Goal: Task Accomplishment & Management: Manage account settings

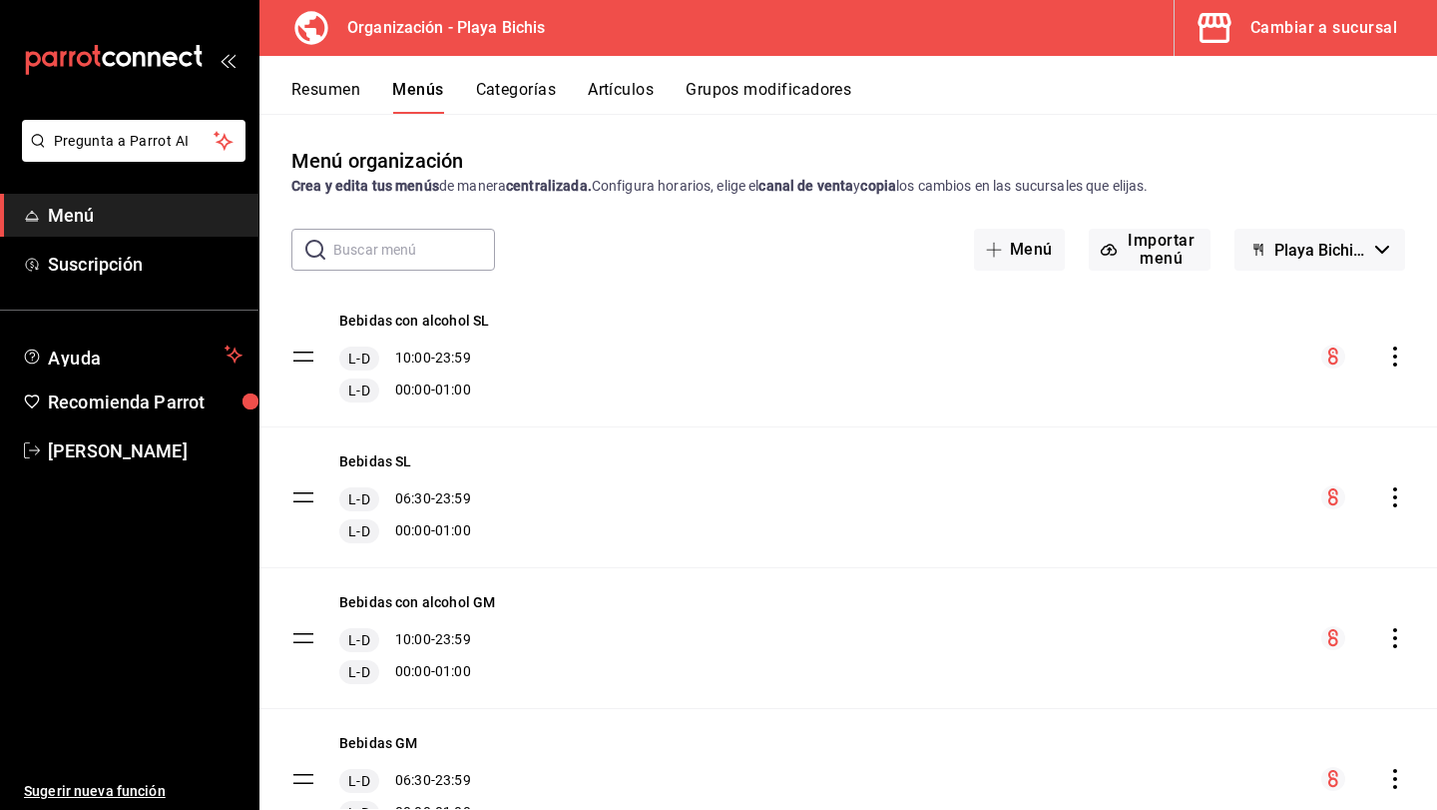
scroll to position [593, 0]
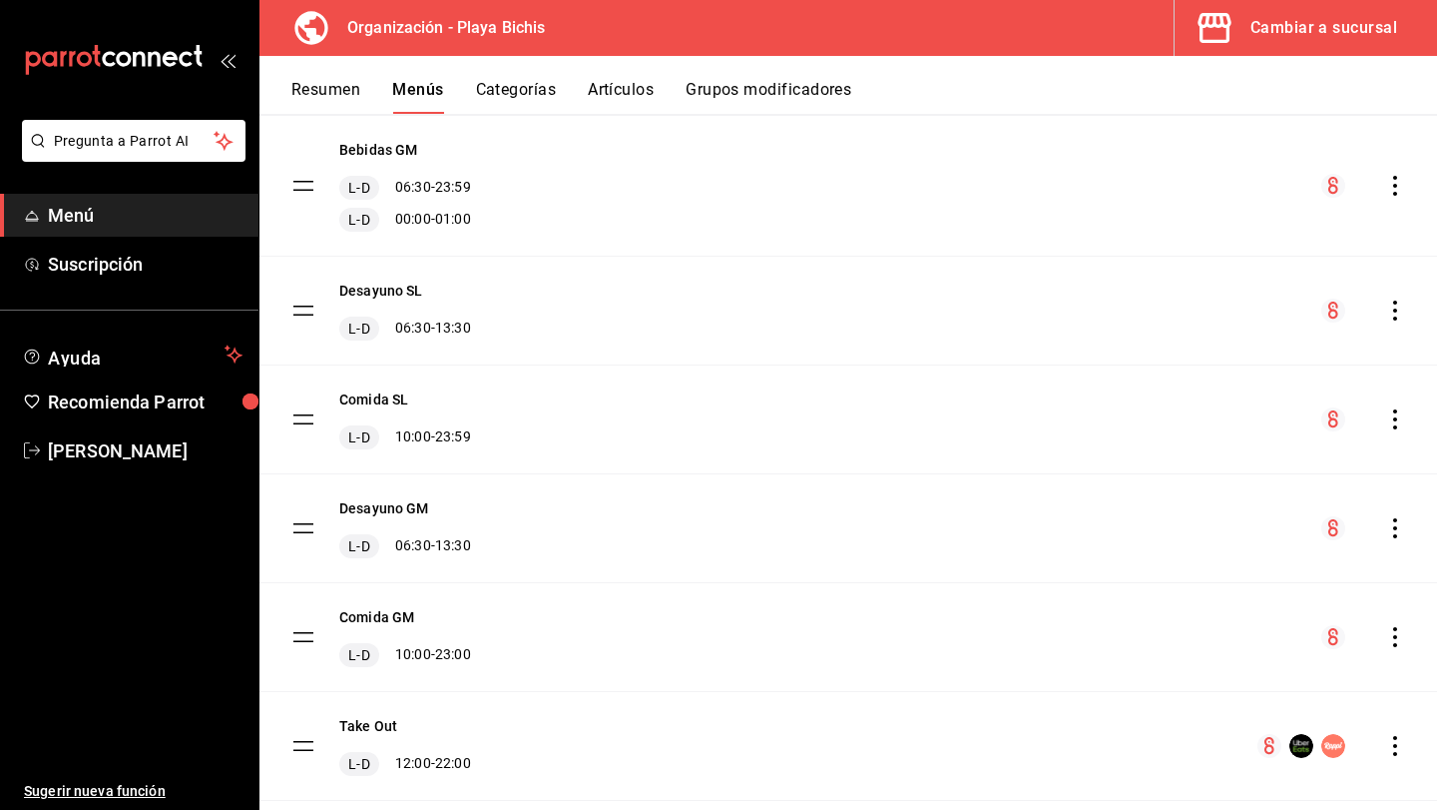
click at [1295, 35] on div "Cambiar a sucursal" at bounding box center [1324, 28] width 147 height 28
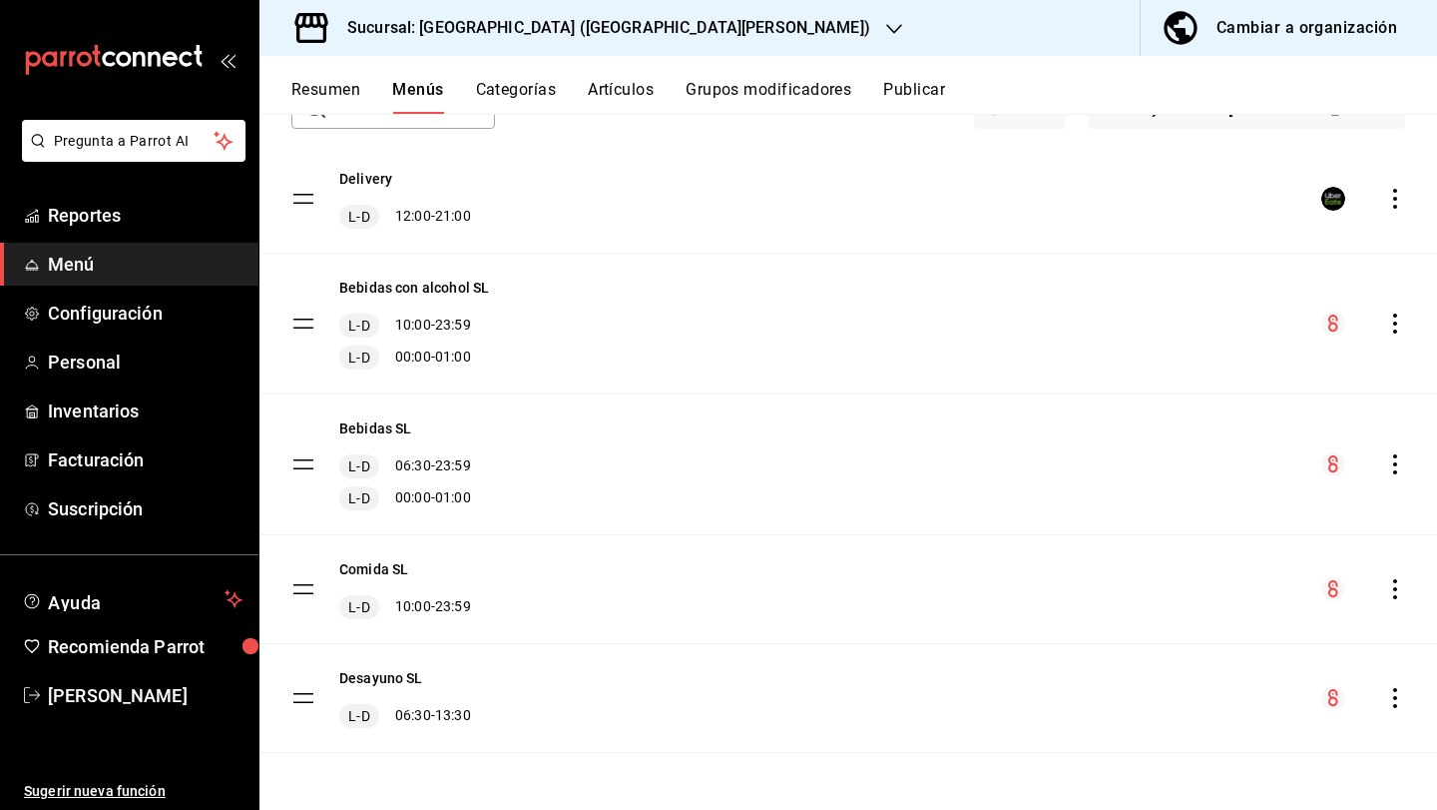
scroll to position [0, 0]
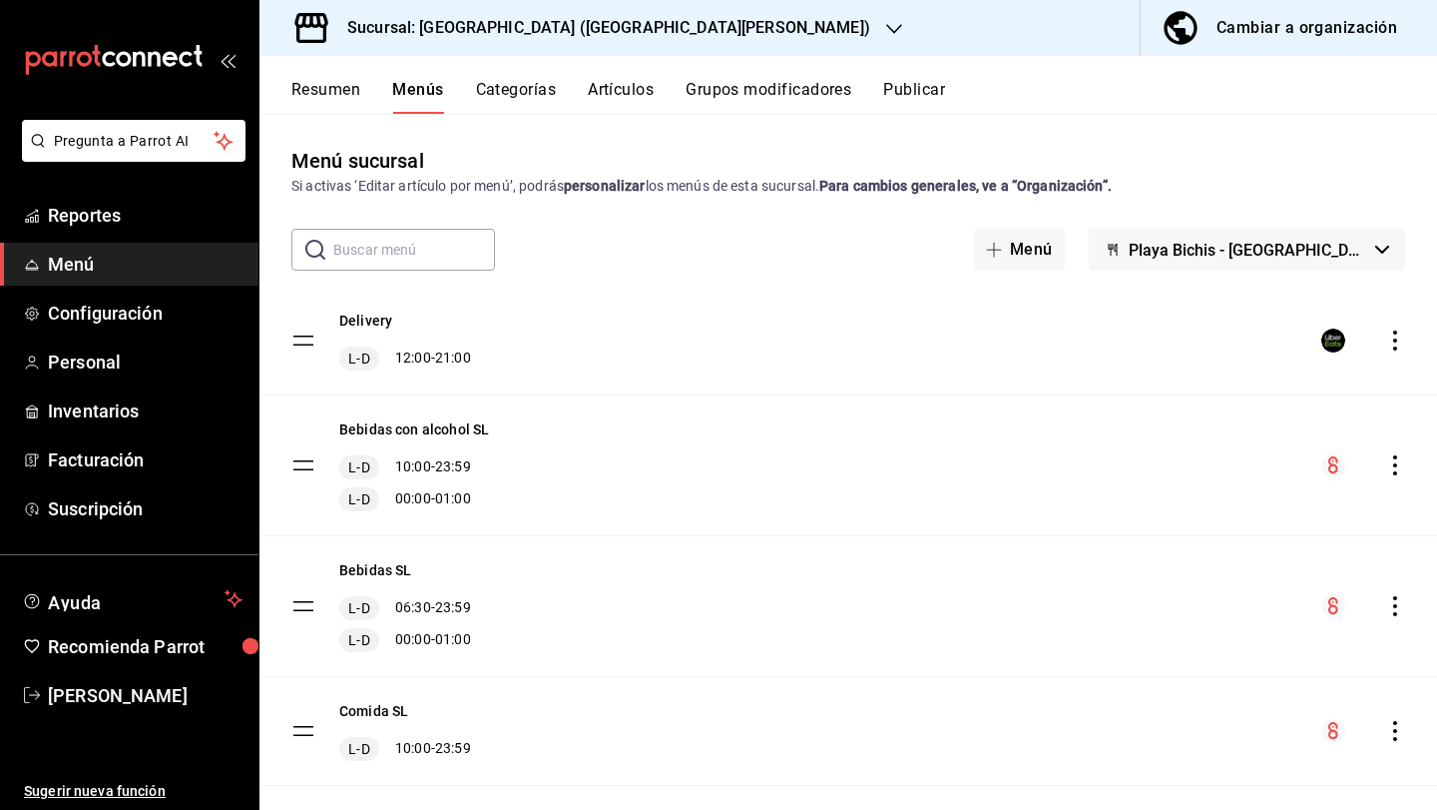
click at [886, 21] on icon "button" at bounding box center [894, 29] width 16 height 16
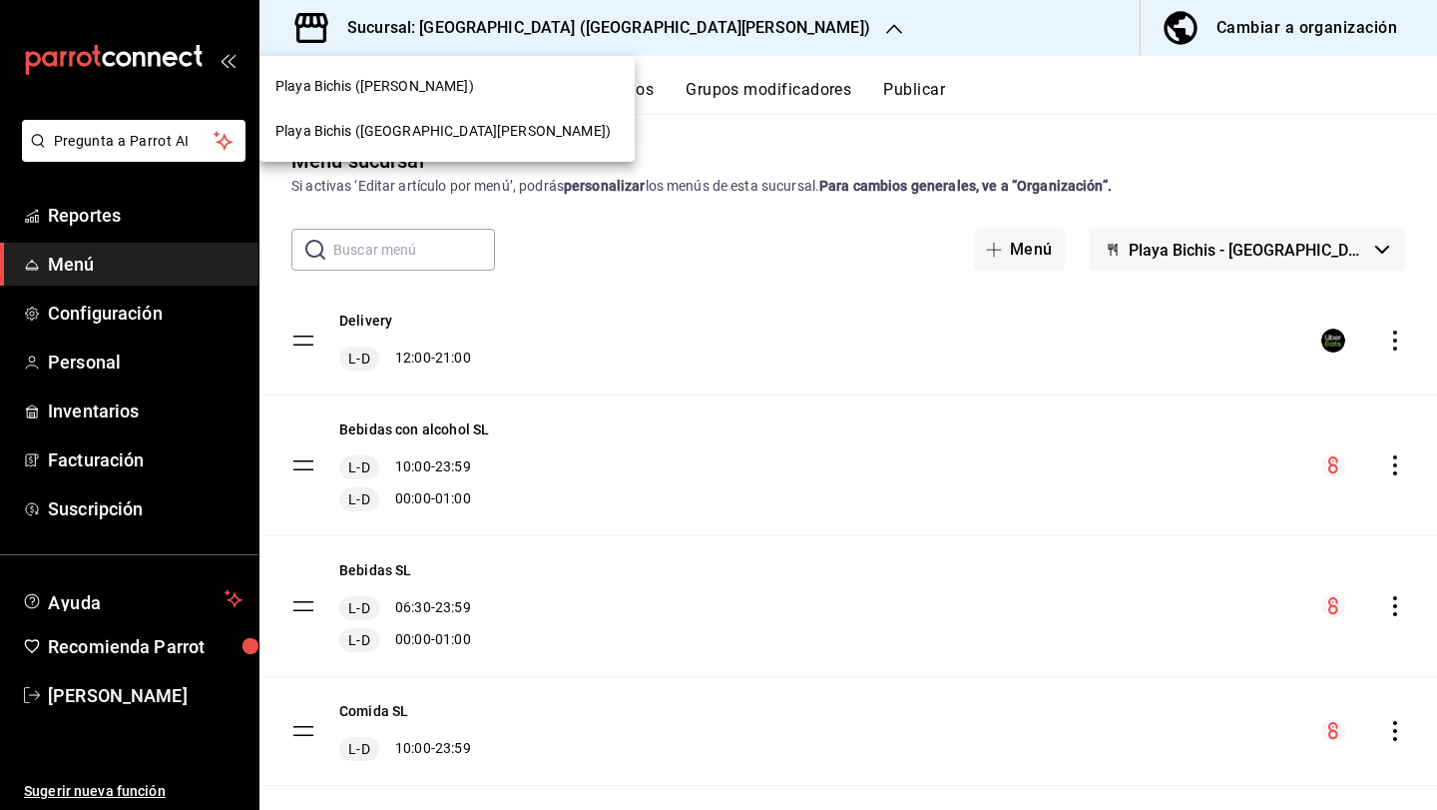
click at [415, 73] on div "Playa Bichis ([PERSON_NAME])" at bounding box center [447, 86] width 375 height 45
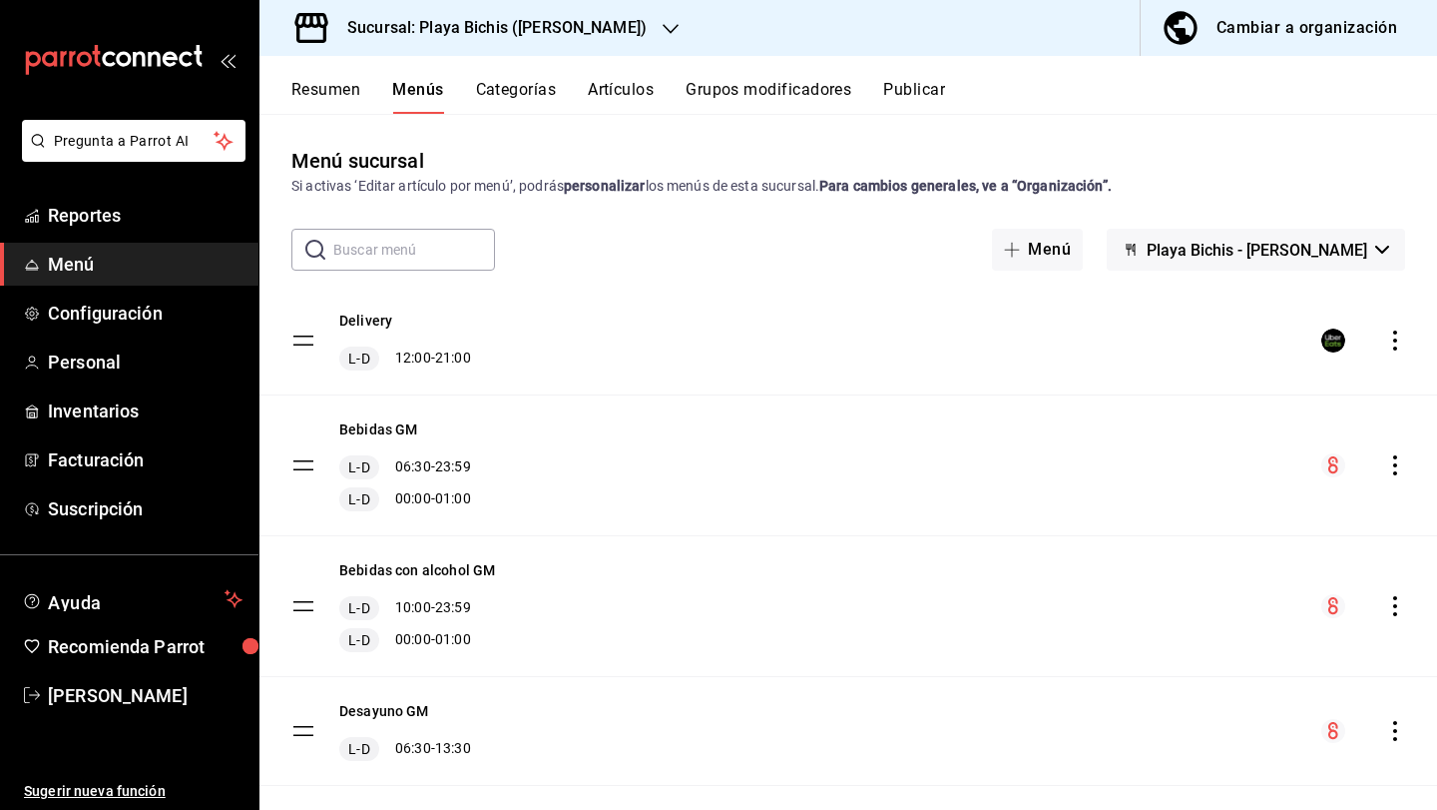
click at [1250, 259] on button "Playa Bichis - [PERSON_NAME]" at bounding box center [1256, 250] width 298 height 42
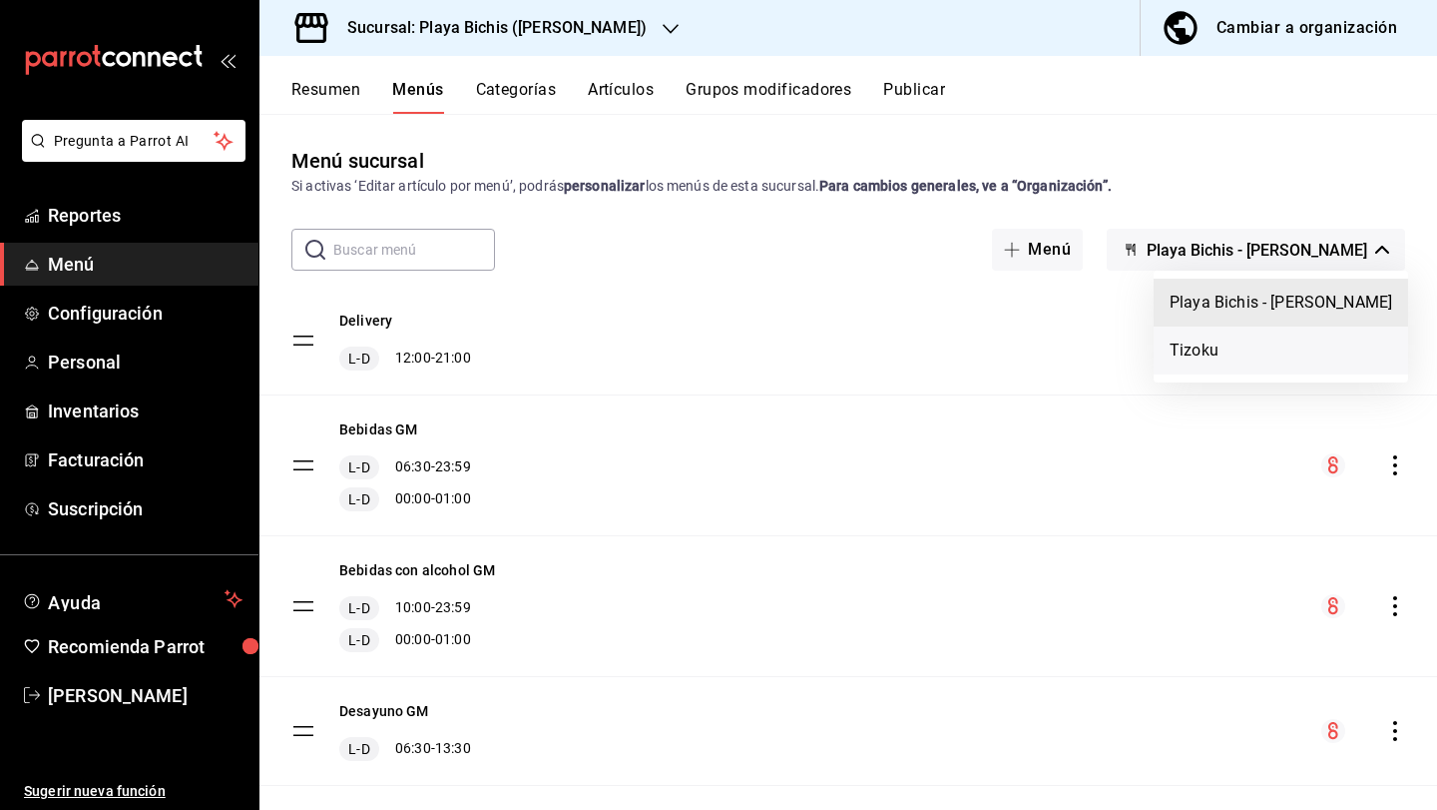
click at [1210, 348] on li "Tizoku" at bounding box center [1281, 350] width 255 height 48
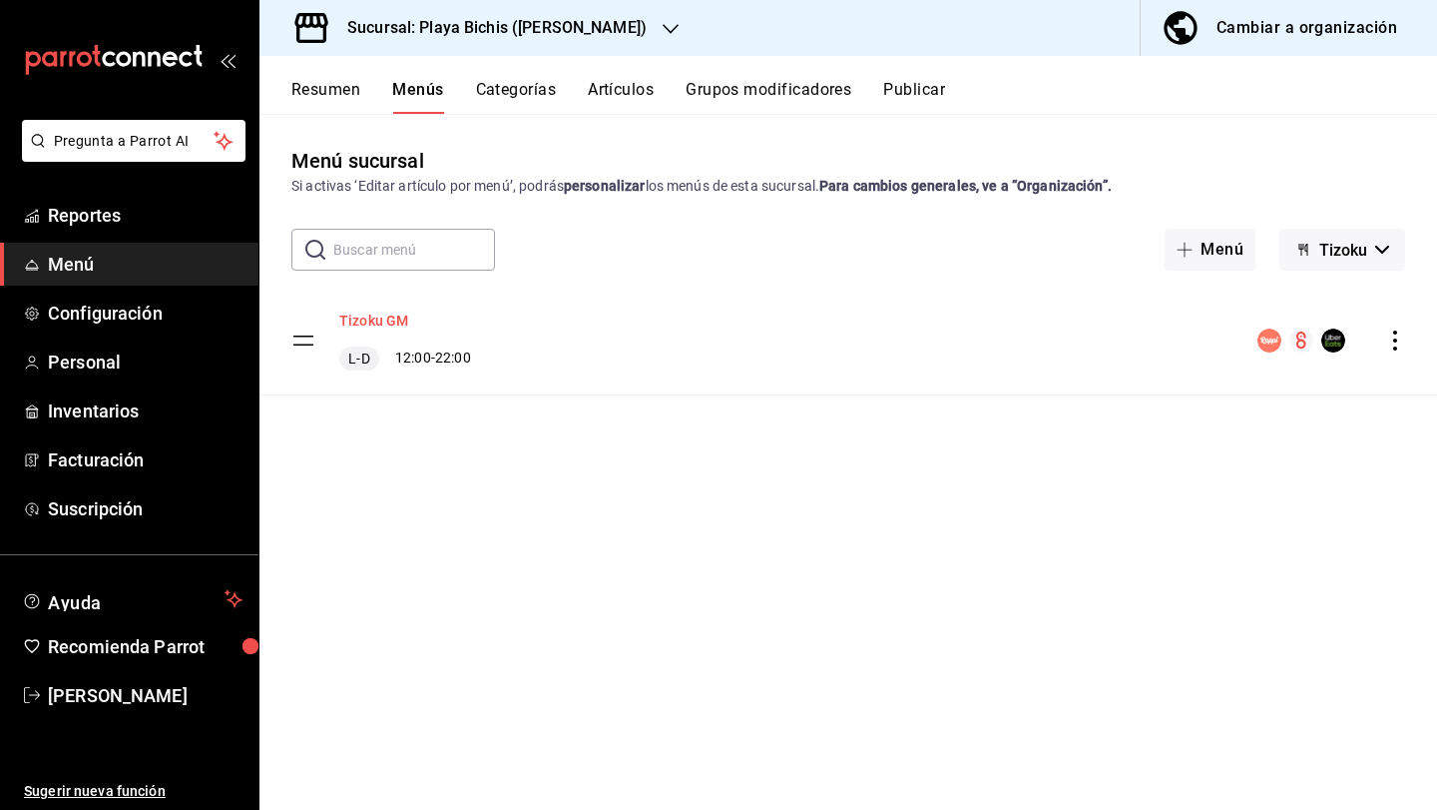
click at [396, 319] on button "Tizoku GM" at bounding box center [373, 320] width 69 height 20
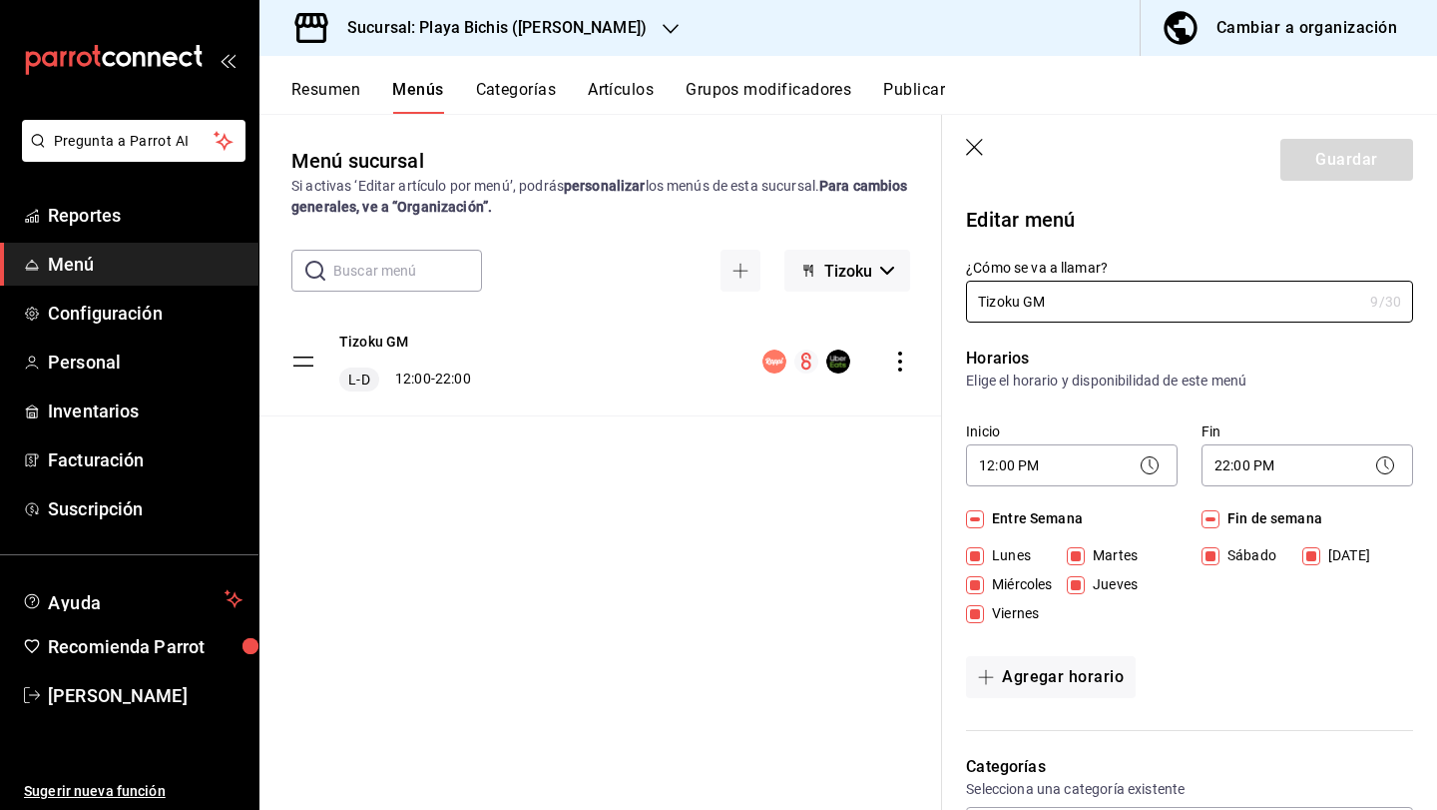
scroll to position [11, 0]
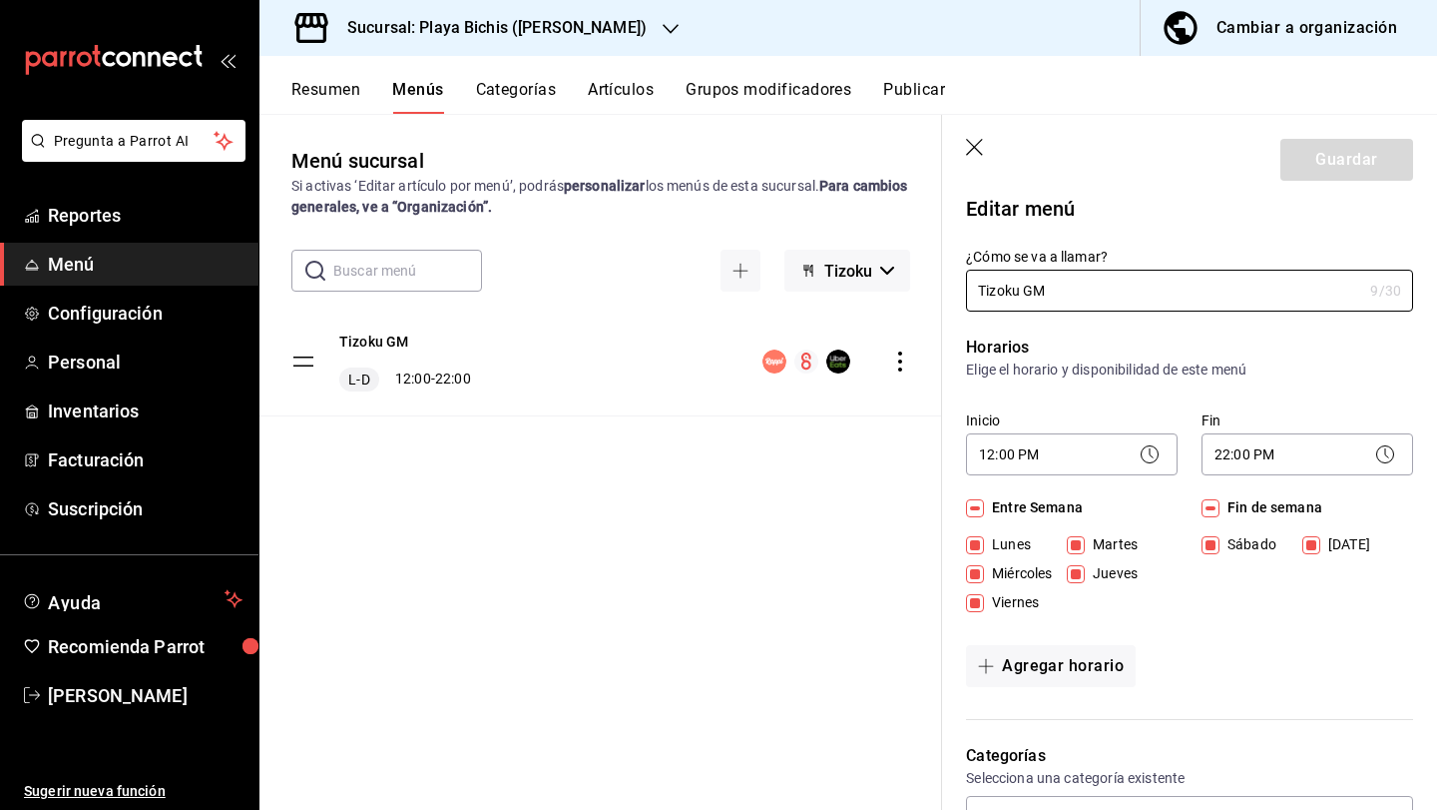
click at [755, 588] on div "Menú sucursal Si activas ‘Editar artículo por menú’, podrás personalizar los me…" at bounding box center [601, 477] width 683 height 663
click at [969, 144] on icon "button" at bounding box center [976, 149] width 20 height 20
checkbox input "false"
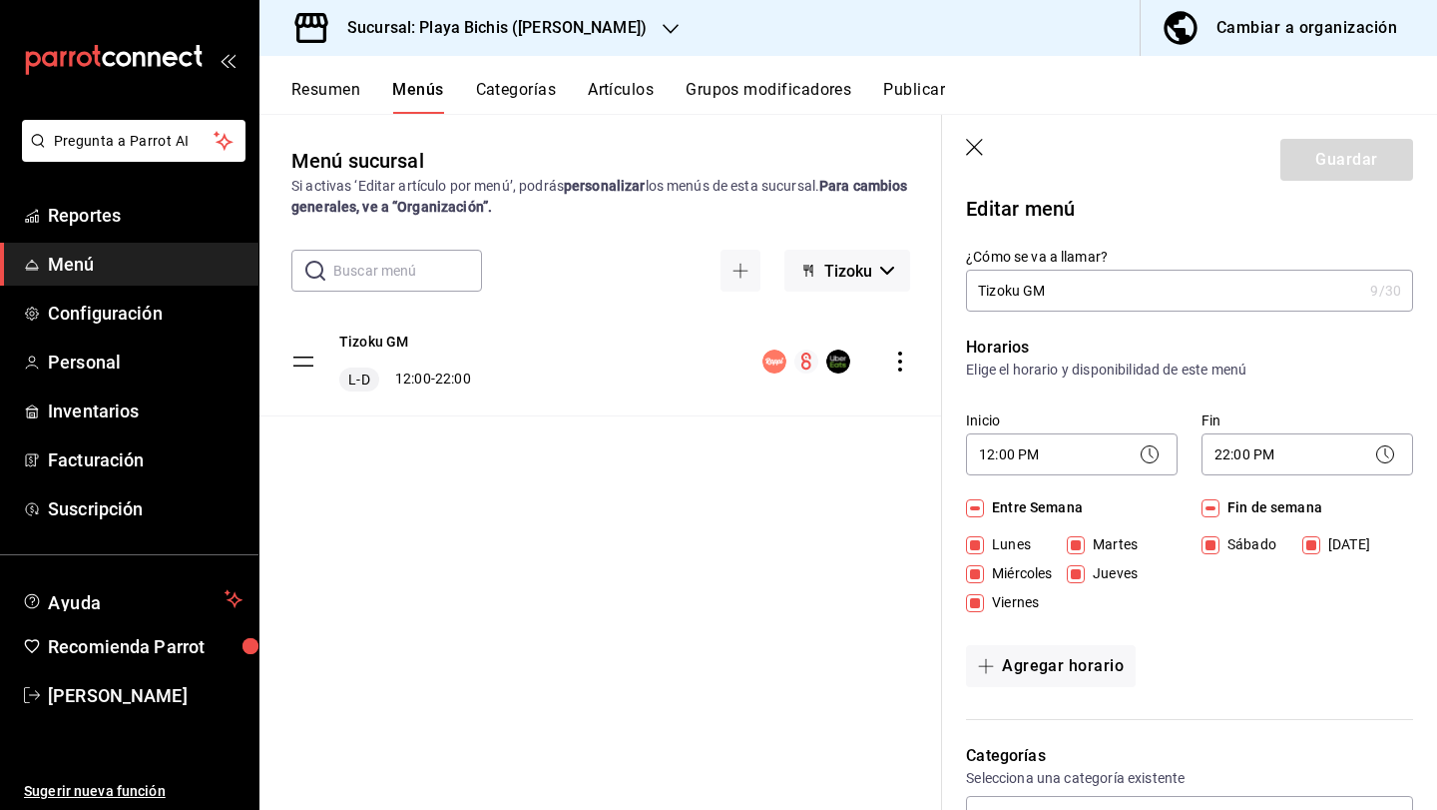
type input "1758139788595"
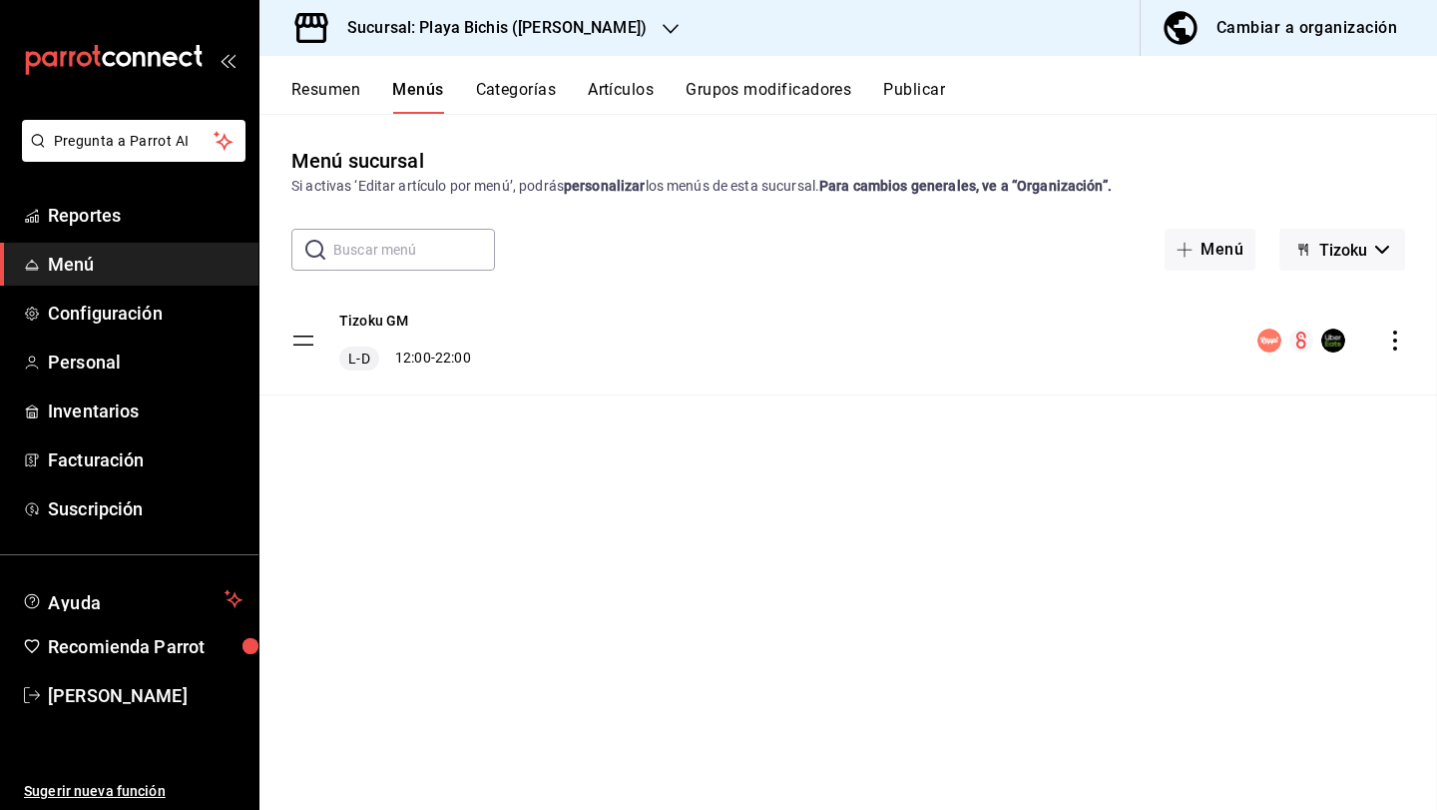
checkbox input "false"
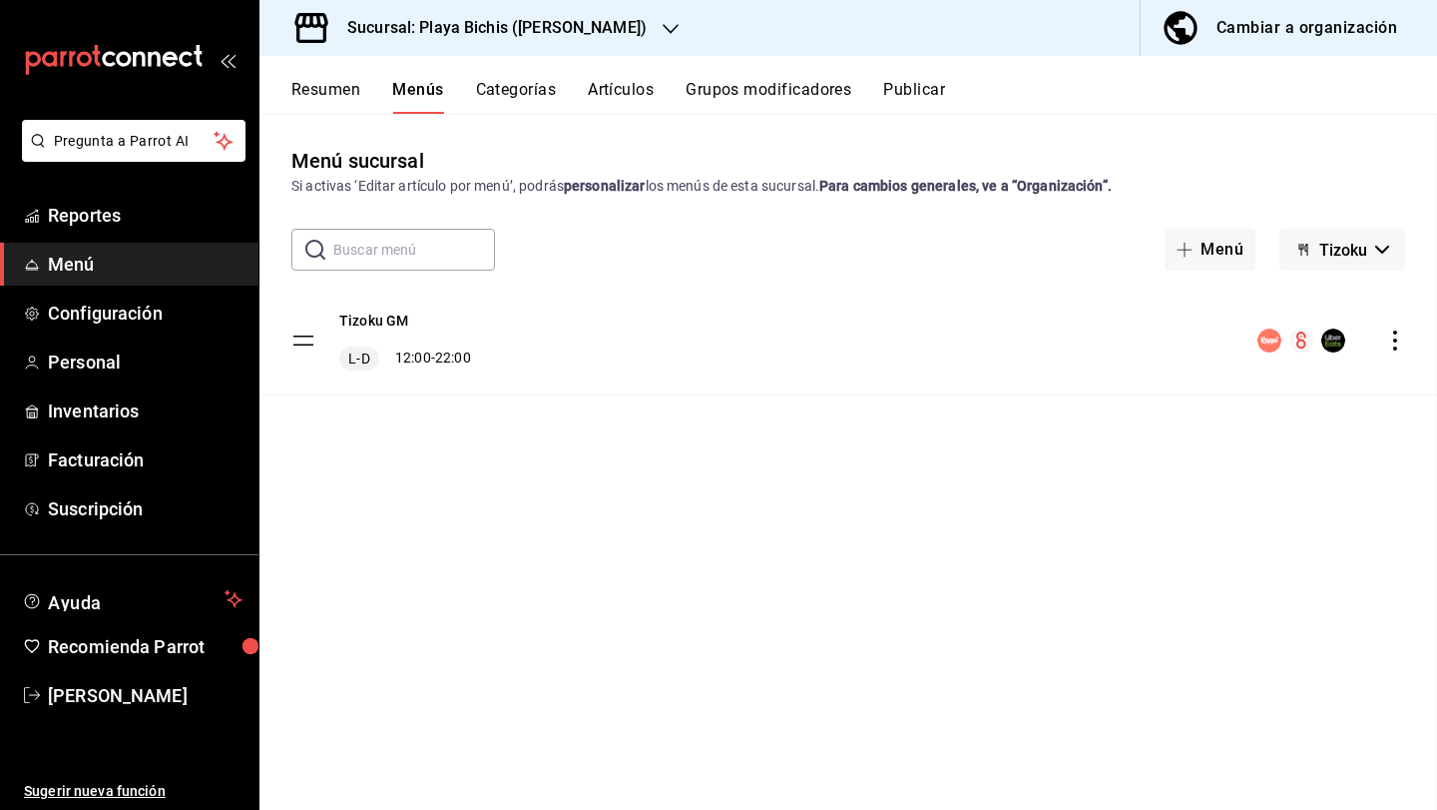
checkbox input "false"
click at [618, 79] on div "Resumen Menús Categorías Artículos Grupos modificadores Publicar" at bounding box center [849, 85] width 1178 height 58
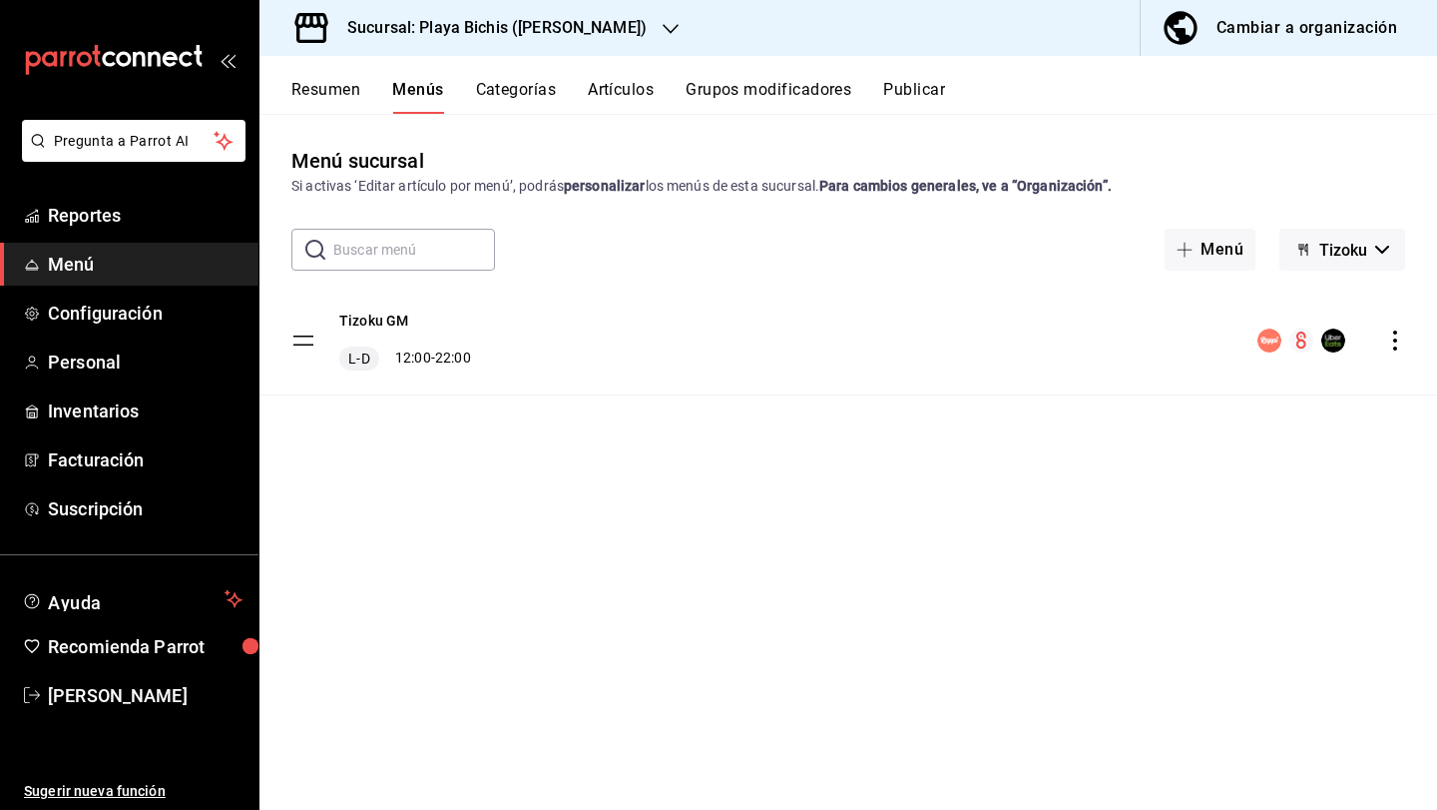
click at [626, 83] on button "Artículos" at bounding box center [621, 97] width 66 height 34
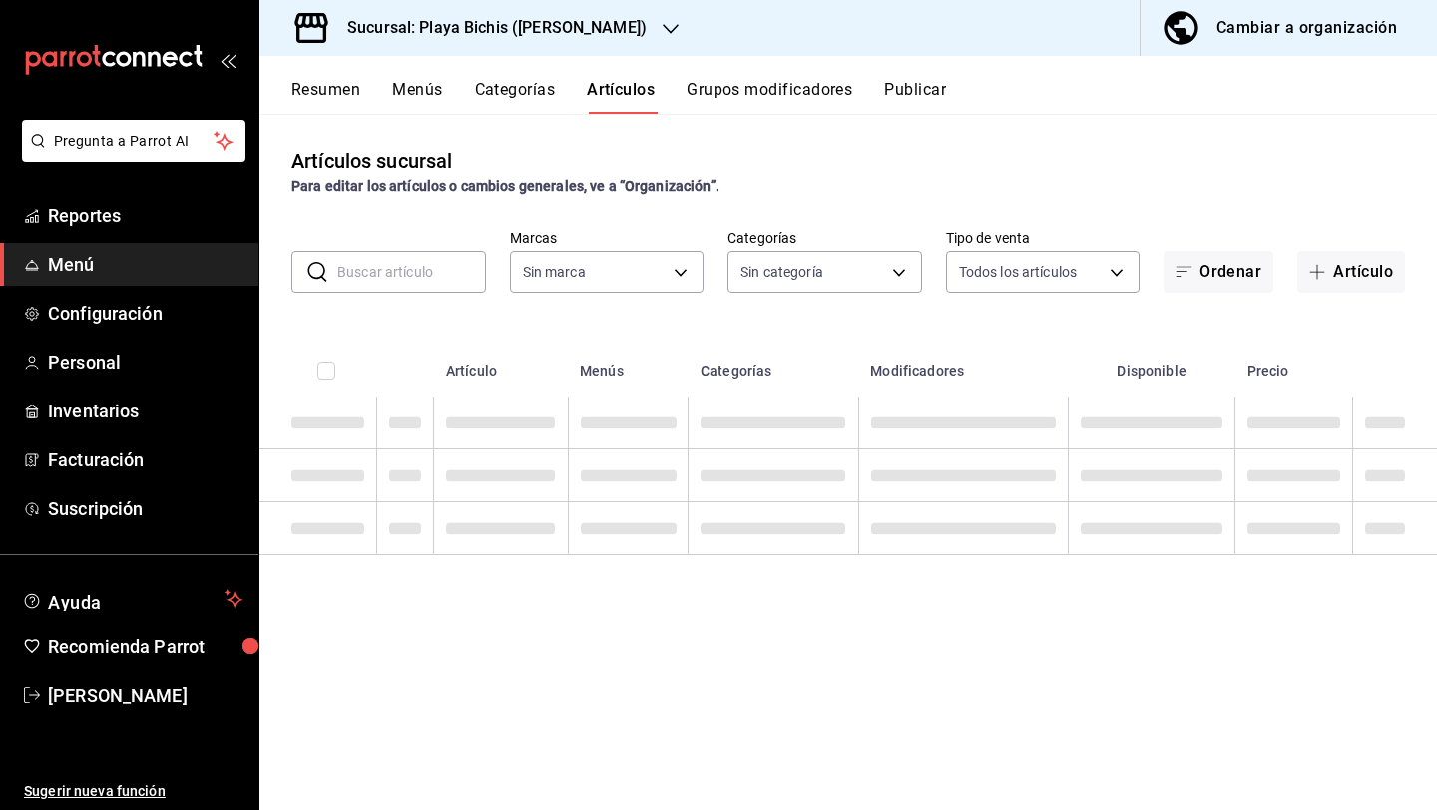
type input "4ba3d68a-2a71-4bf4-8272-d27f8f663470,fbc14f8a-a0c0-448e-9dac-7011cab8a3fb"
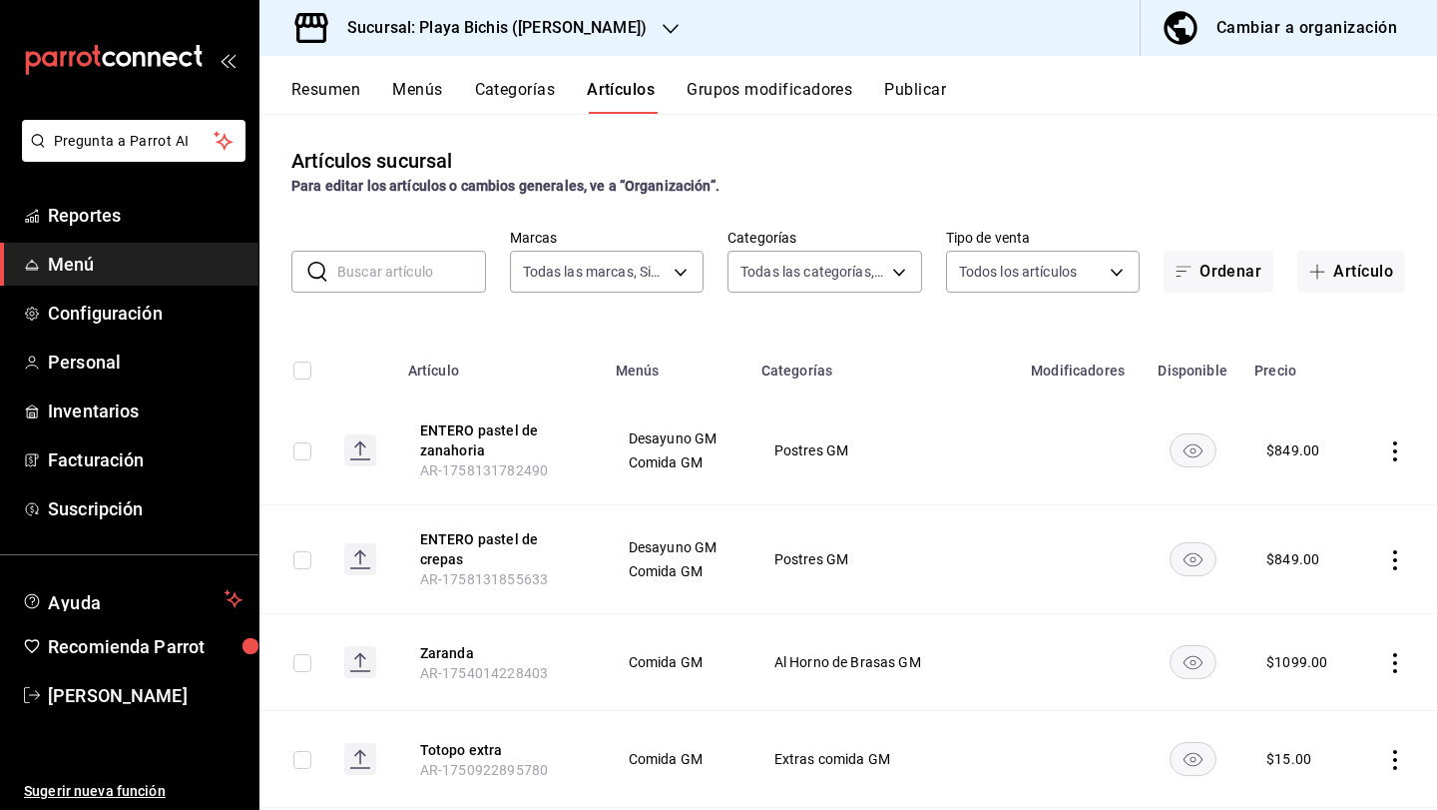
type input "4ddd3c40-5320-49b3-93d4-449b5d62c225,5e91fd5e-abed-42b1-b2d7-7ac7005a1993,89117…"
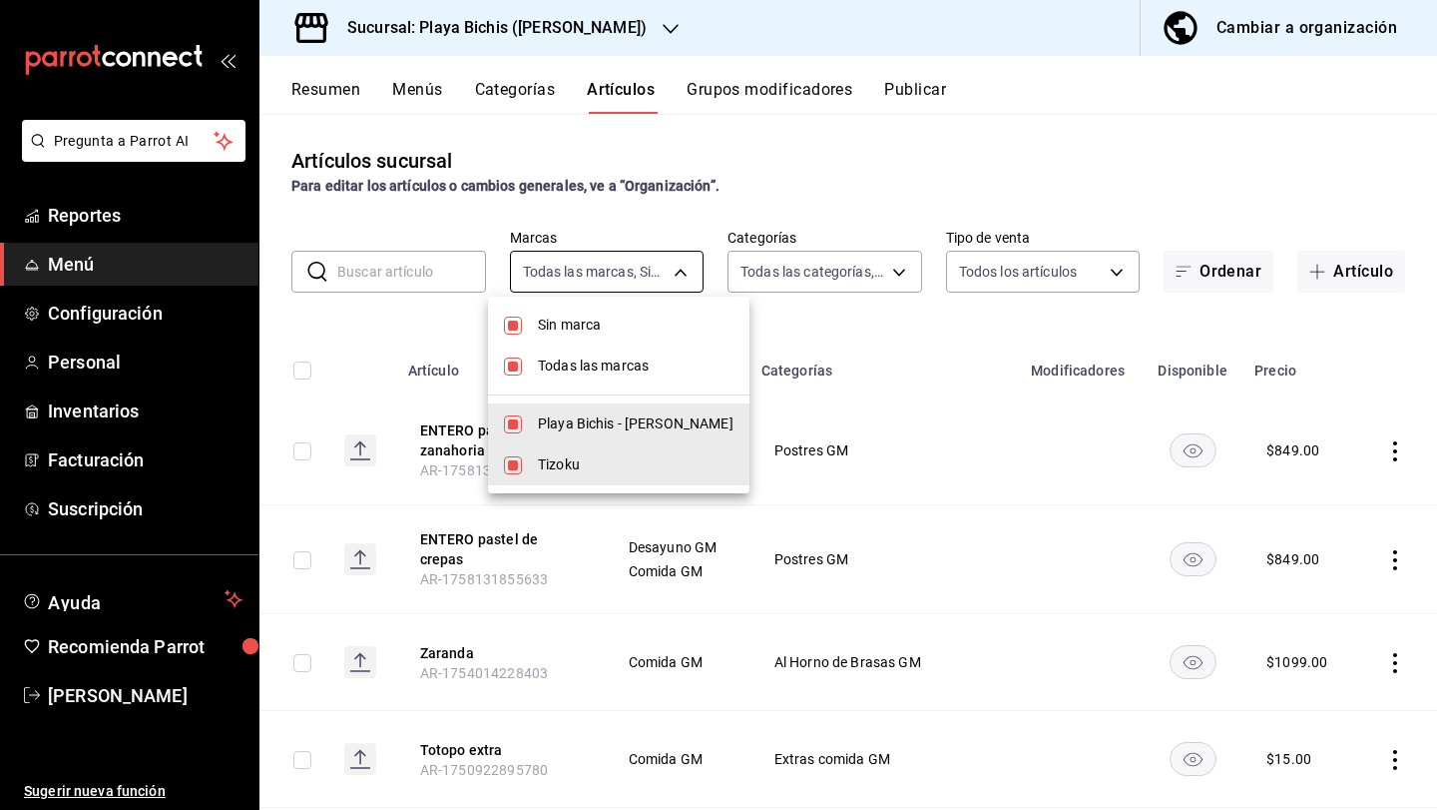
click at [662, 268] on body "Pregunta a Parrot AI Reportes Menú Configuración Personal Inventarios Facturaci…" at bounding box center [718, 405] width 1437 height 810
click at [513, 418] on input "checkbox" at bounding box center [513, 424] width 18 height 18
checkbox input "false"
type input "fbc14f8a-a0c0-448e-9dac-7011cab8a3fb"
checkbox input "false"
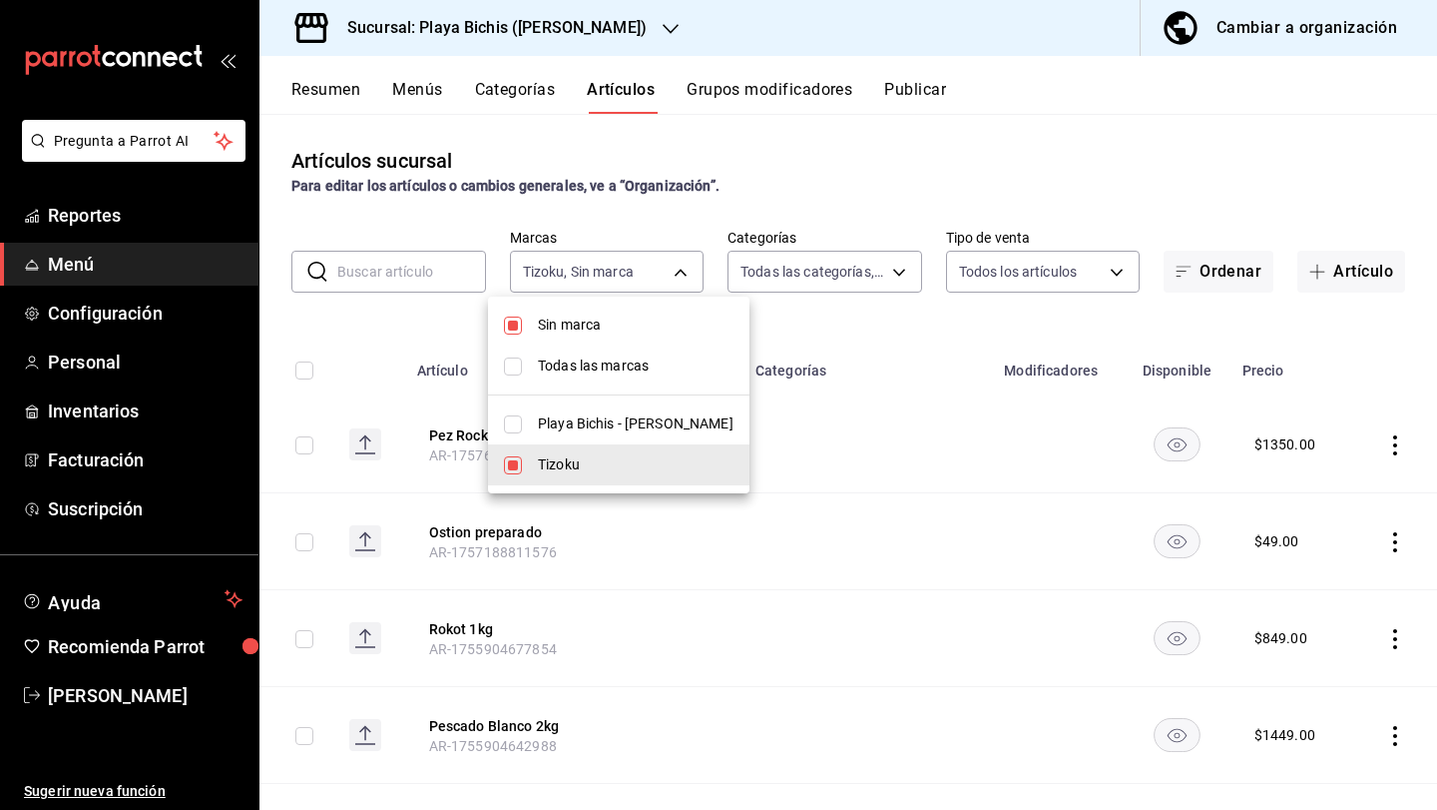
click at [511, 323] on input "checkbox" at bounding box center [513, 325] width 18 height 18
checkbox input "false"
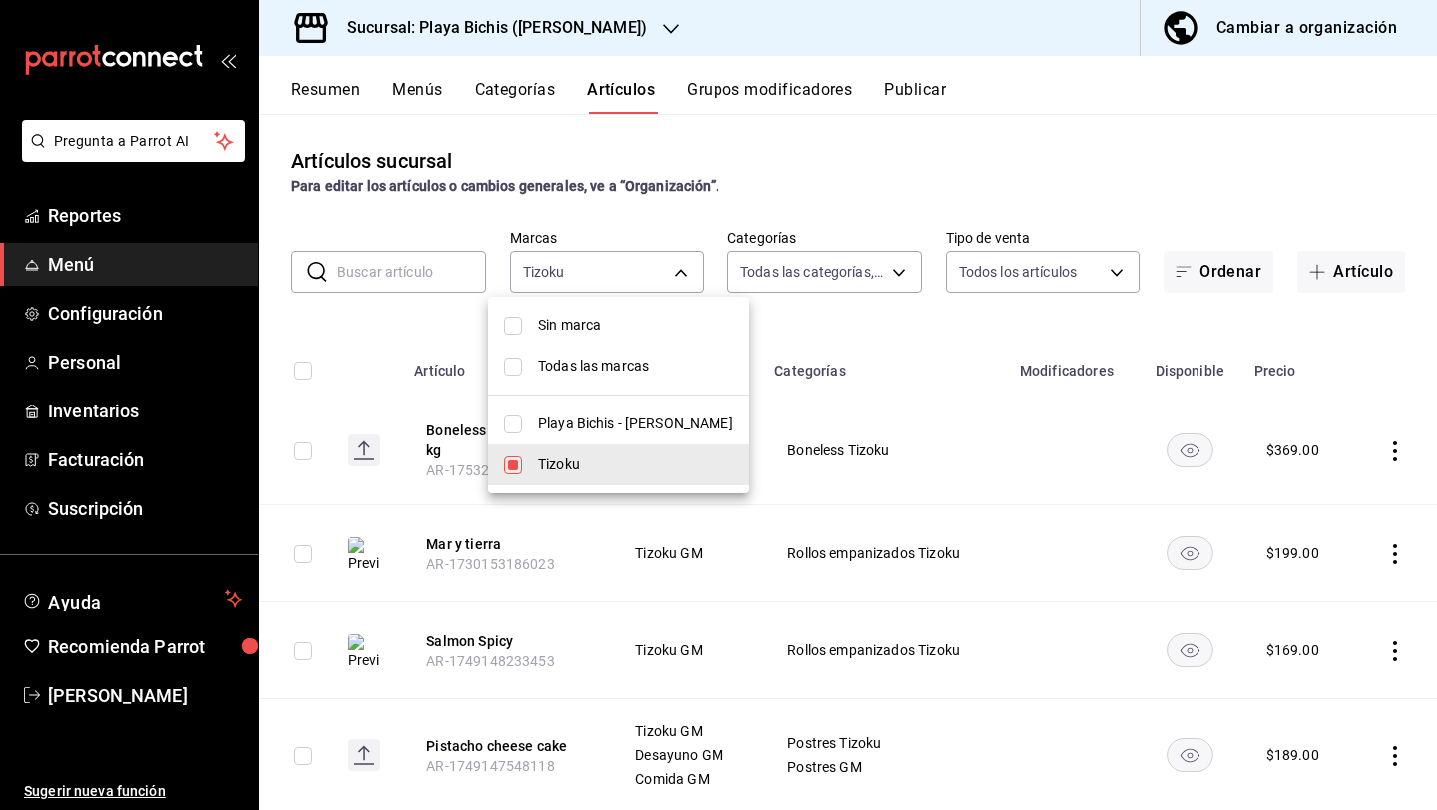
click at [878, 315] on div at bounding box center [718, 405] width 1437 height 810
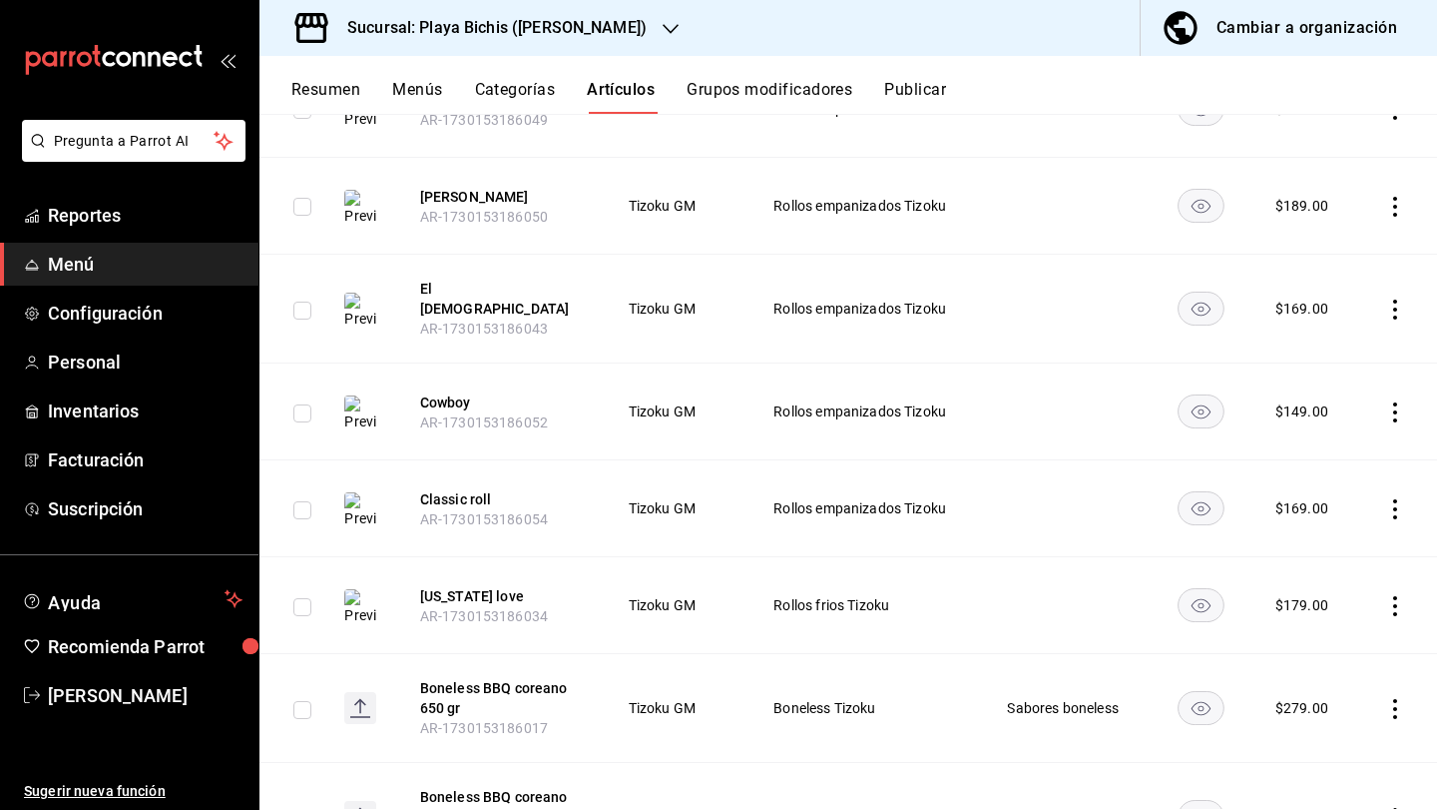
scroll to position [4835, 0]
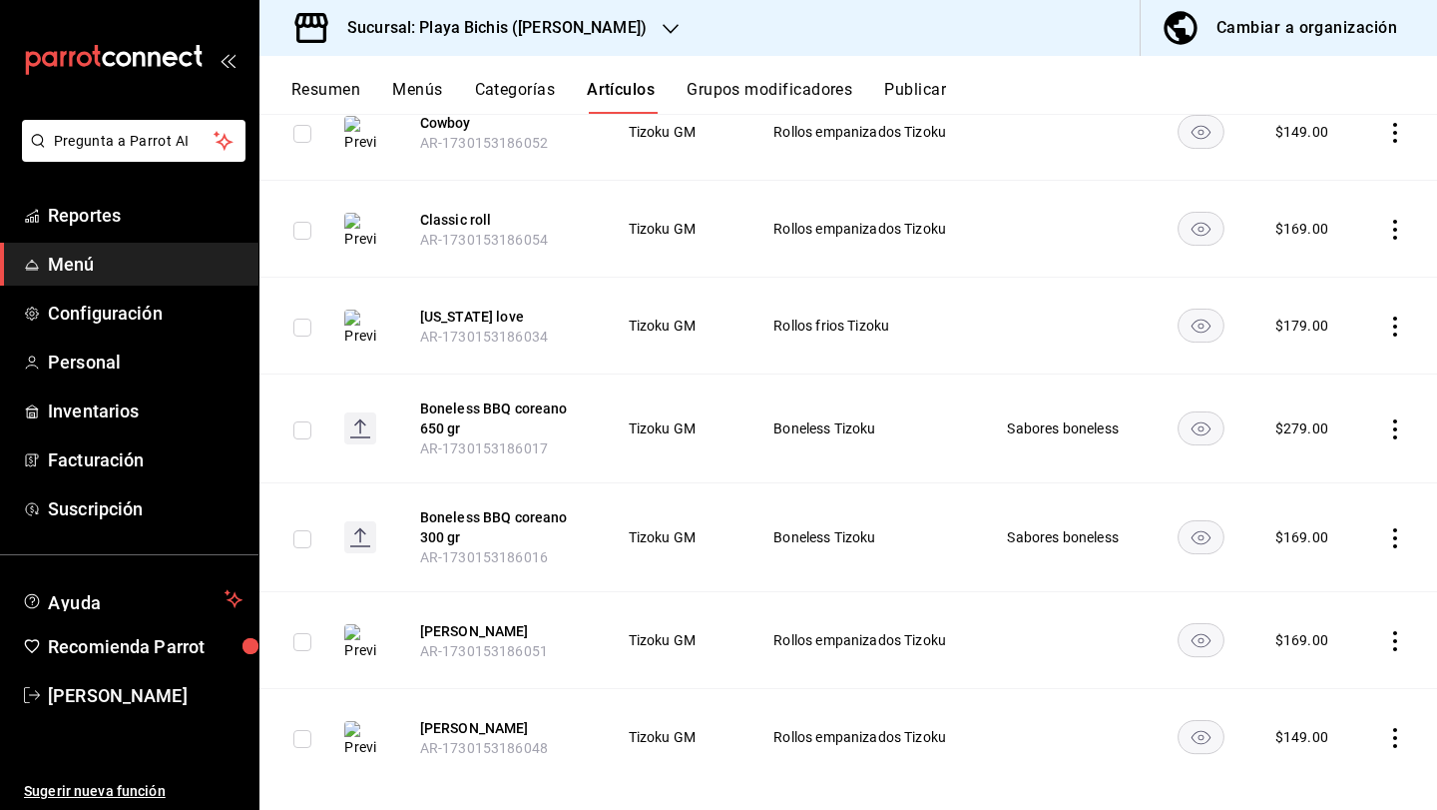
click at [315, 89] on button "Resumen" at bounding box center [325, 97] width 69 height 34
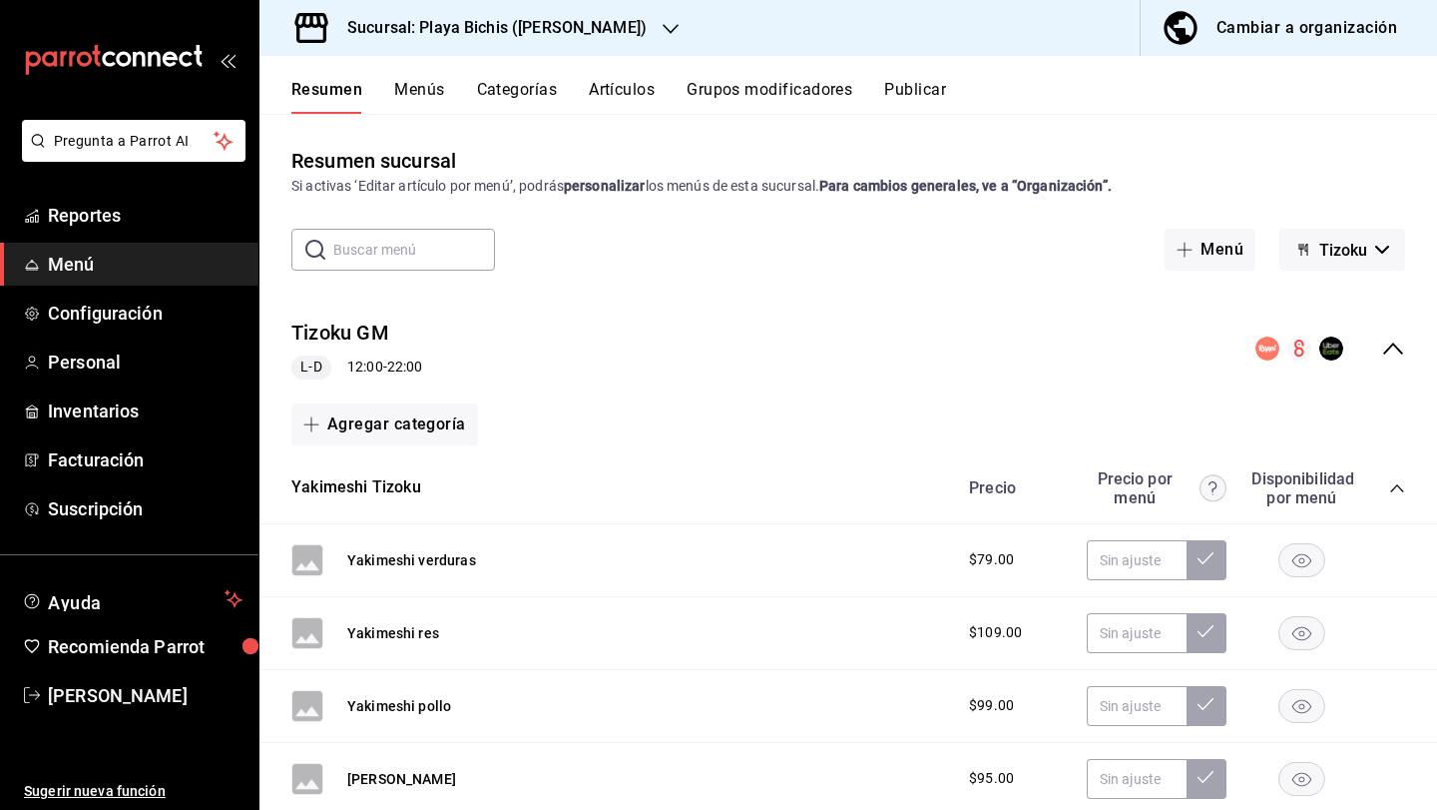
click at [1420, 341] on div "Tizoku GM L-D 12:00 - 22:00" at bounding box center [849, 348] width 1178 height 93
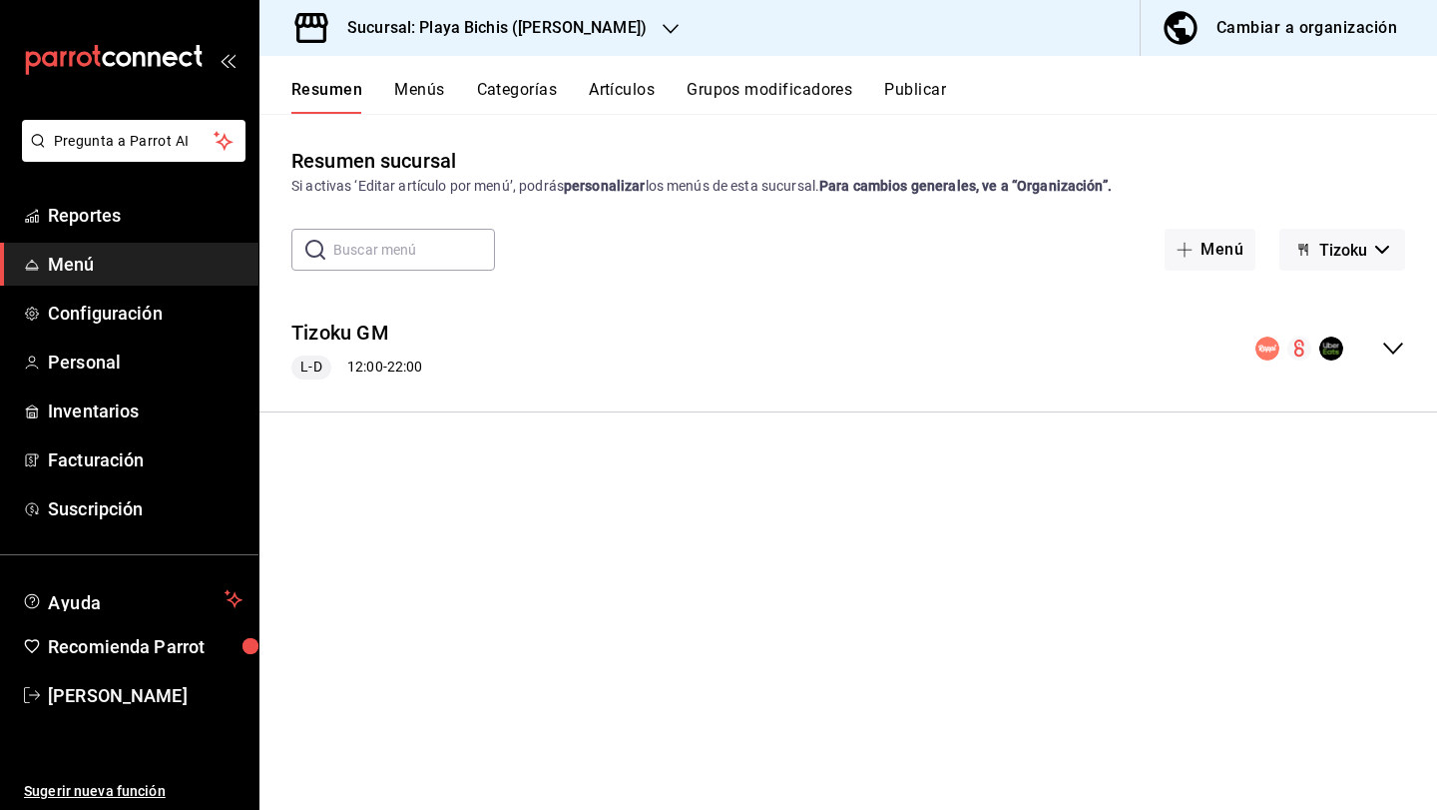
click at [1398, 343] on icon "collapse-menu-row" at bounding box center [1393, 348] width 24 height 24
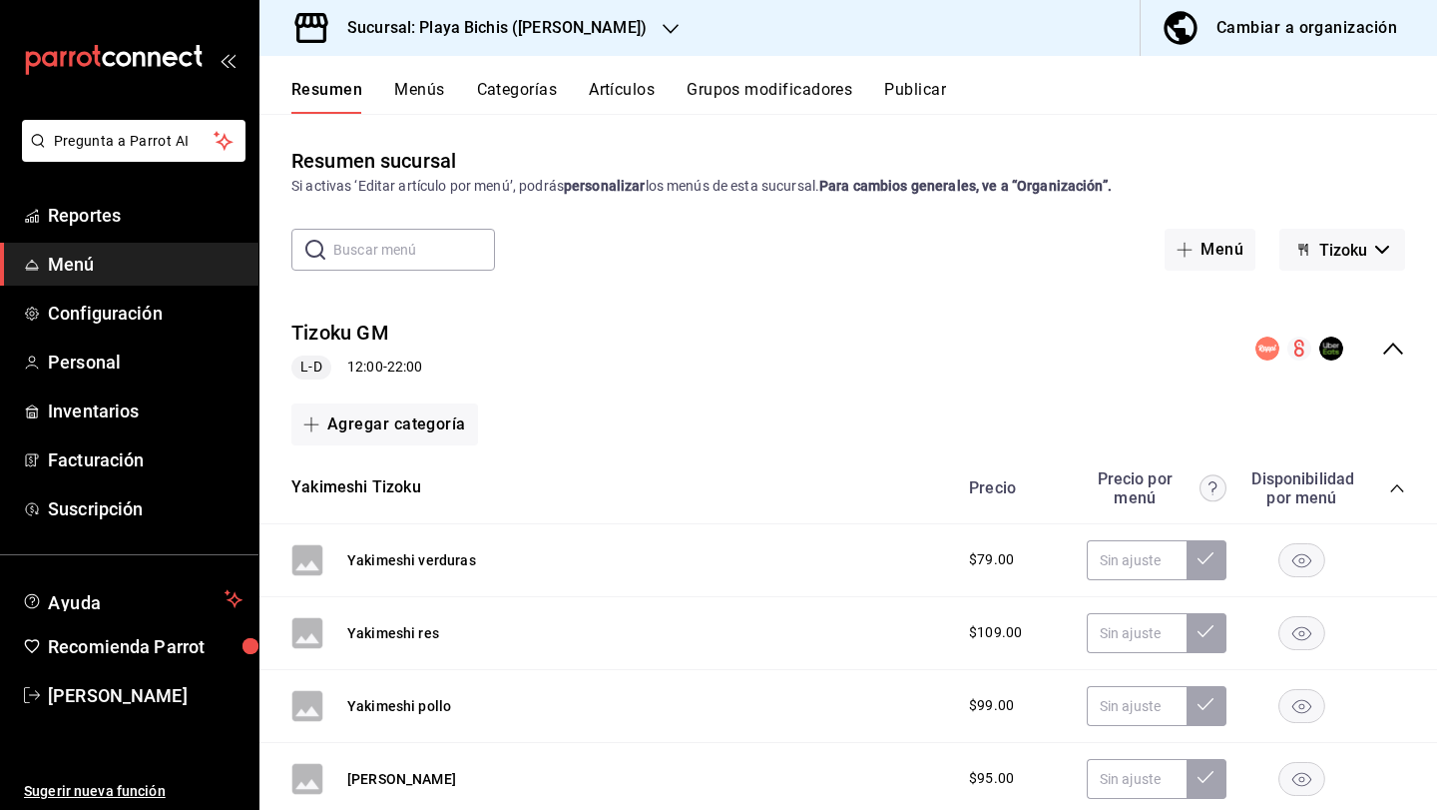
click at [1250, 355] on div "Tizoku GM L-D 12:00 - 22:00" at bounding box center [849, 348] width 1178 height 93
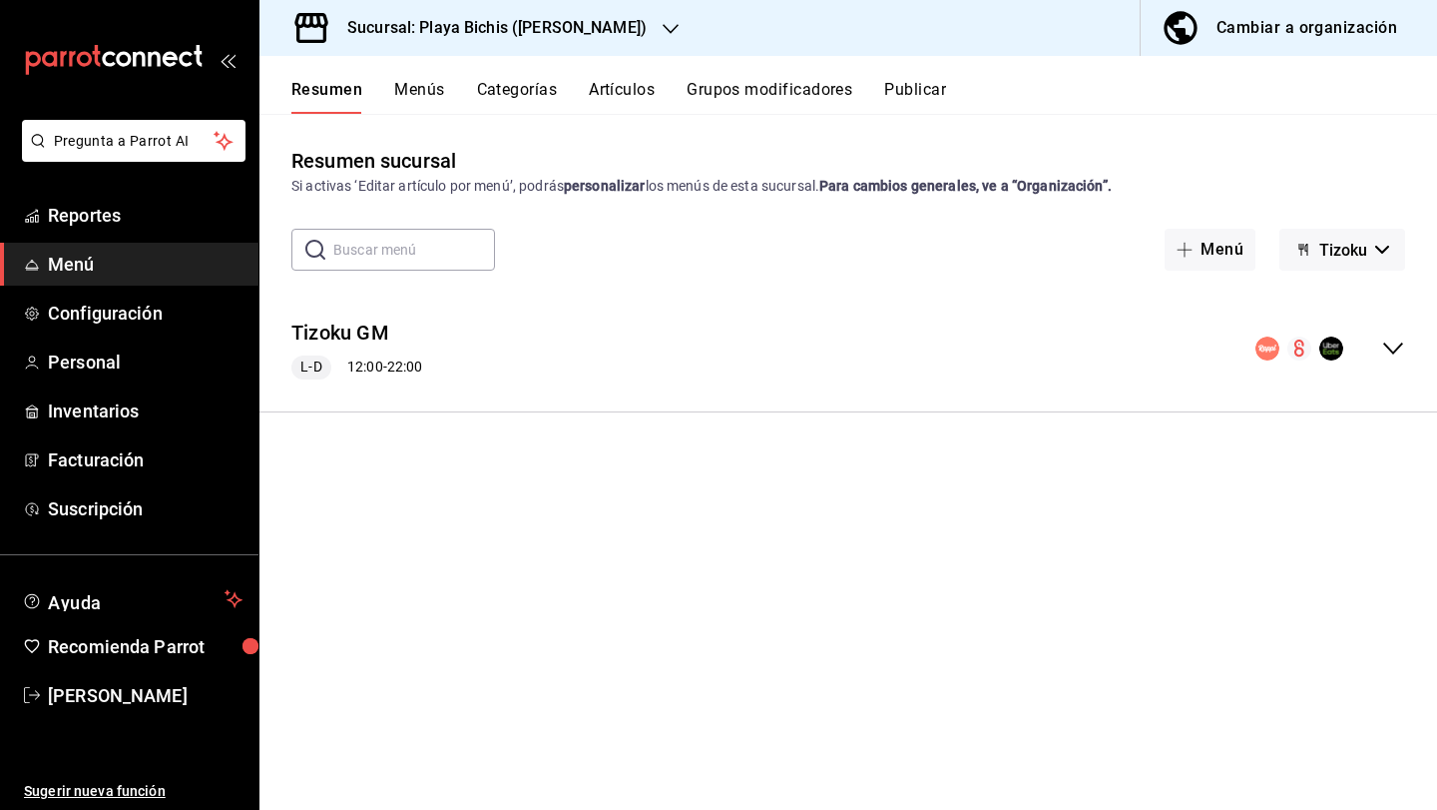
click at [947, 347] on div "Tizoku GM L-D 12:00 - 22:00" at bounding box center [849, 348] width 1178 height 93
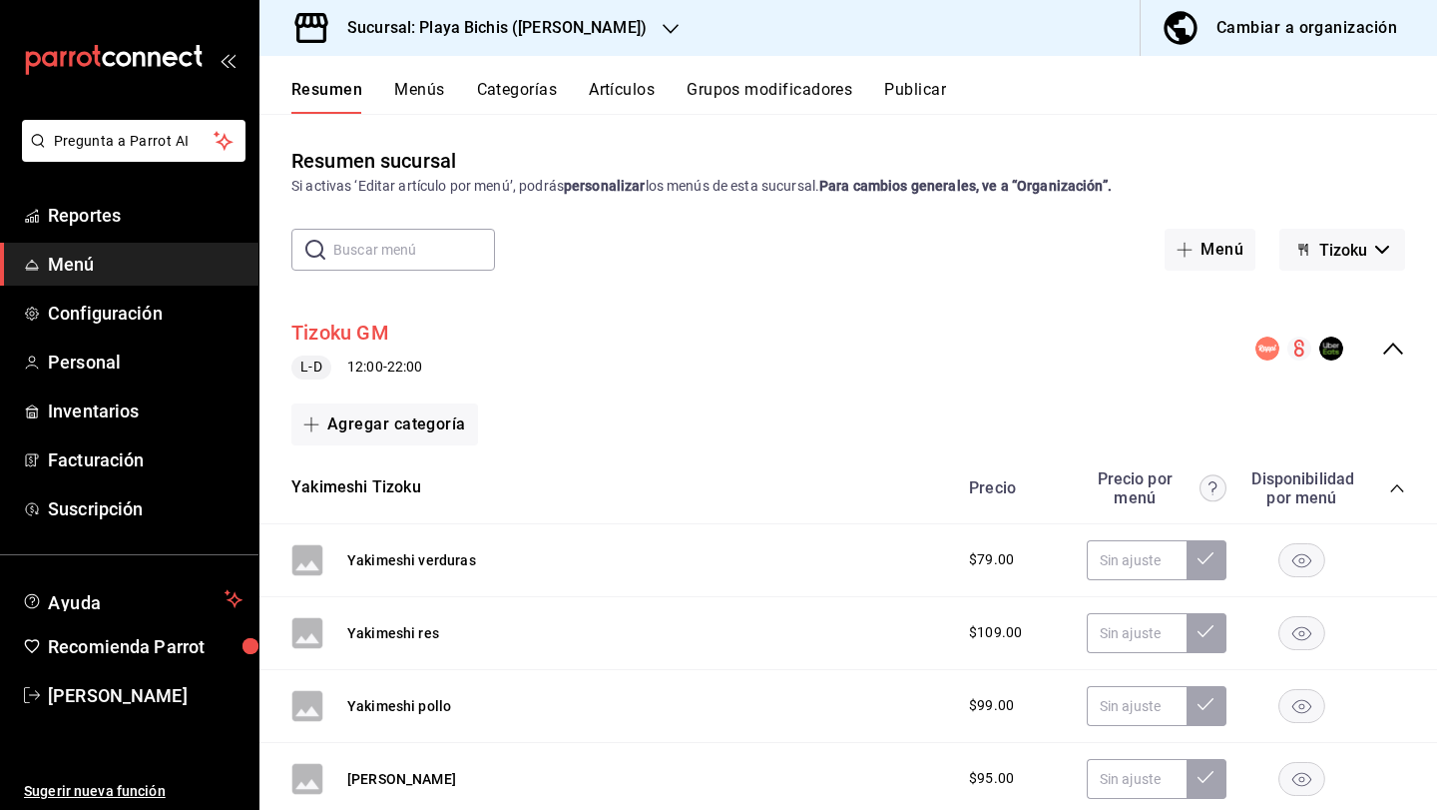
click at [362, 333] on button "Tizoku GM" at bounding box center [340, 332] width 98 height 29
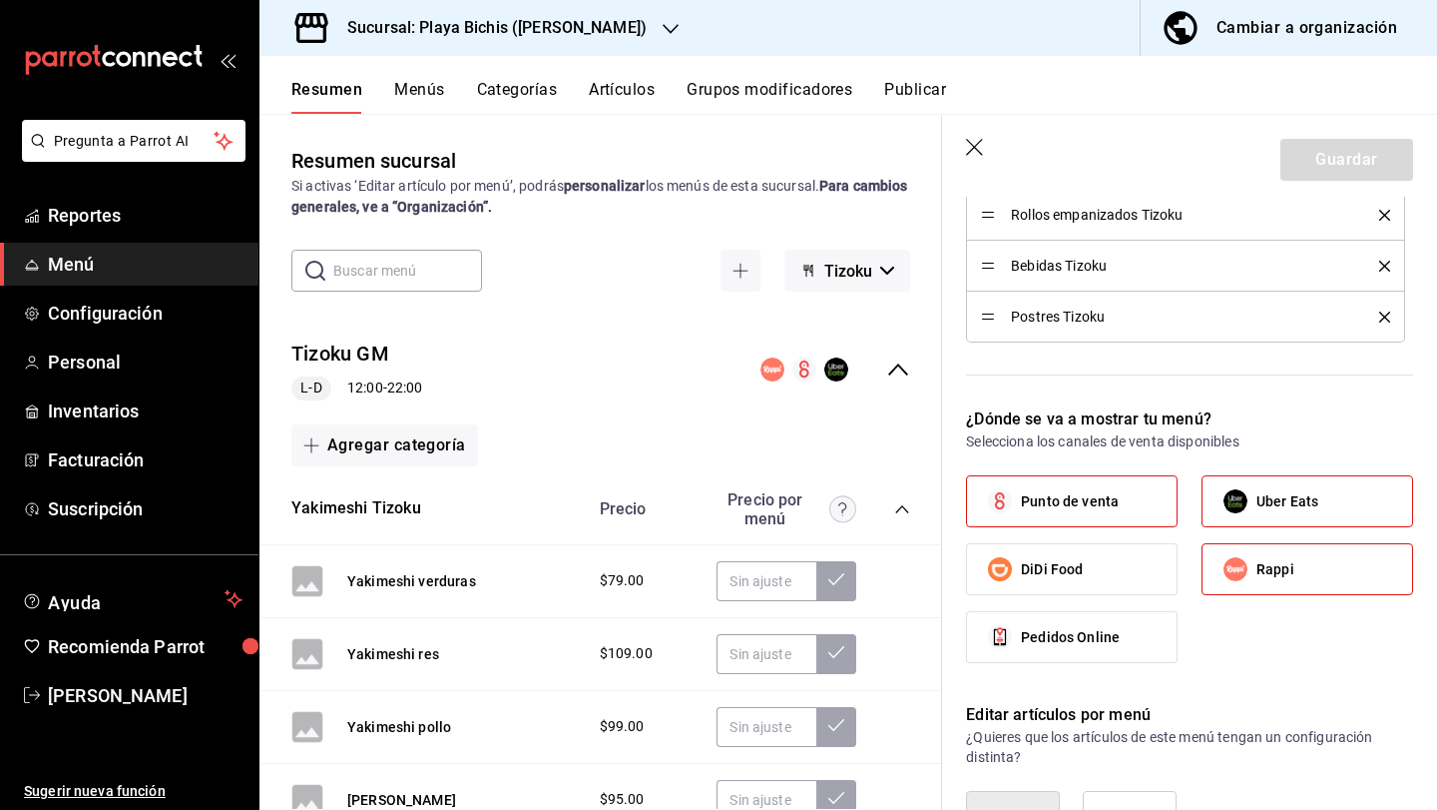
scroll to position [827, 0]
click at [973, 159] on header "Guardar" at bounding box center [1189, 156] width 495 height 82
click at [976, 144] on icon "button" at bounding box center [976, 149] width 20 height 20
checkbox input "false"
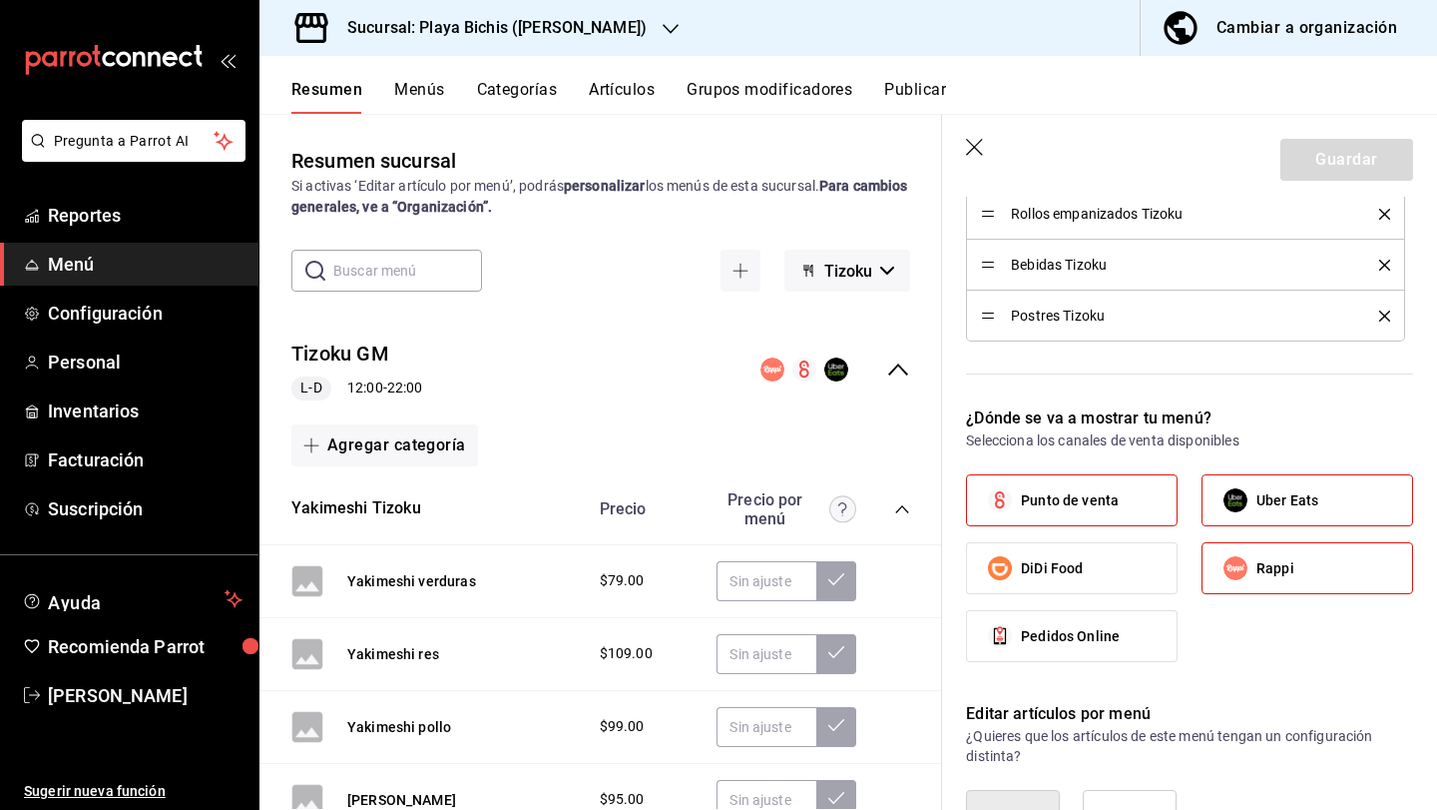
checkbox input "false"
type input "1758140117883"
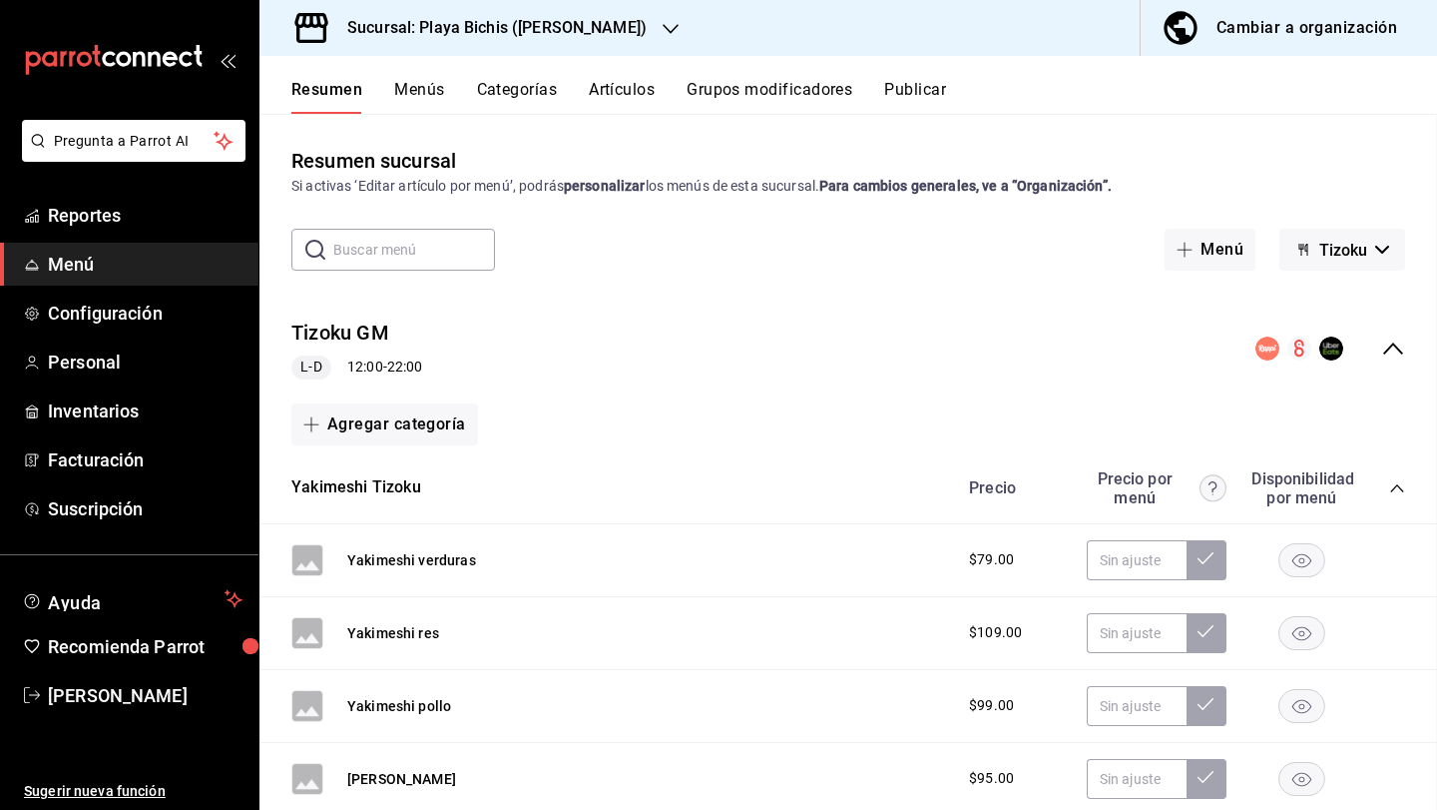
checkbox input "false"
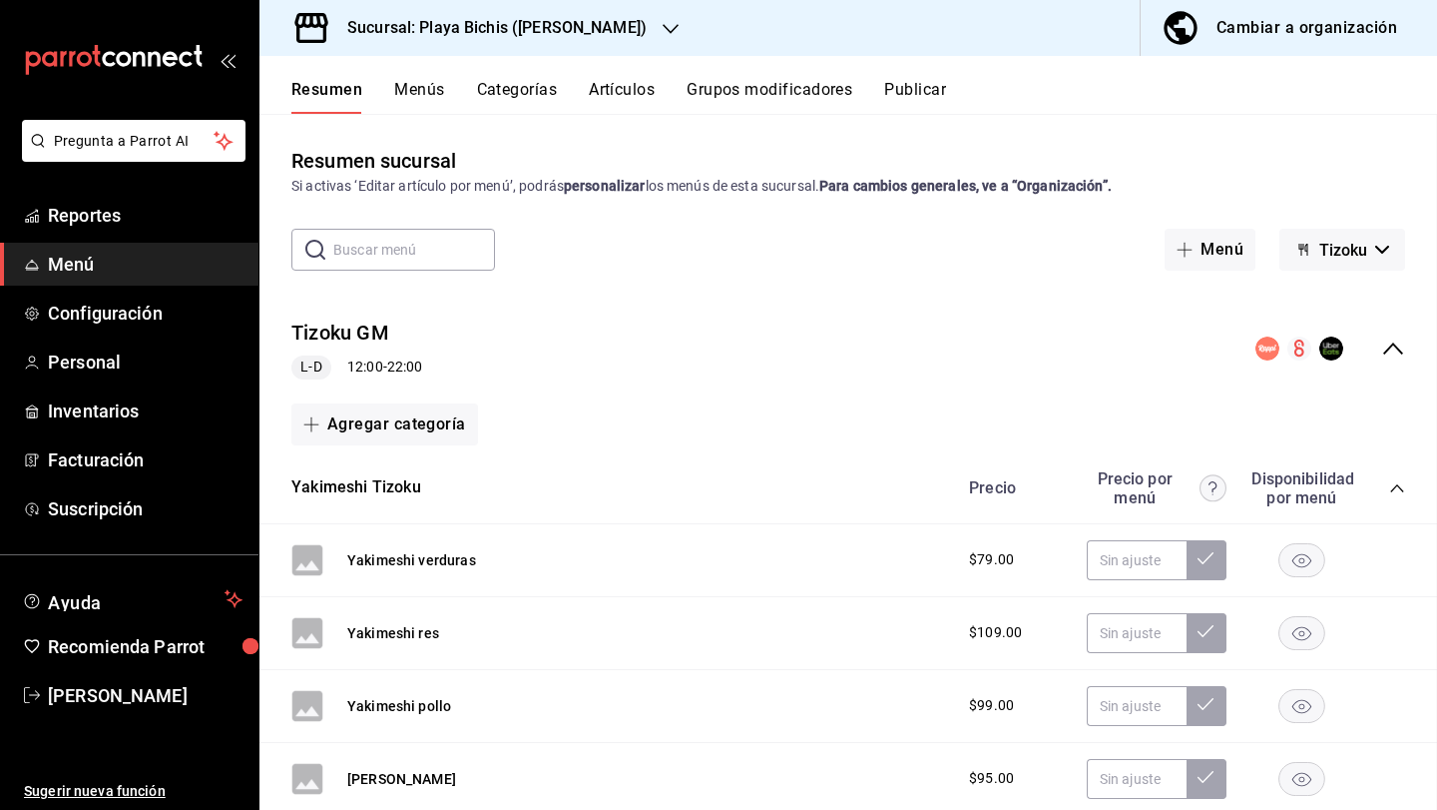
checkbox input "false"
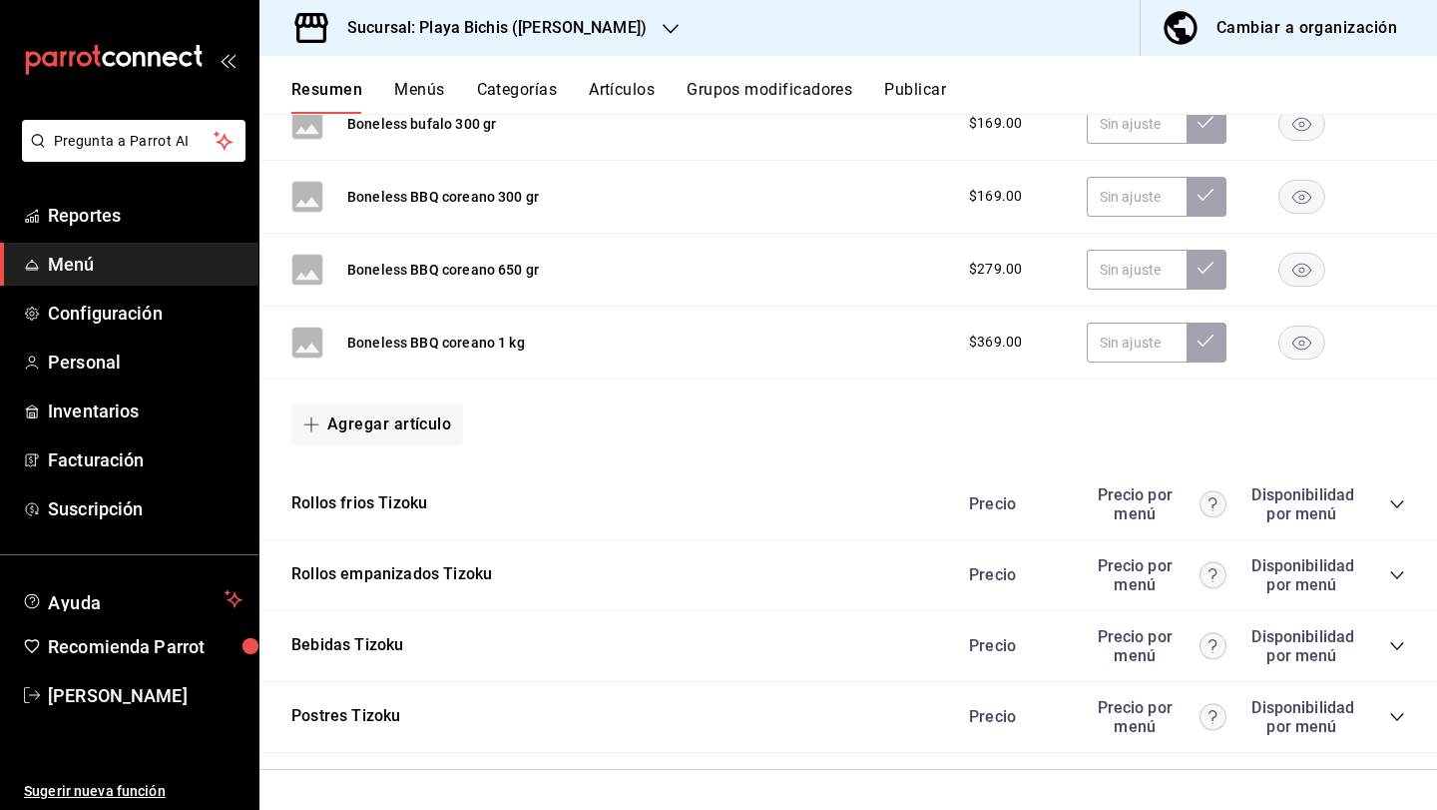
scroll to position [1540, 0]
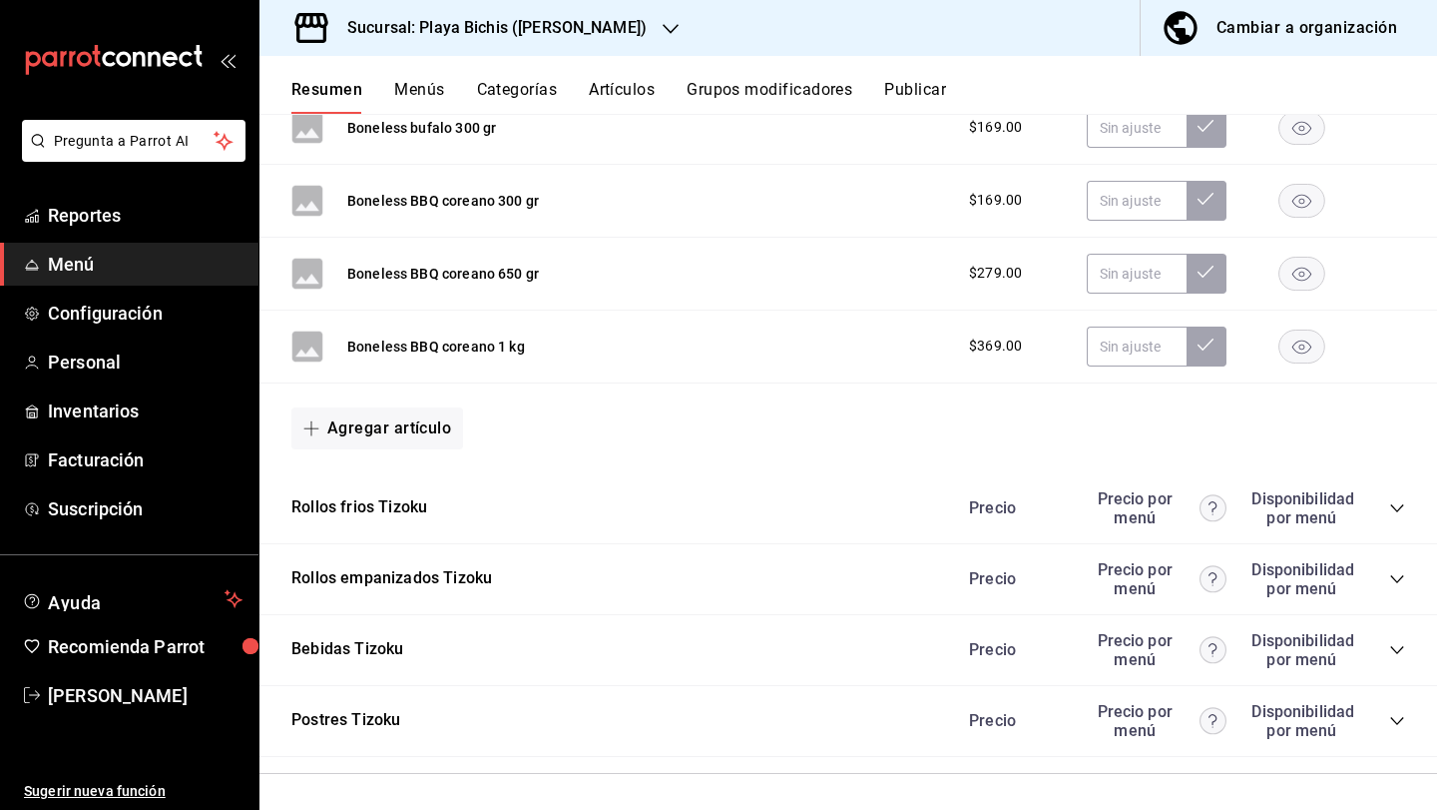
click at [485, 519] on div "Rollos frios Tizoku [PERSON_NAME] por menú Disponibilidad por menú" at bounding box center [849, 508] width 1178 height 71
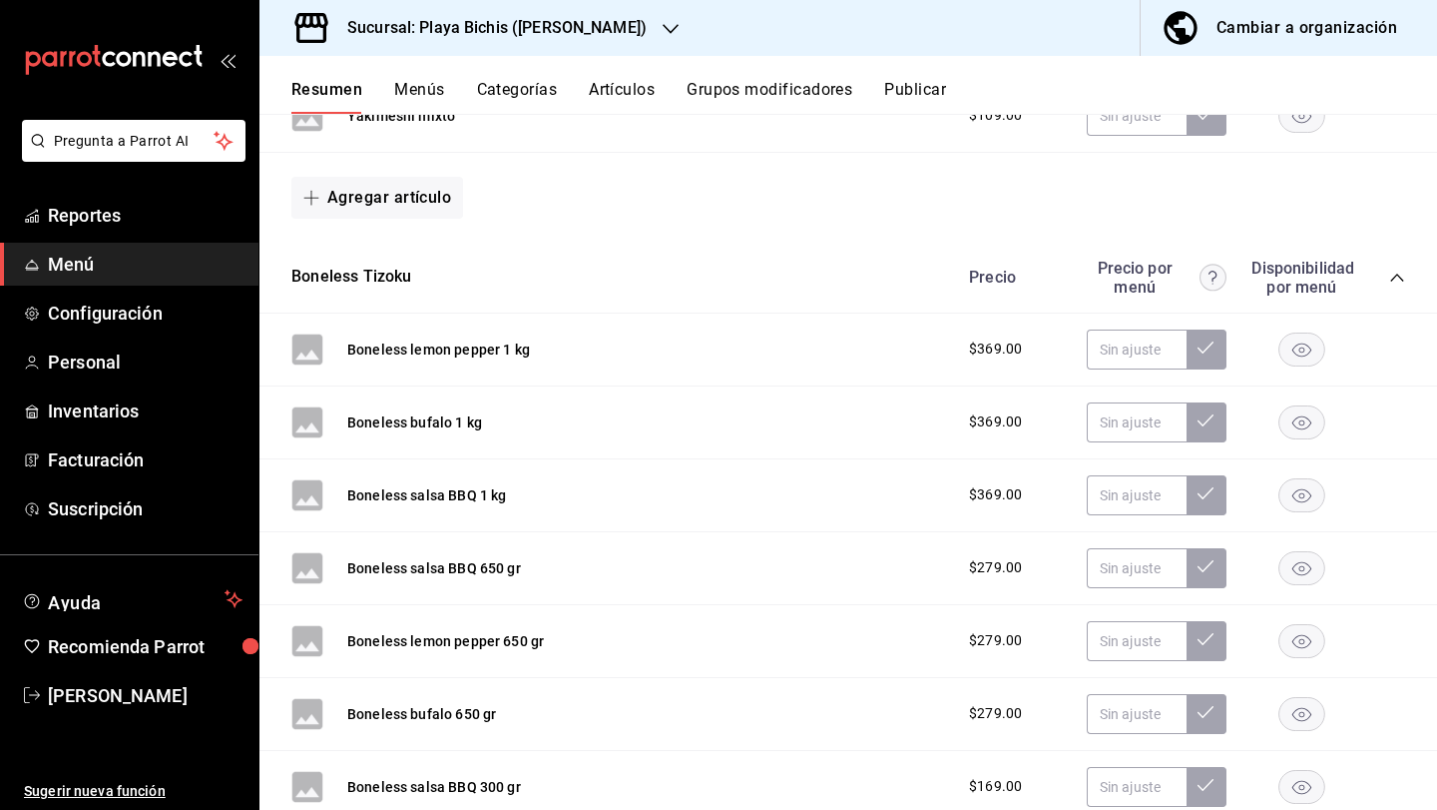
scroll to position [0, 0]
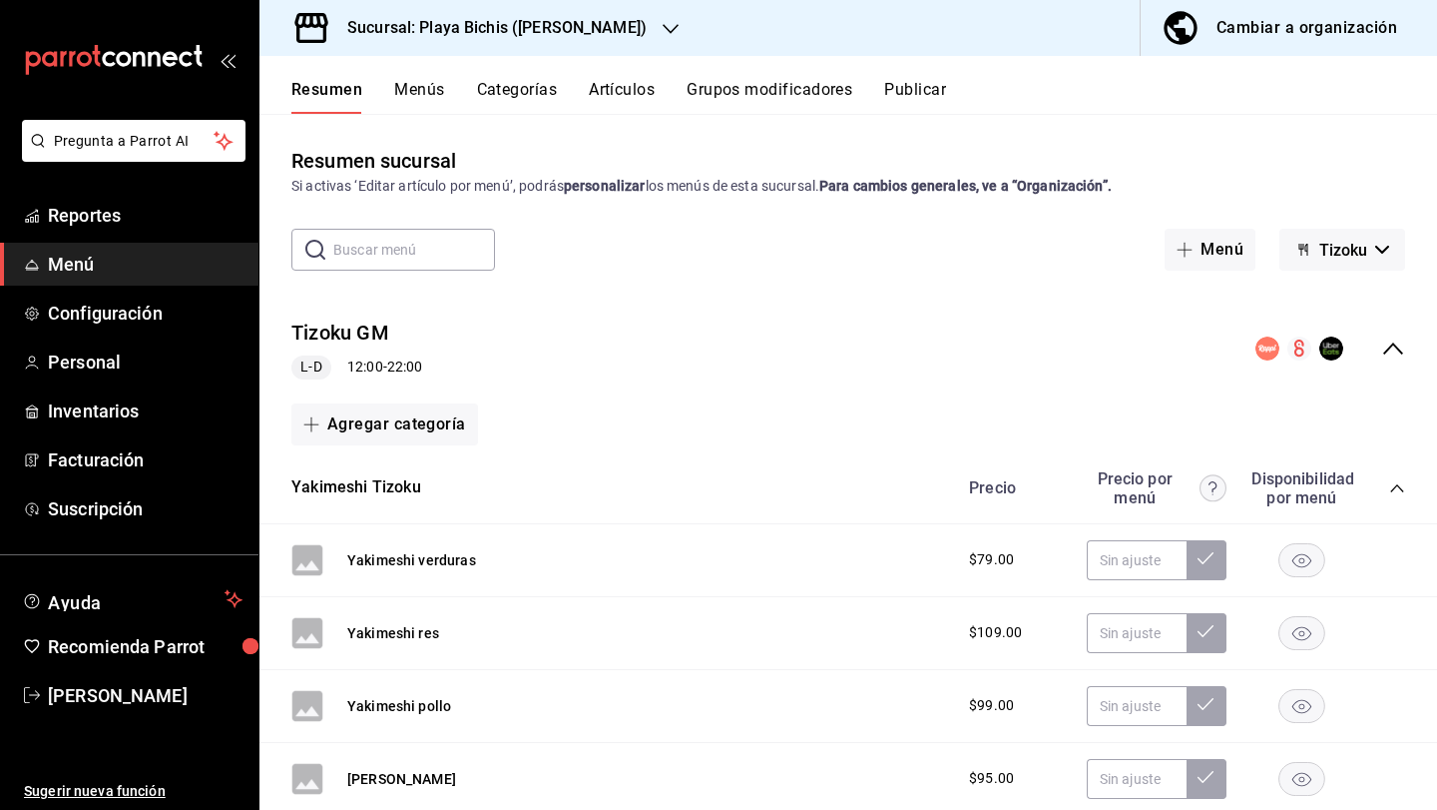
click at [432, 91] on button "Menús" at bounding box center [419, 97] width 50 height 34
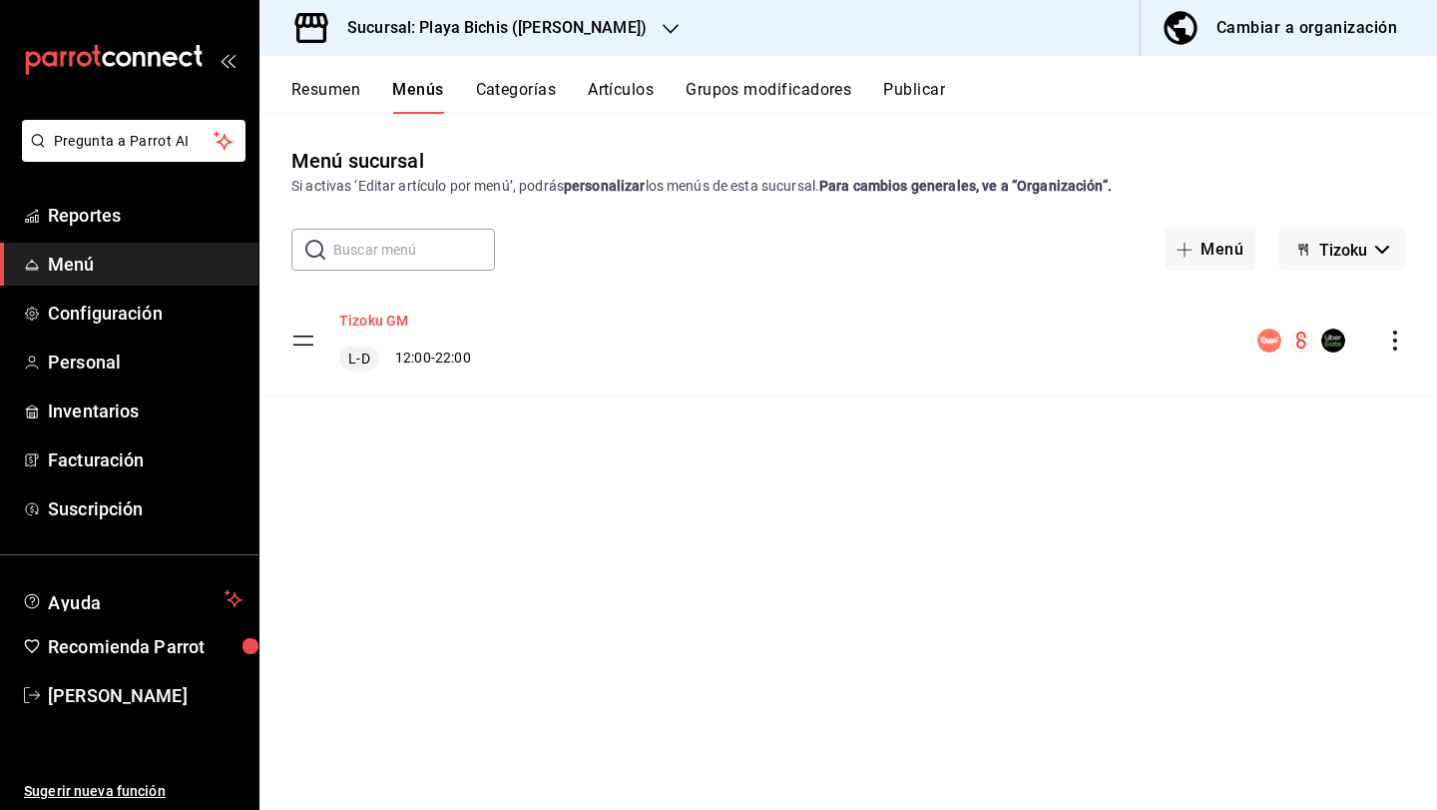
click at [380, 318] on button "Tizoku GM" at bounding box center [373, 320] width 69 height 20
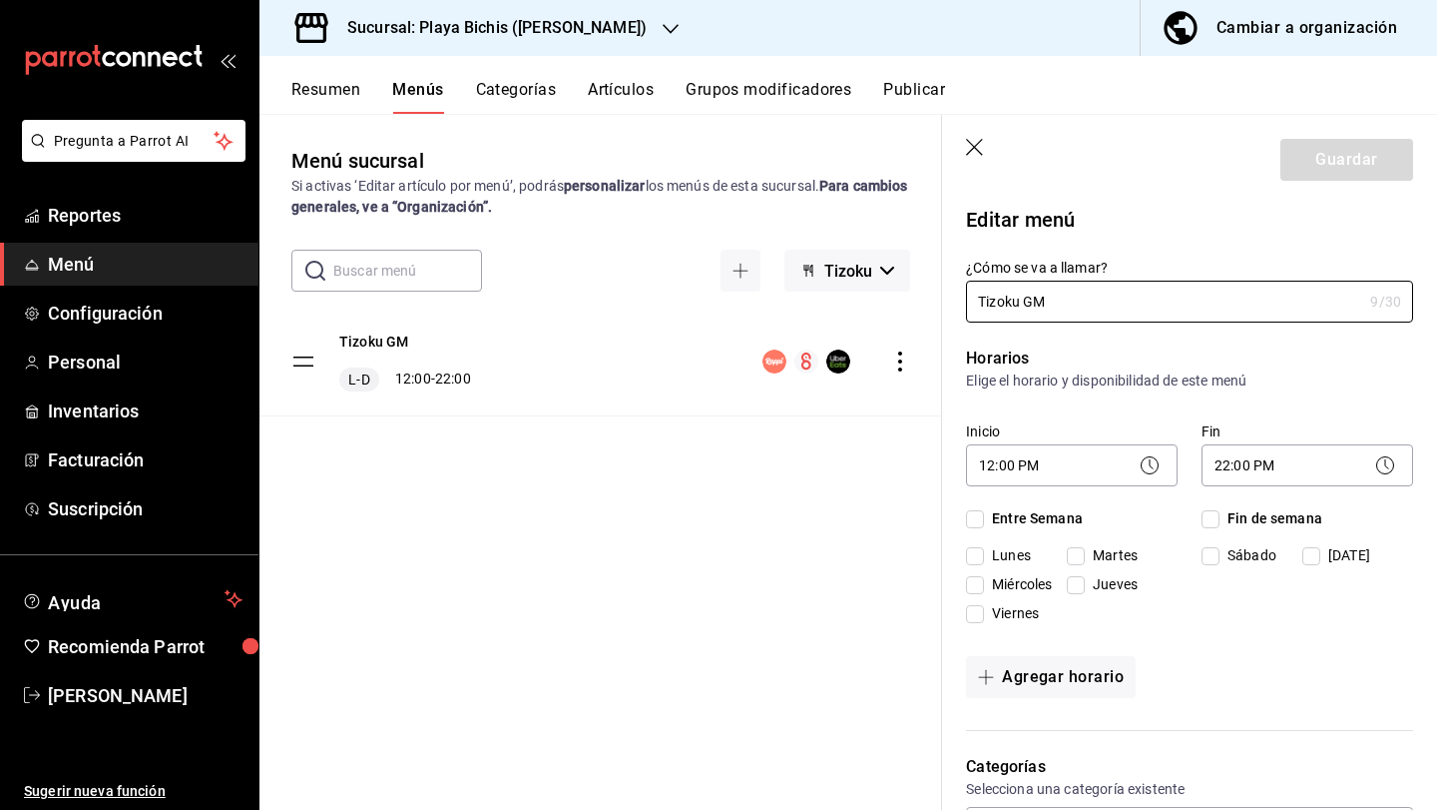
checkbox input "true"
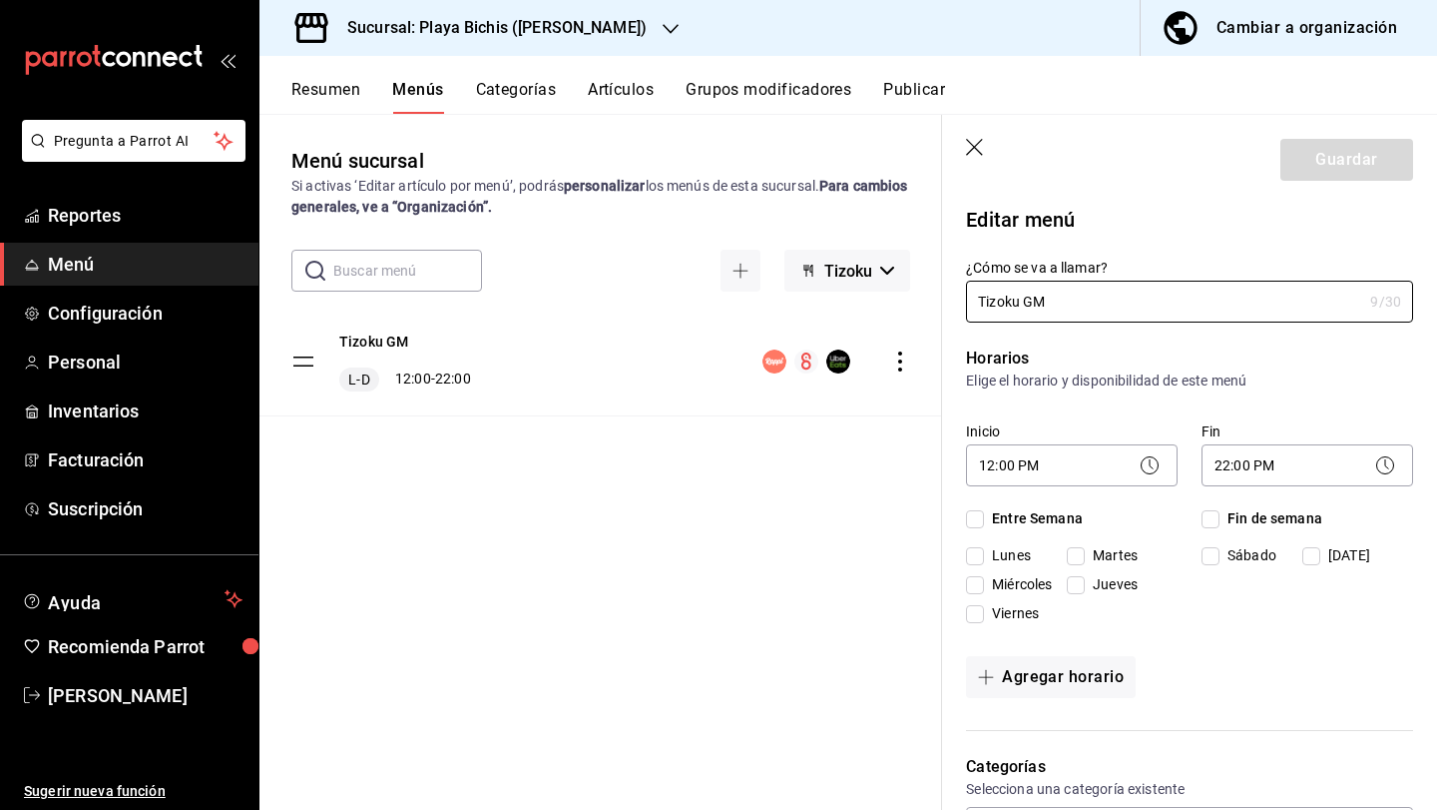
checkbox input "true"
click at [635, 99] on button "Artículos" at bounding box center [621, 97] width 66 height 34
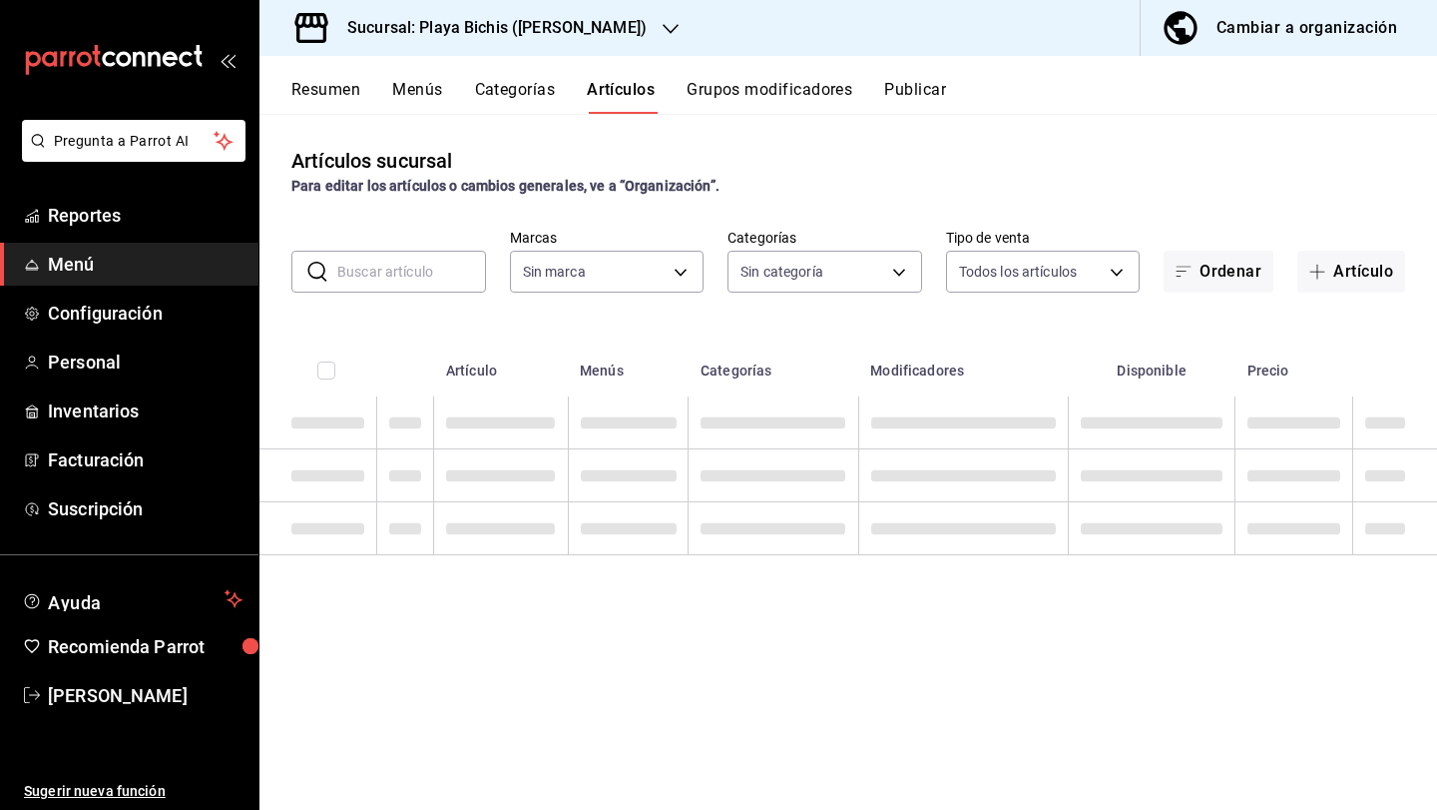
type input "4ba3d68a-2a71-4bf4-8272-d27f8f663470,fbc14f8a-a0c0-448e-9dac-7011cab8a3fb"
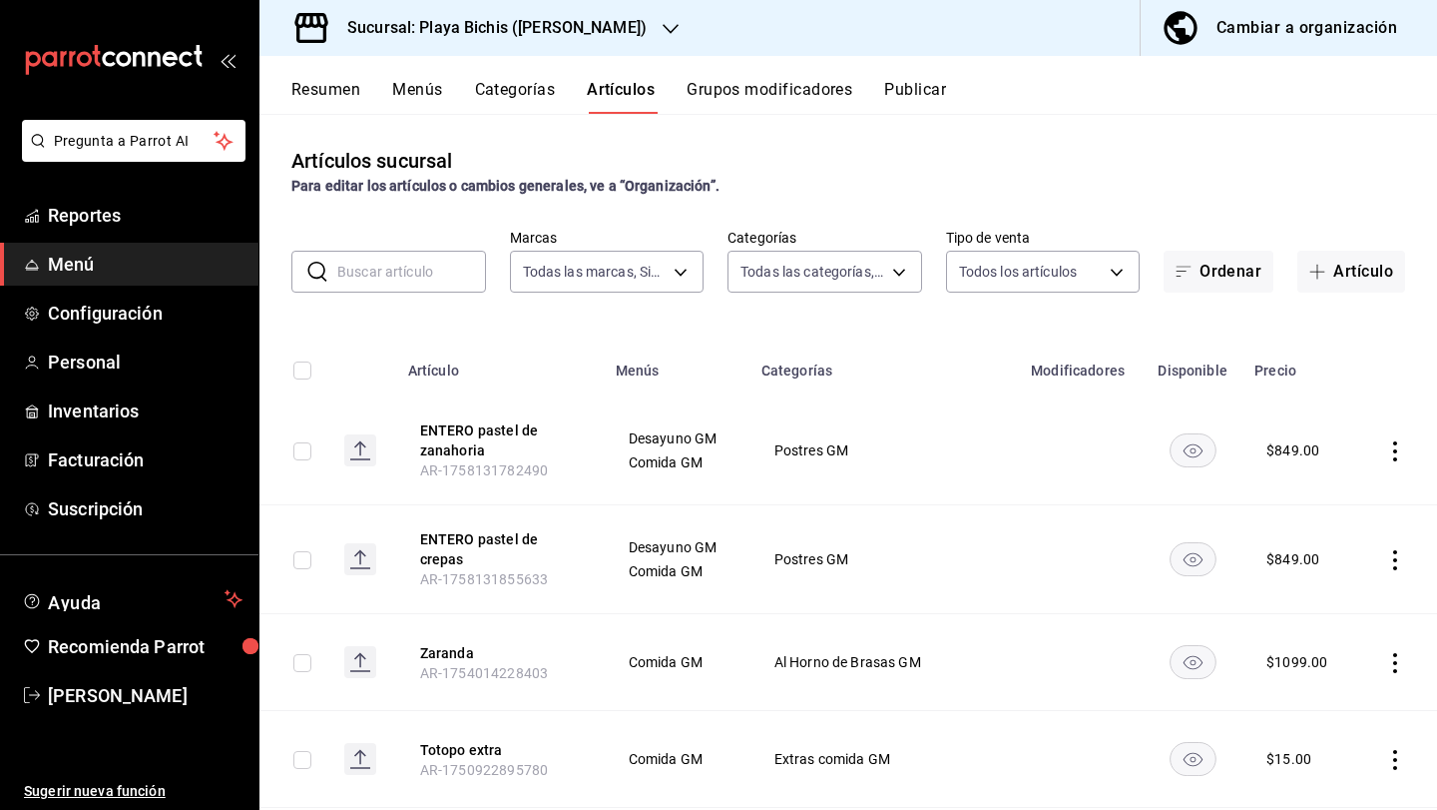
type input "4ddd3c40-5320-49b3-93d4-449b5d62c225,5e91fd5e-abed-42b1-b2d7-7ac7005a1993,89117…"
click at [426, 89] on button "Menús" at bounding box center [417, 97] width 50 height 34
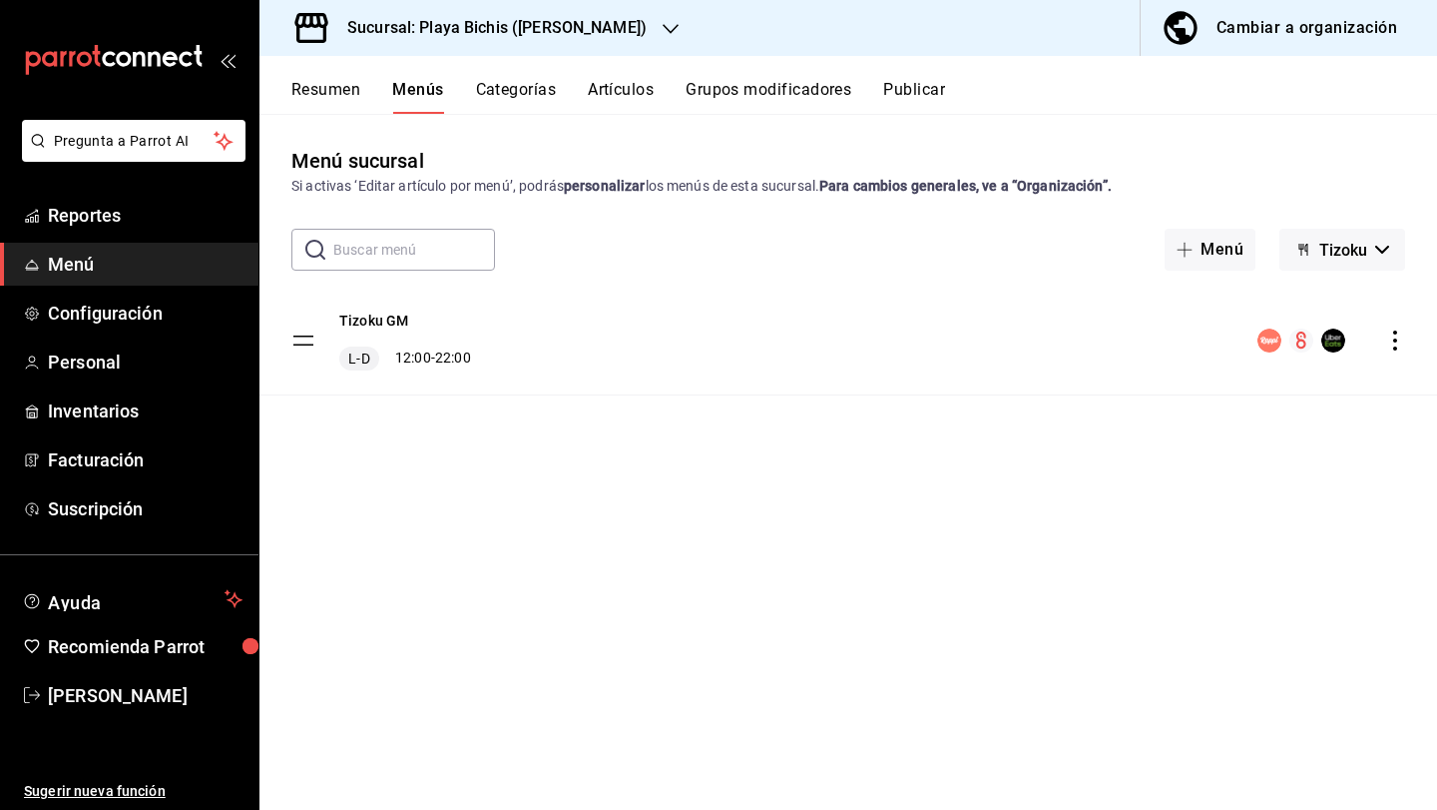
click at [625, 80] on button "Artículos" at bounding box center [621, 97] width 66 height 34
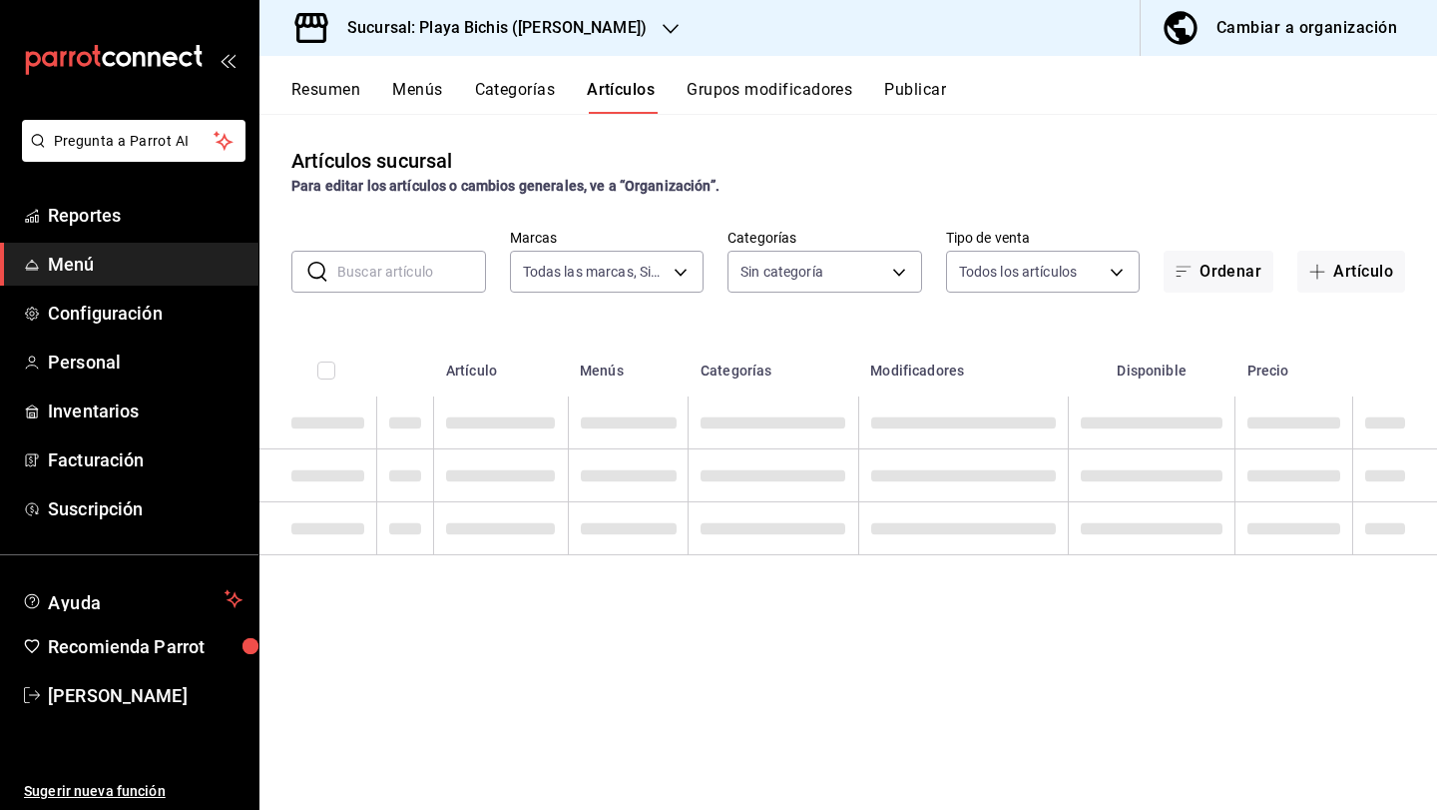
type input "4ba3d68a-2a71-4bf4-8272-d27f8f663470,fbc14f8a-a0c0-448e-9dac-7011cab8a3fb"
type input "4ddd3c40-5320-49b3-93d4-449b5d62c225,5e91fd5e-abed-42b1-b2d7-7ac7005a1993,89117…"
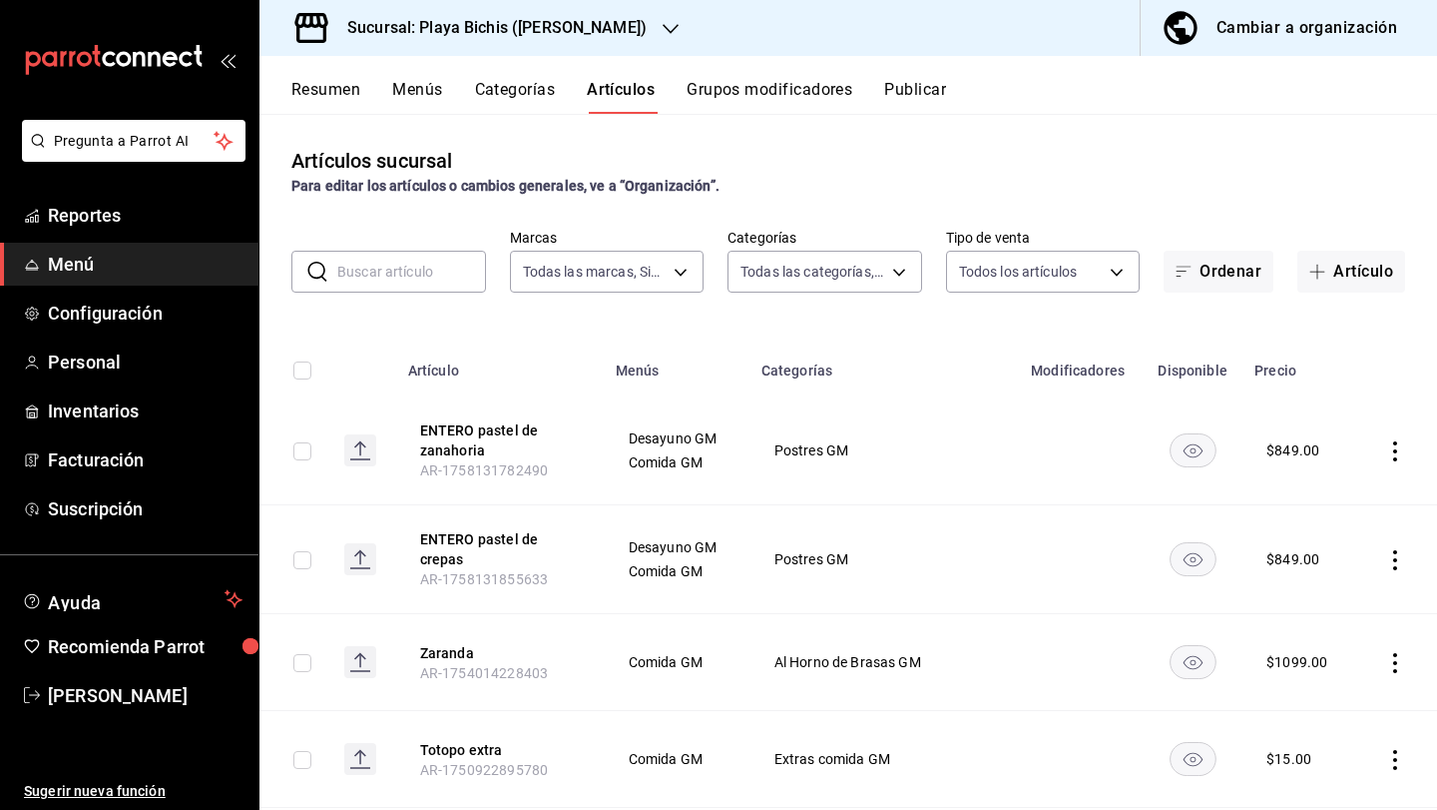
click at [291, 90] on button "Resumen" at bounding box center [325, 97] width 69 height 34
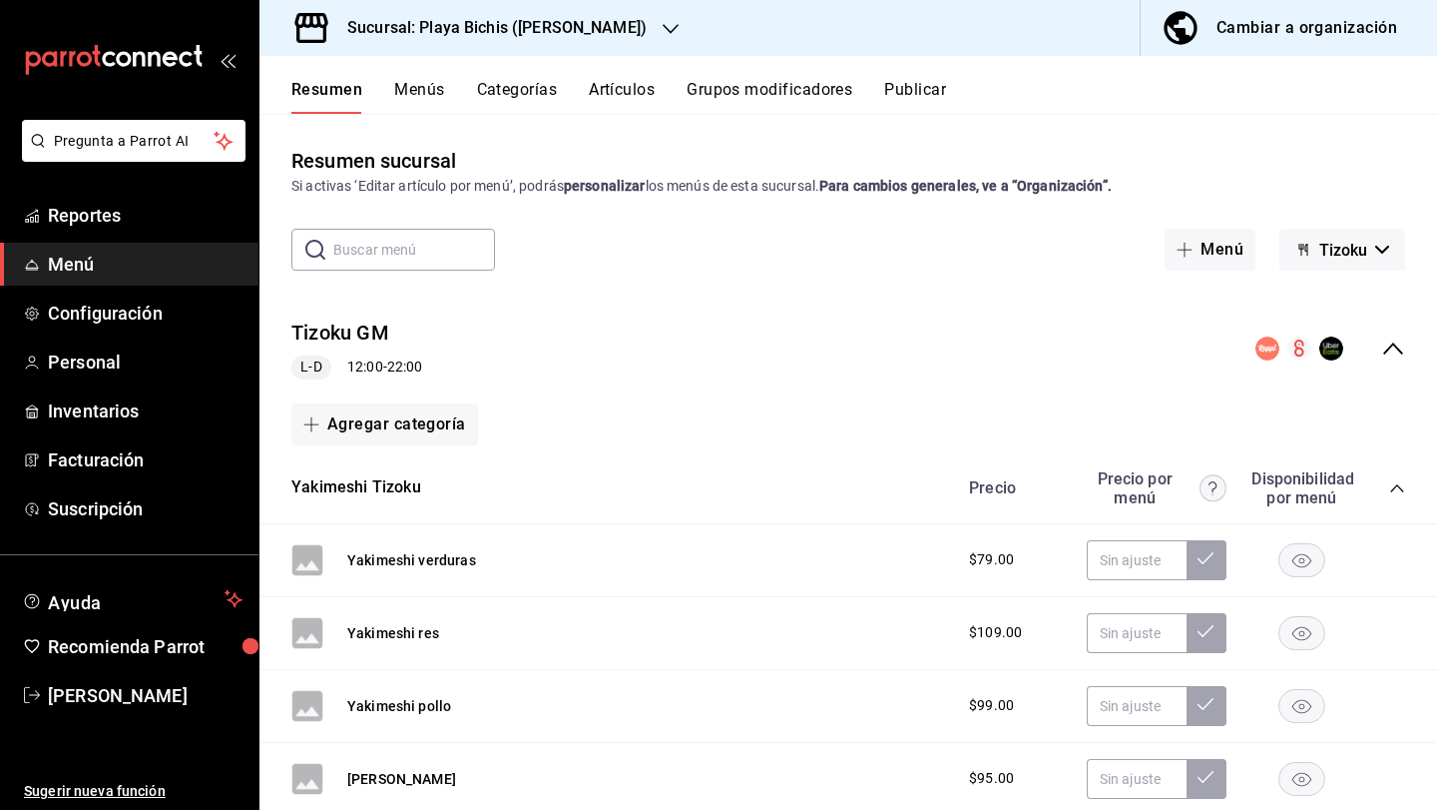
click at [633, 82] on button "Artículos" at bounding box center [622, 97] width 66 height 34
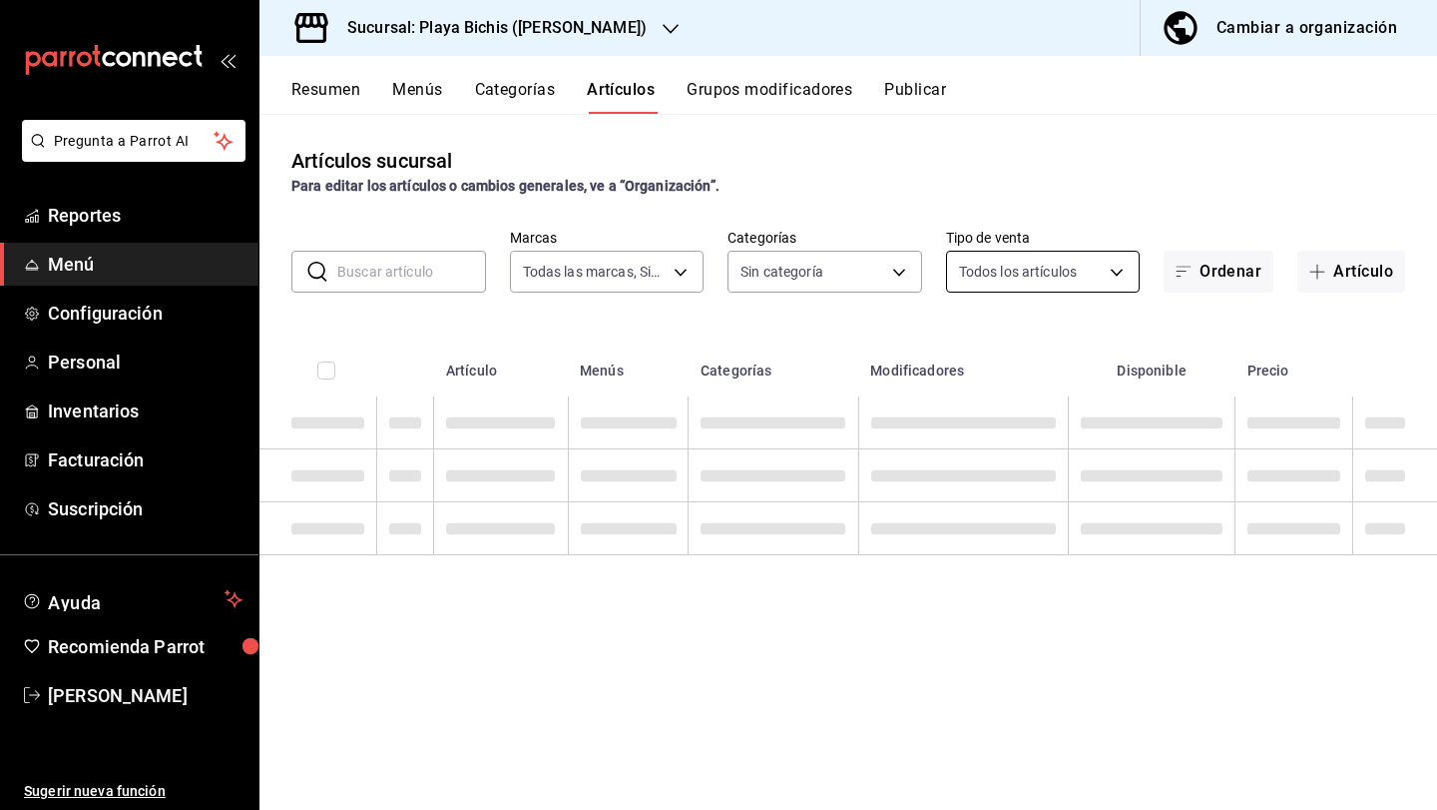
type input "4ba3d68a-2a71-4bf4-8272-d27f8f663470,fbc14f8a-a0c0-448e-9dac-7011cab8a3fb"
type input "4ddd3c40-5320-49b3-93d4-449b5d62c225,5e91fd5e-abed-42b1-b2d7-7ac7005a1993,89117…"
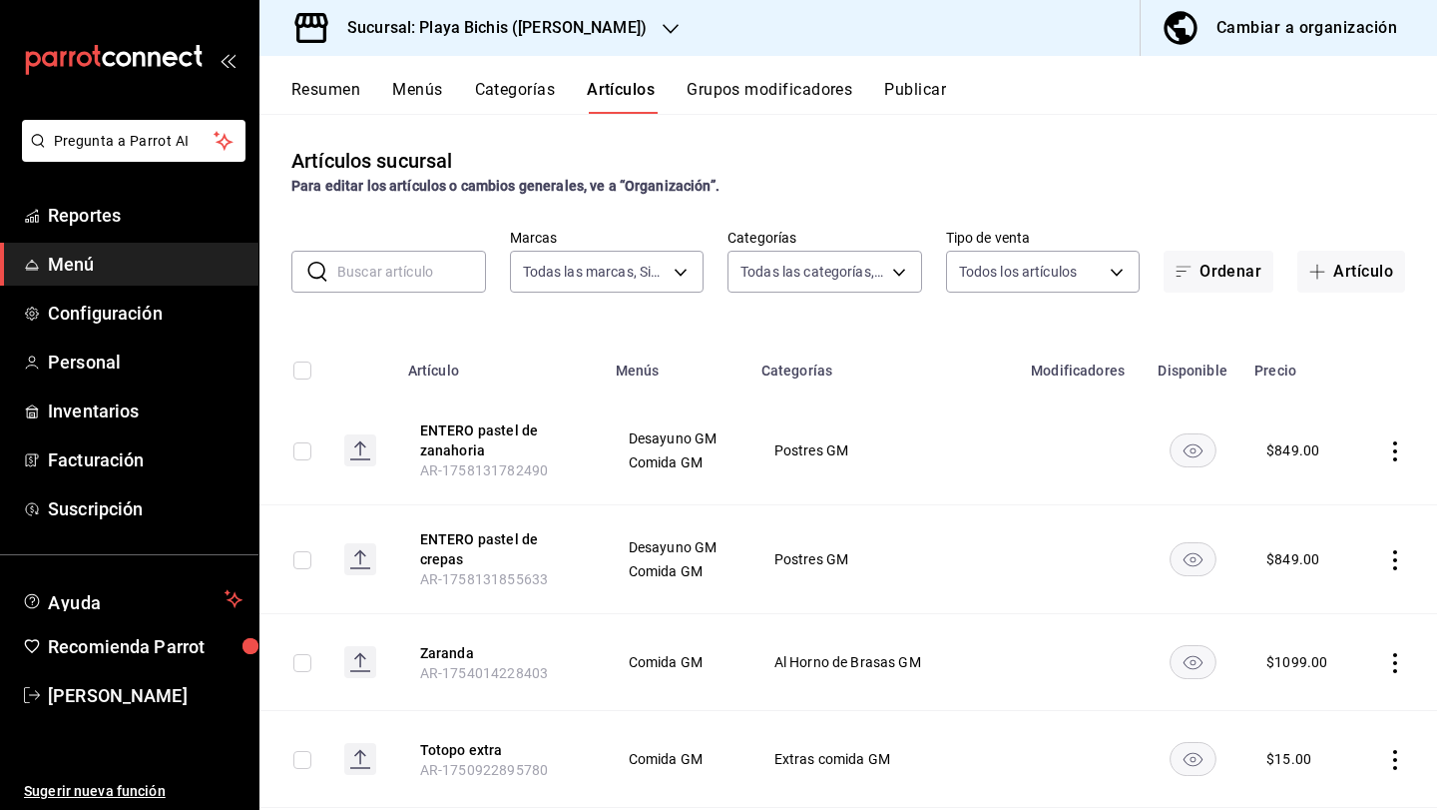
click at [708, 273] on div "​ ​ Marcas Todas las marcas, Sin marca 4ba3d68a-2a71-4bf4-8272-d27f8f663470,fbc…" at bounding box center [849, 261] width 1178 height 64
click at [681, 270] on body "Pregunta a Parrot AI Reportes Menú Configuración Personal Inventarios Facturaci…" at bounding box center [718, 405] width 1437 height 810
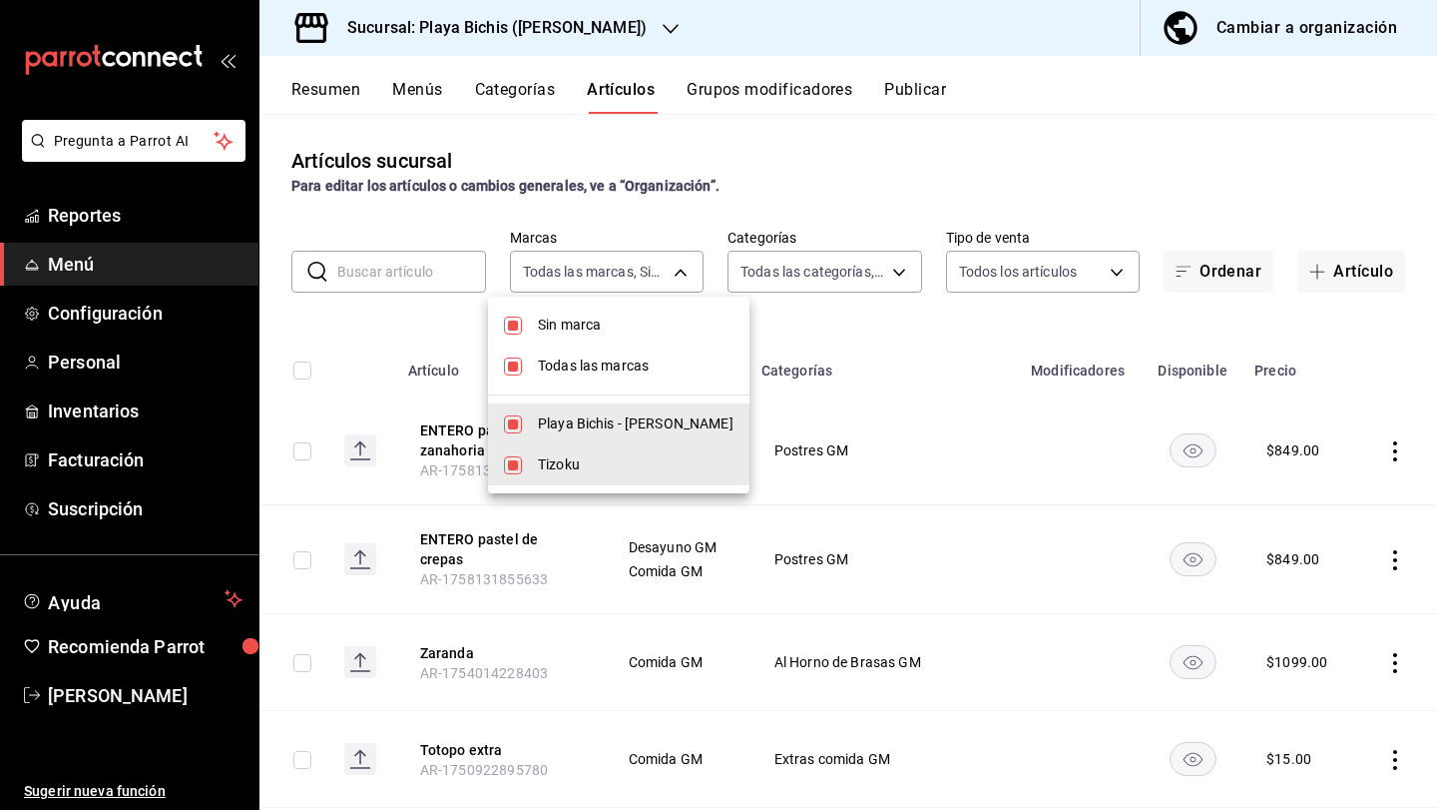
click at [510, 424] on input "checkbox" at bounding box center [513, 424] width 18 height 18
checkbox input "false"
type input "fbc14f8a-a0c0-448e-9dac-7011cab8a3fb"
checkbox input "false"
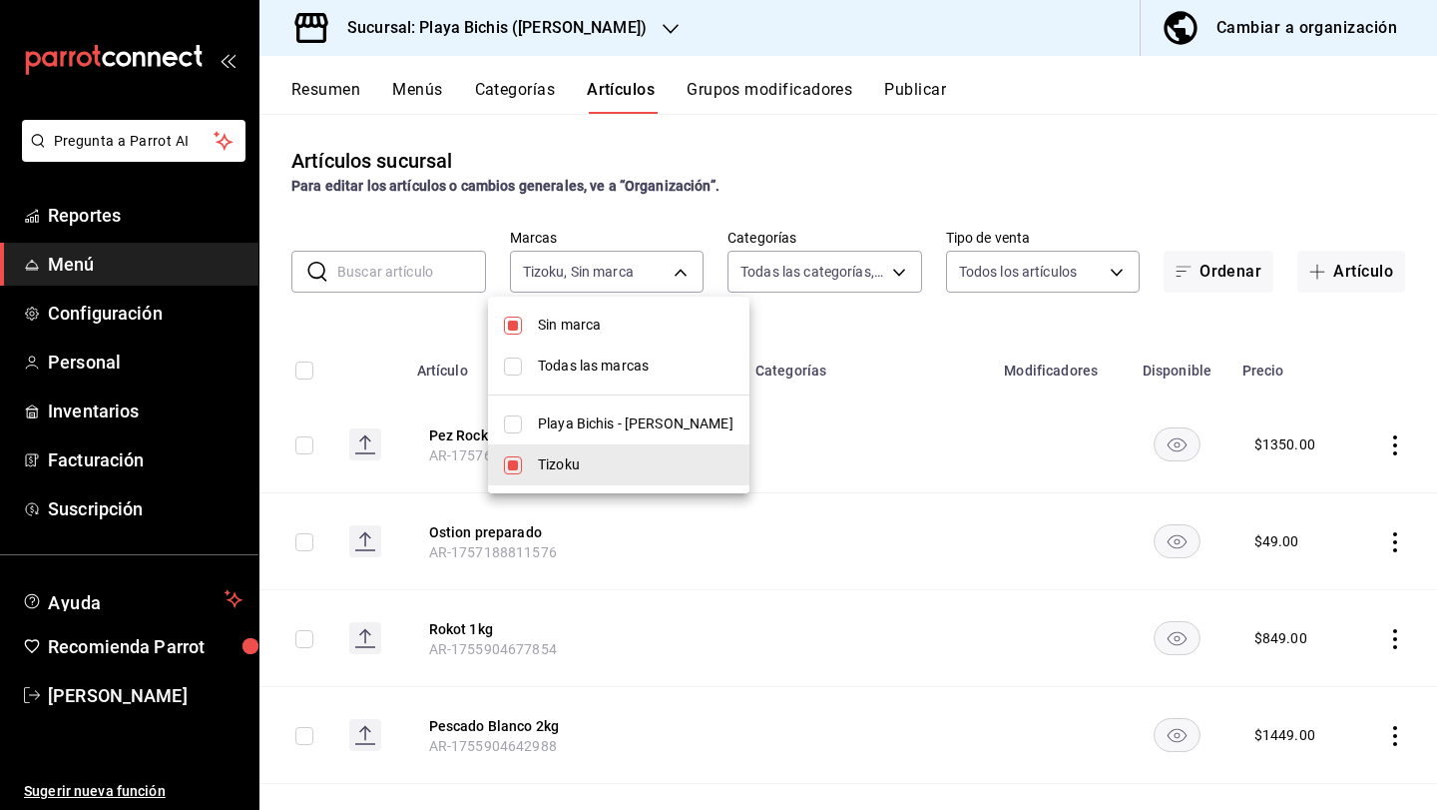
click at [516, 327] on input "checkbox" at bounding box center [513, 325] width 18 height 18
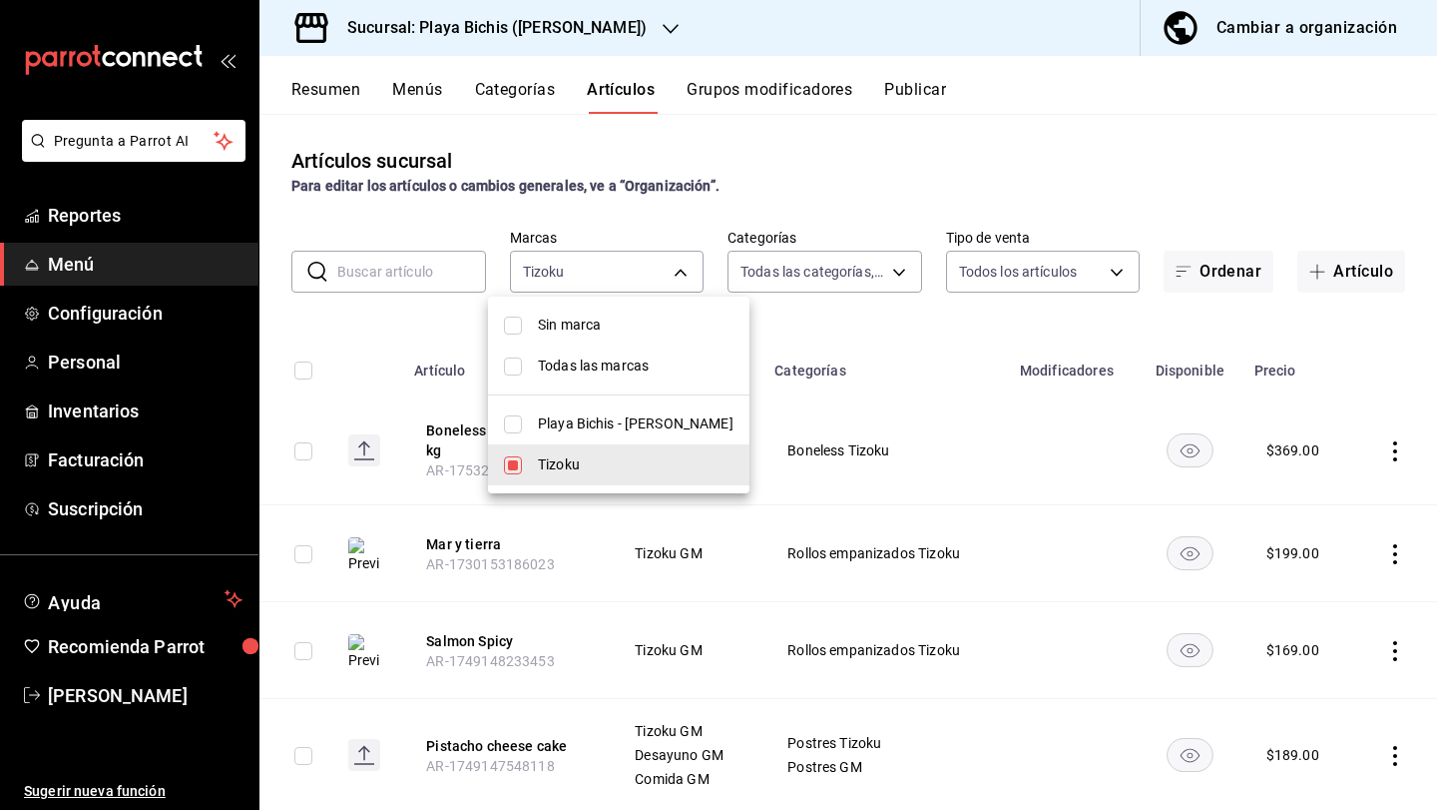
click at [517, 326] on input "checkbox" at bounding box center [513, 325] width 18 height 18
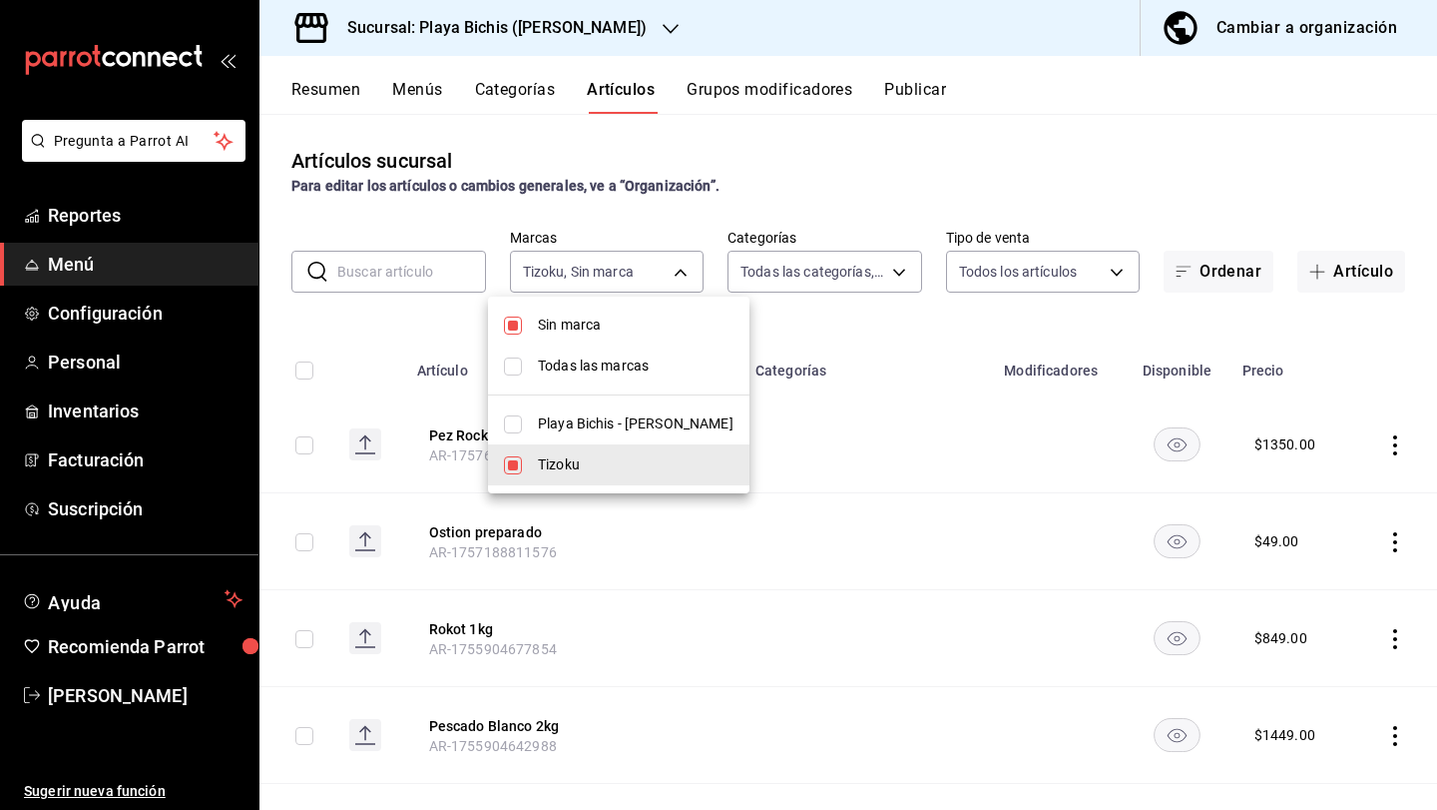
click at [517, 326] on input "checkbox" at bounding box center [513, 325] width 18 height 18
checkbox input "false"
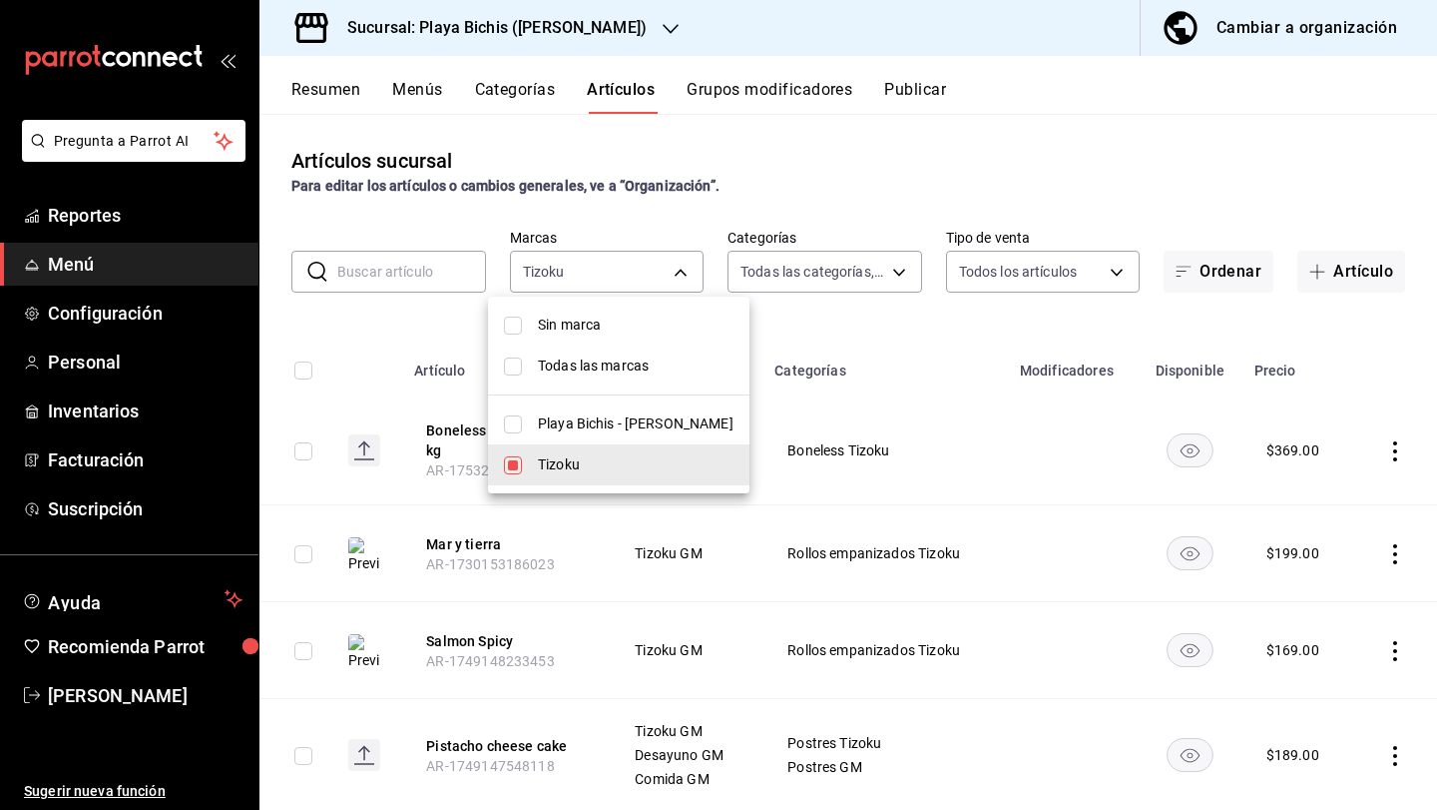
click at [791, 322] on div at bounding box center [718, 405] width 1437 height 810
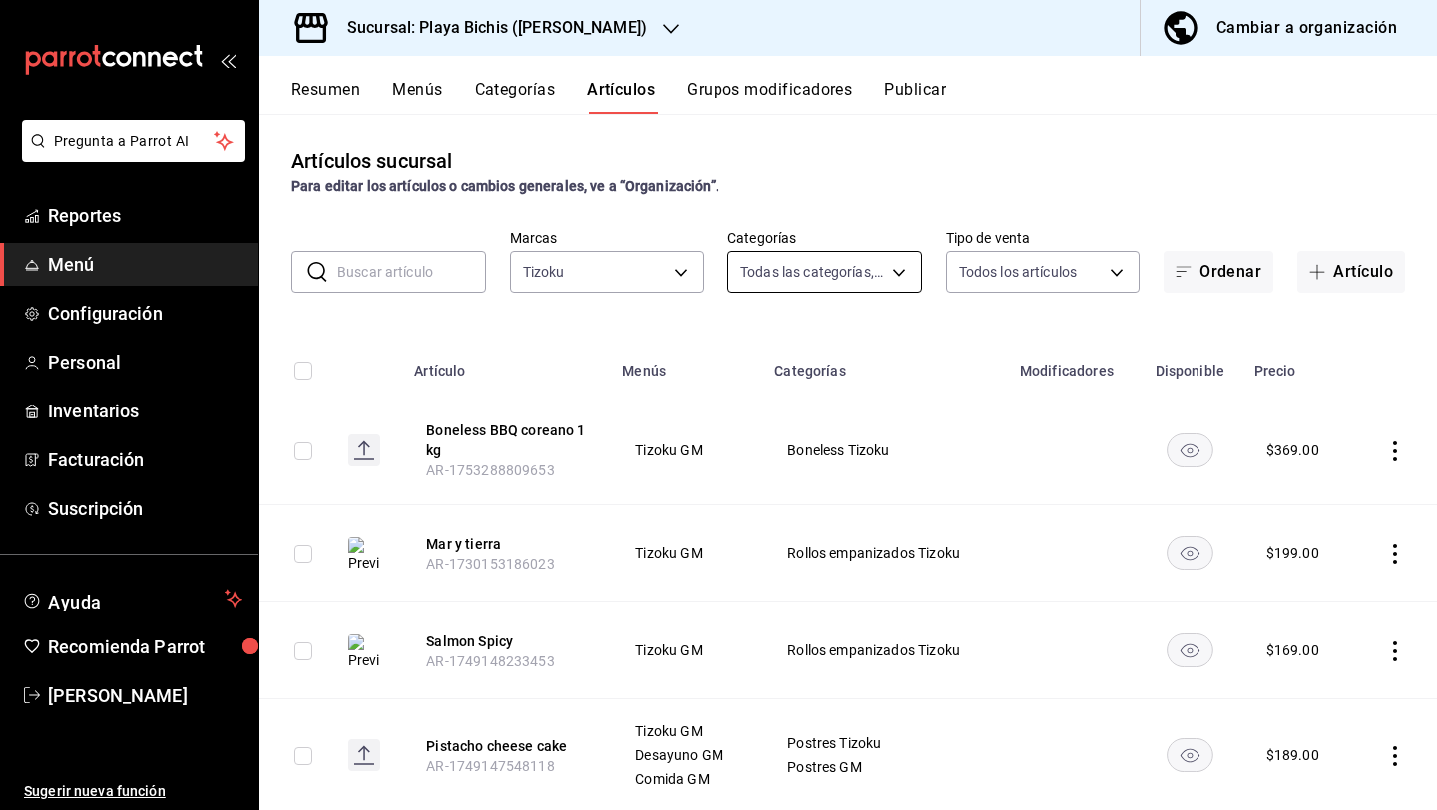
click at [804, 277] on body "Pregunta a Parrot AI Reportes Menú Configuración Personal Inventarios Facturaci…" at bounding box center [718, 405] width 1437 height 810
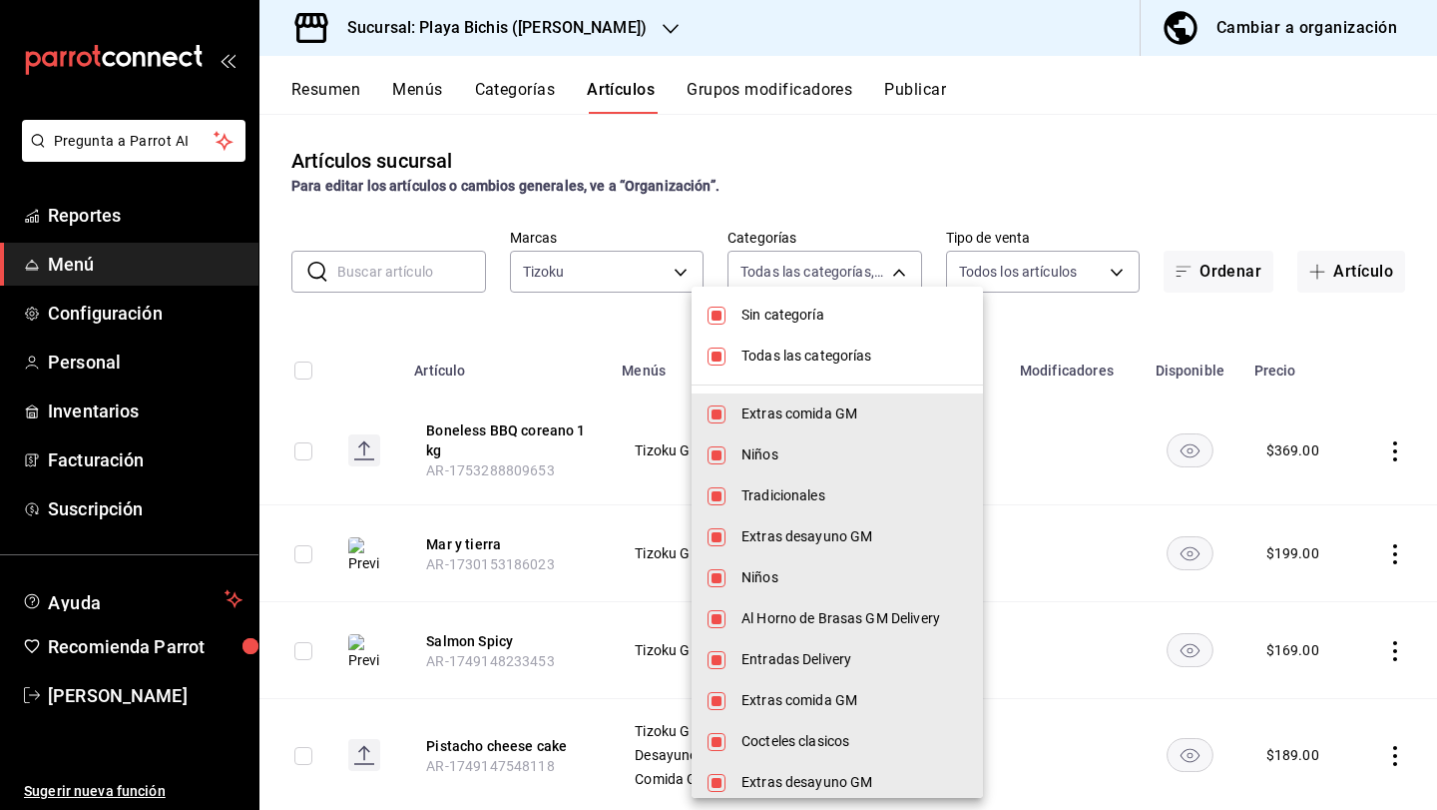
click at [717, 358] on input "checkbox" at bounding box center [717, 356] width 18 height 18
checkbox input "false"
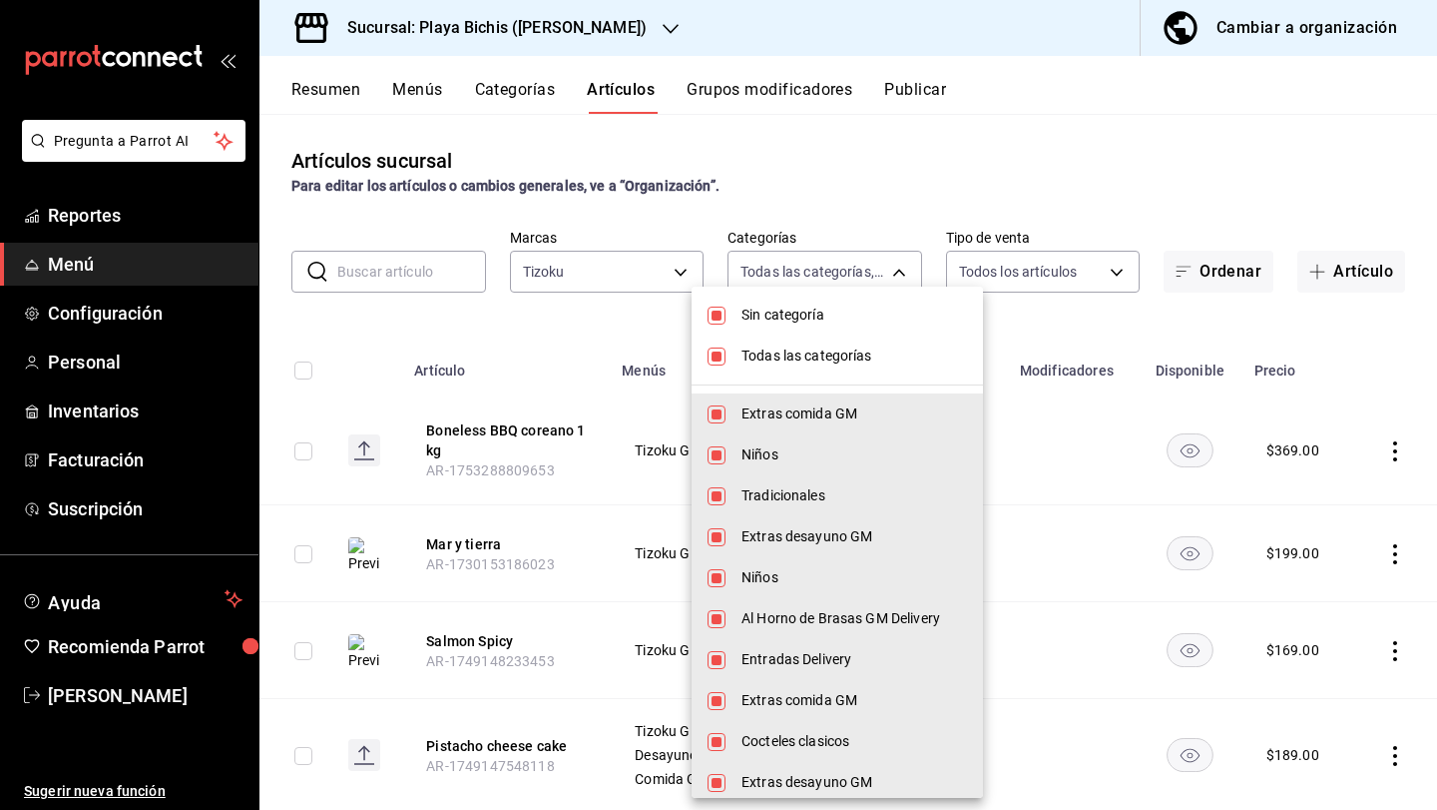
checkbox input "false"
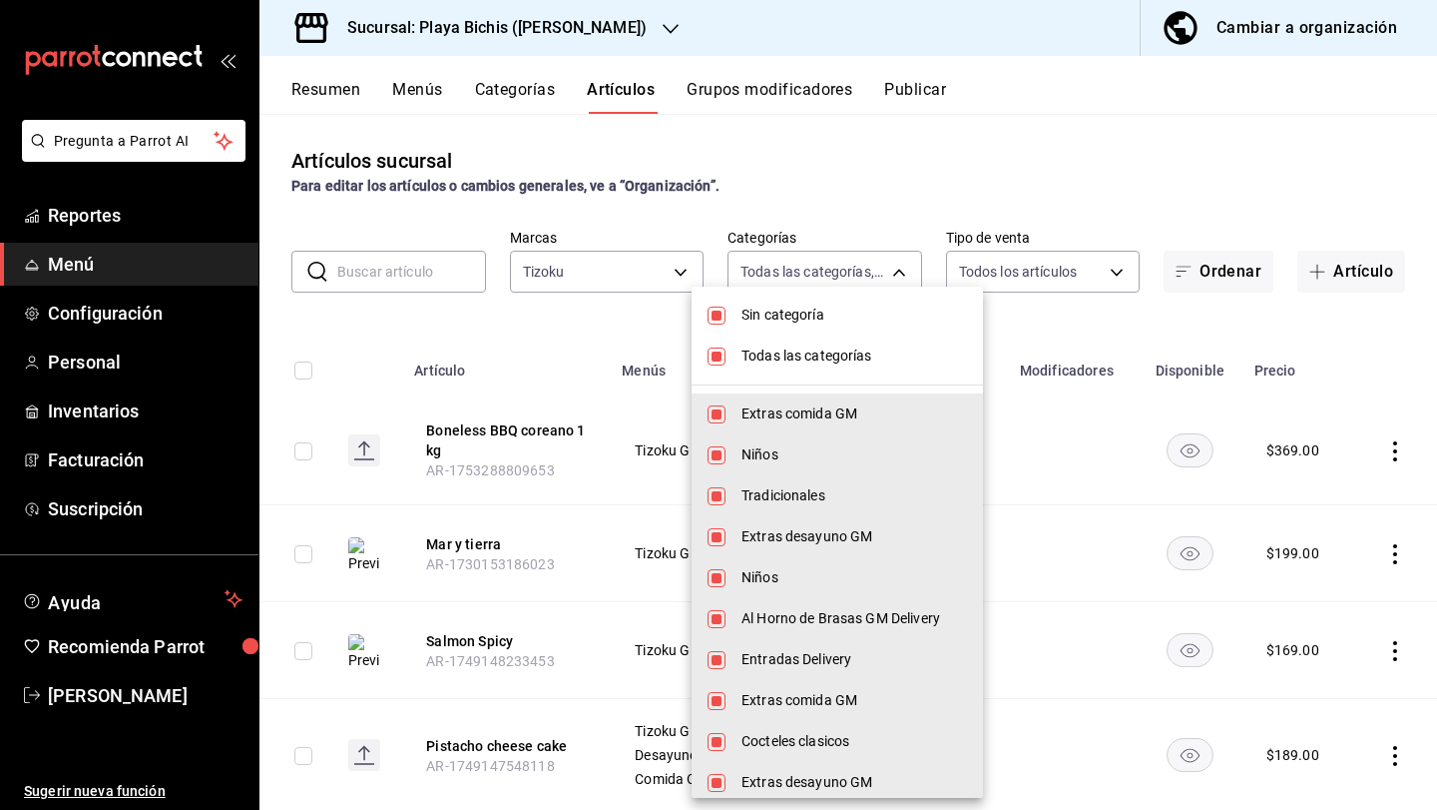
checkbox input "false"
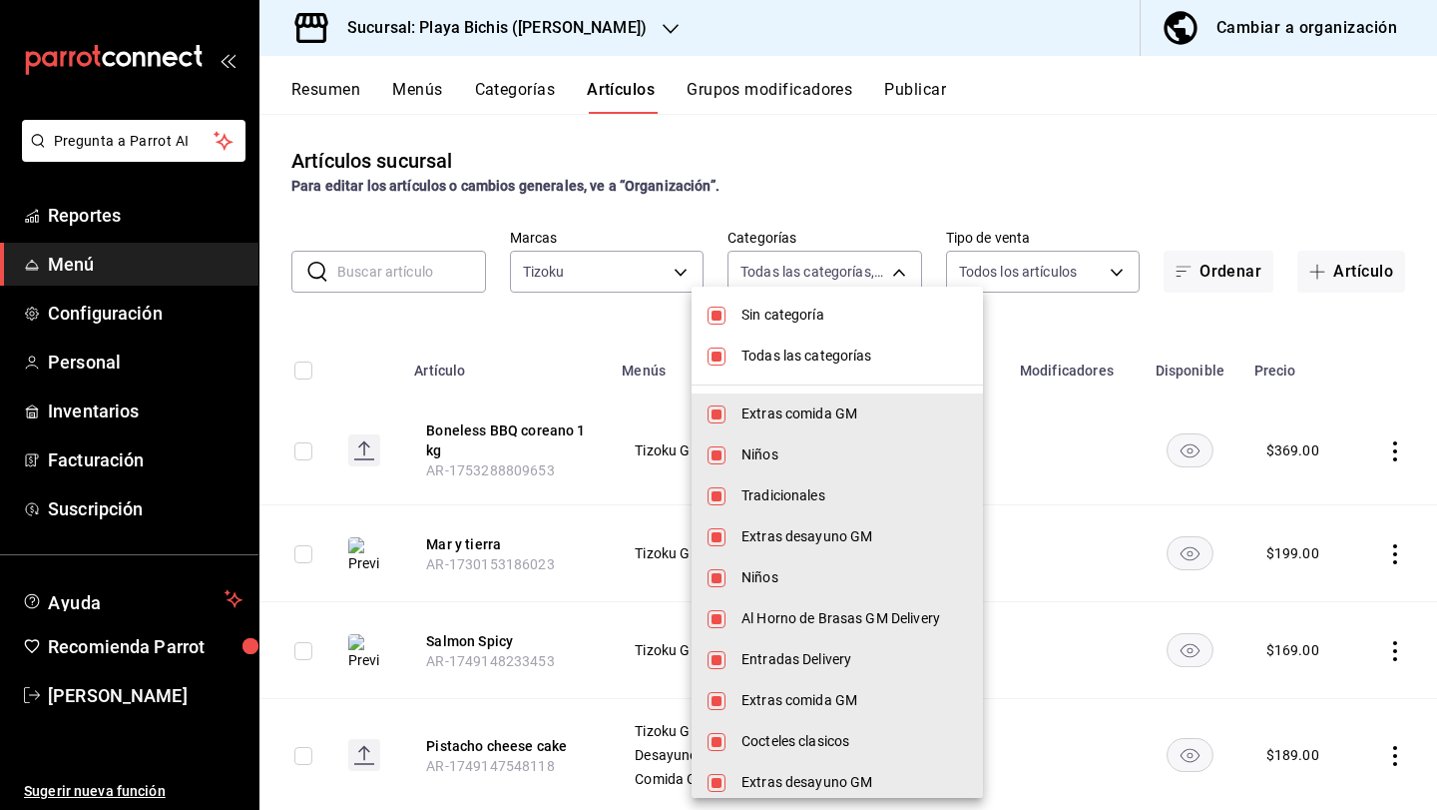
checkbox input "false"
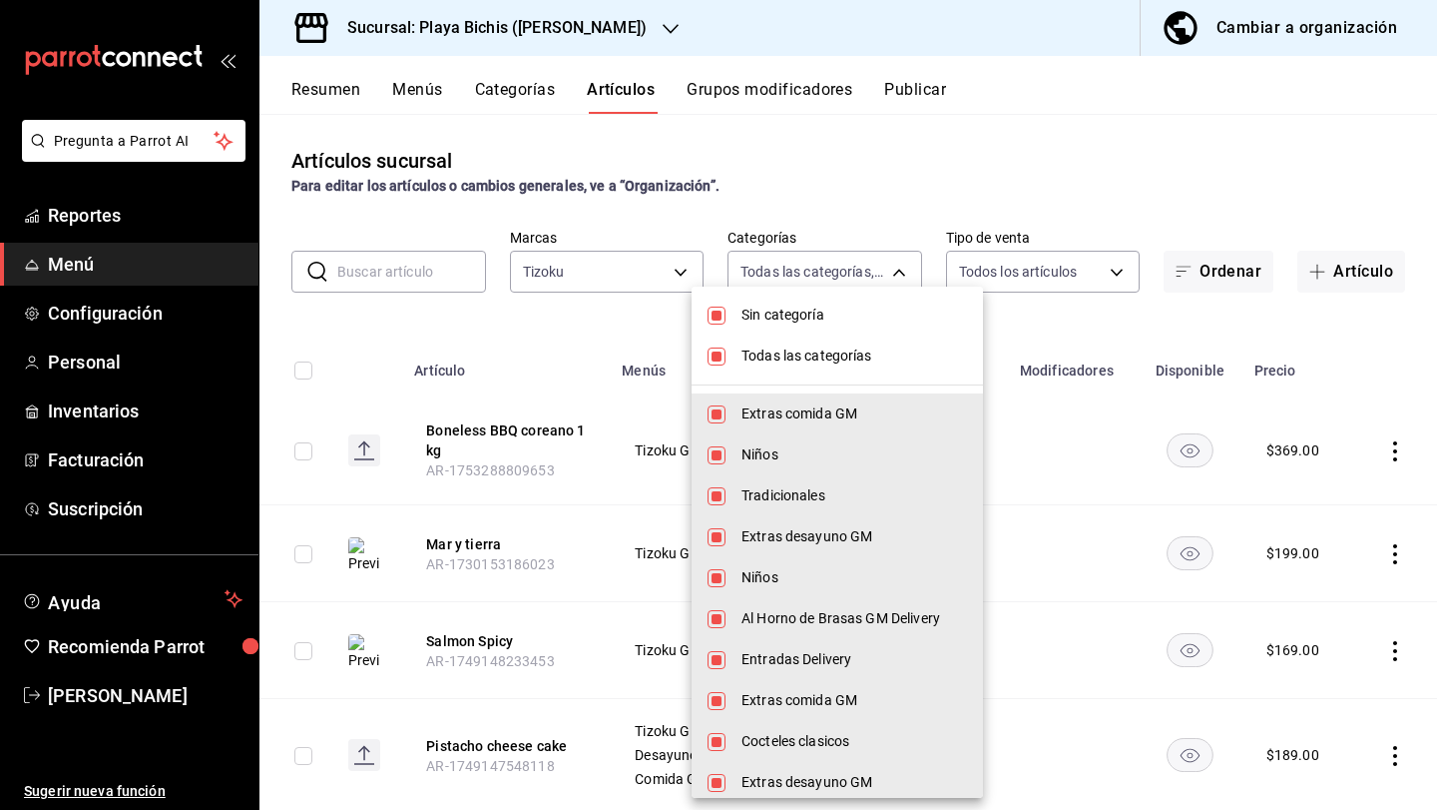
checkbox input "false"
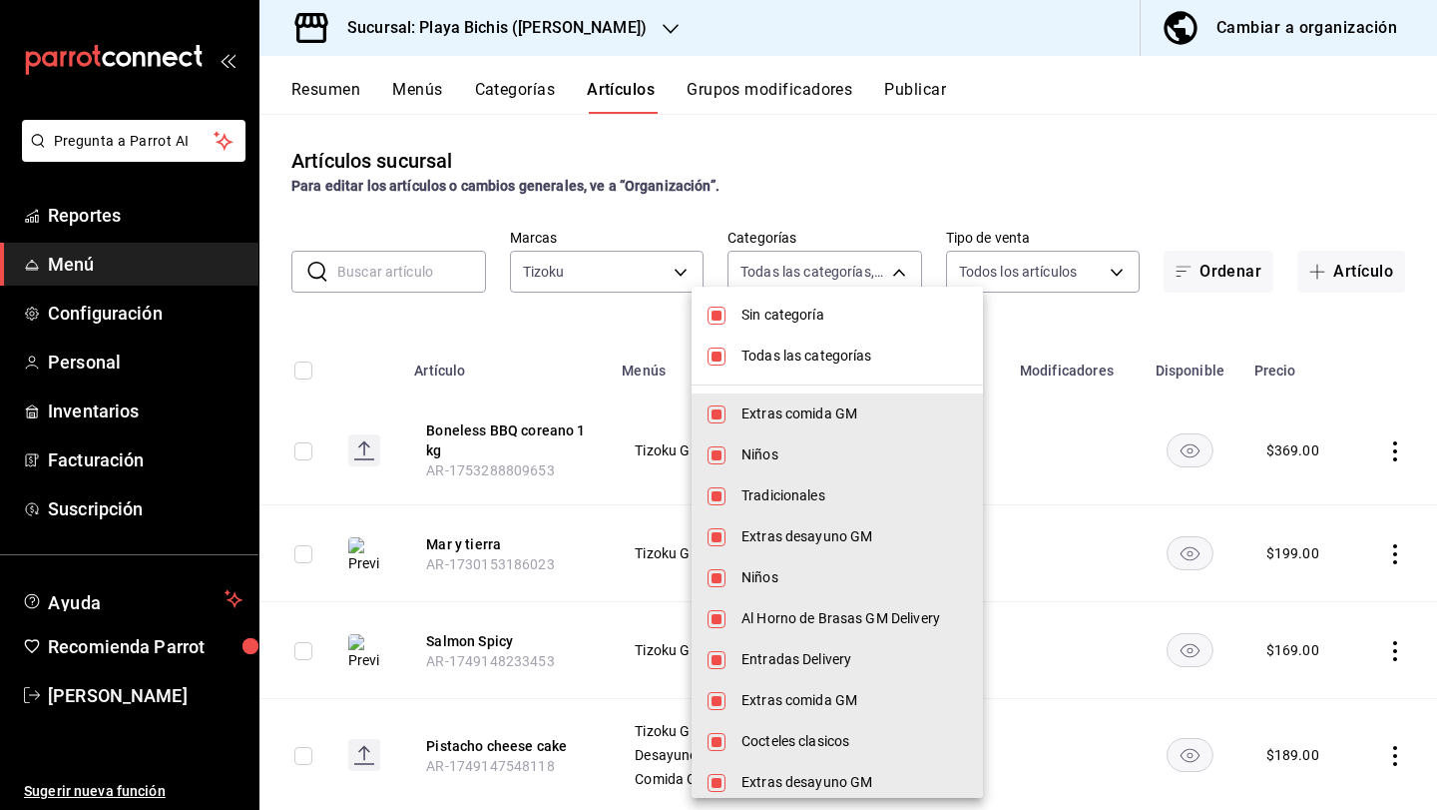
checkbox input "false"
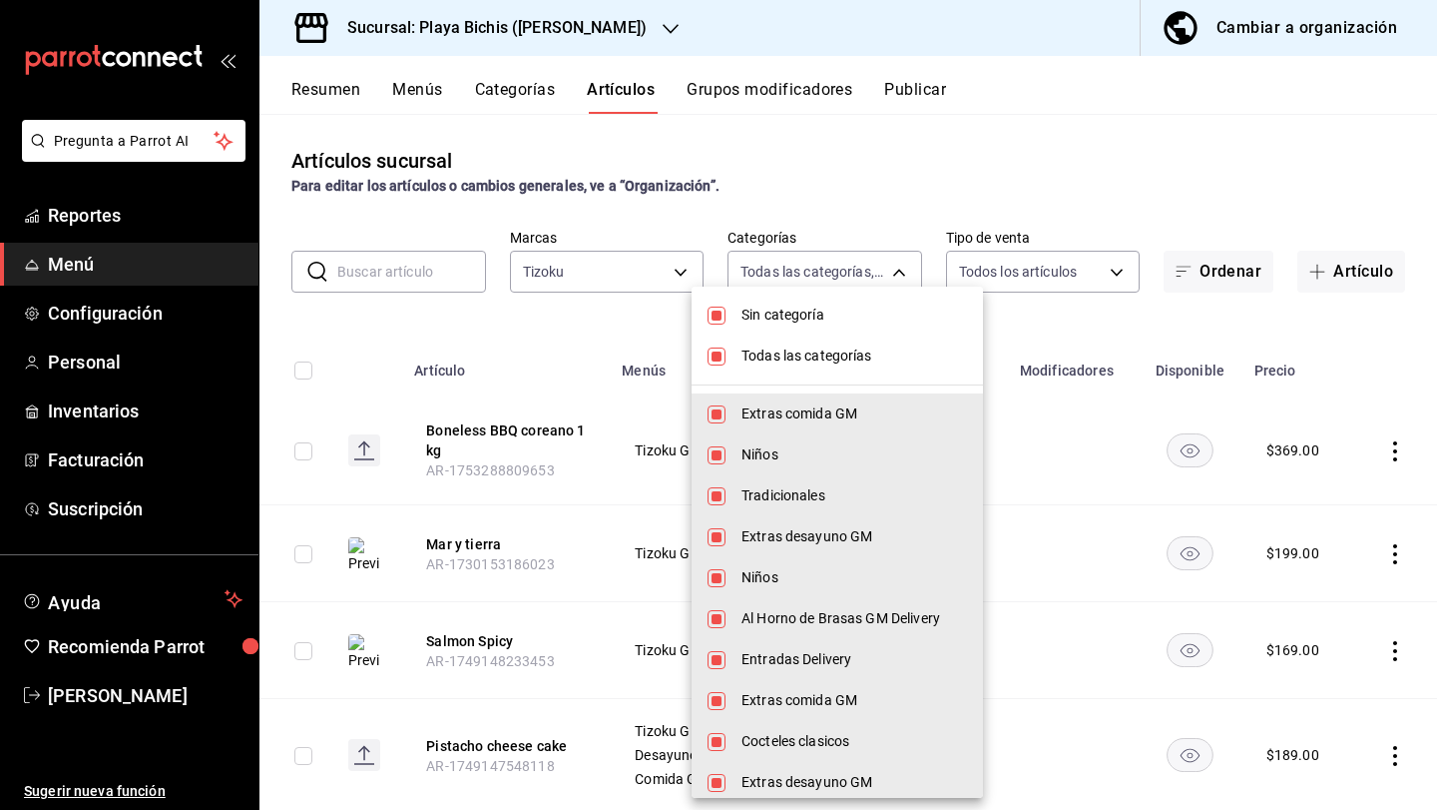
checkbox input "false"
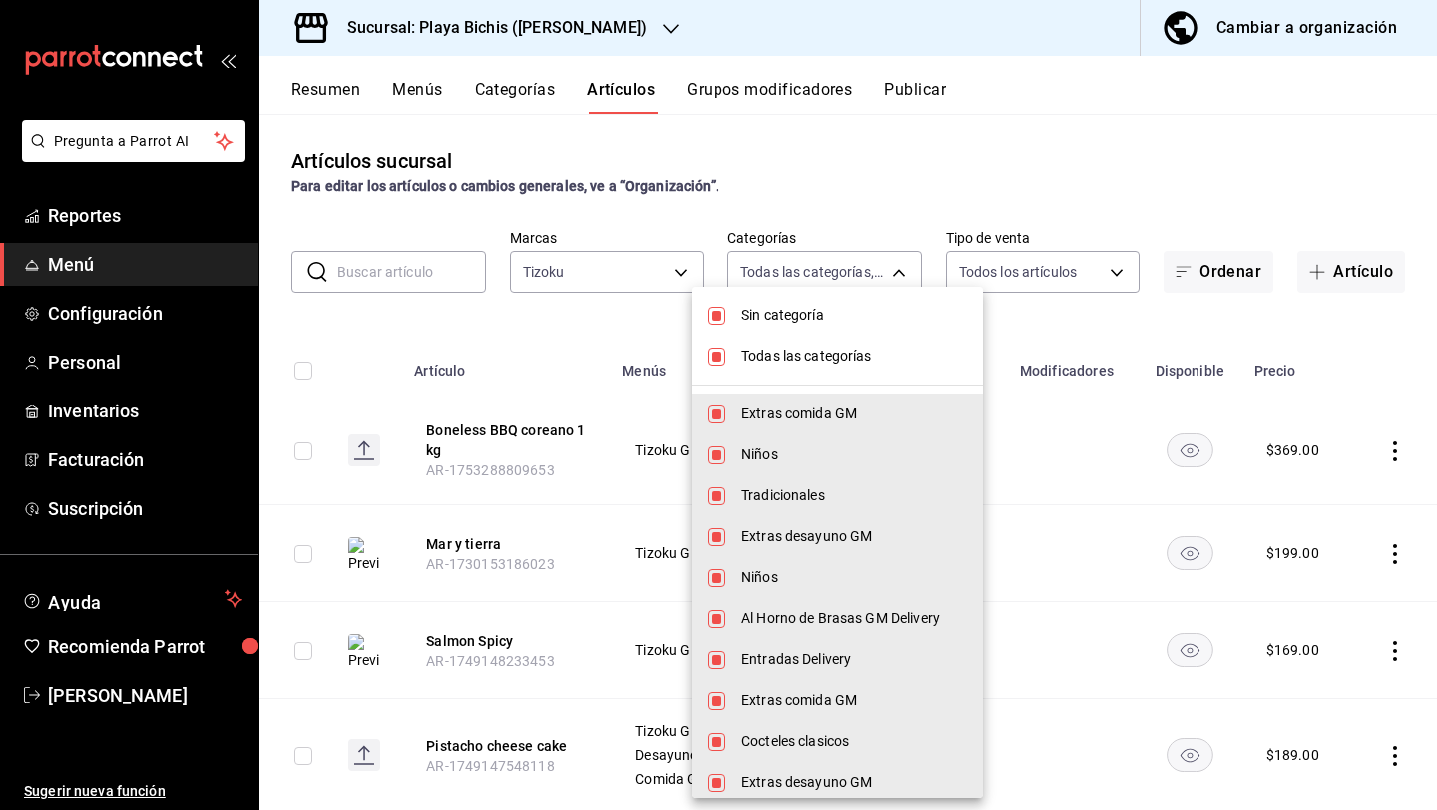
checkbox input "false"
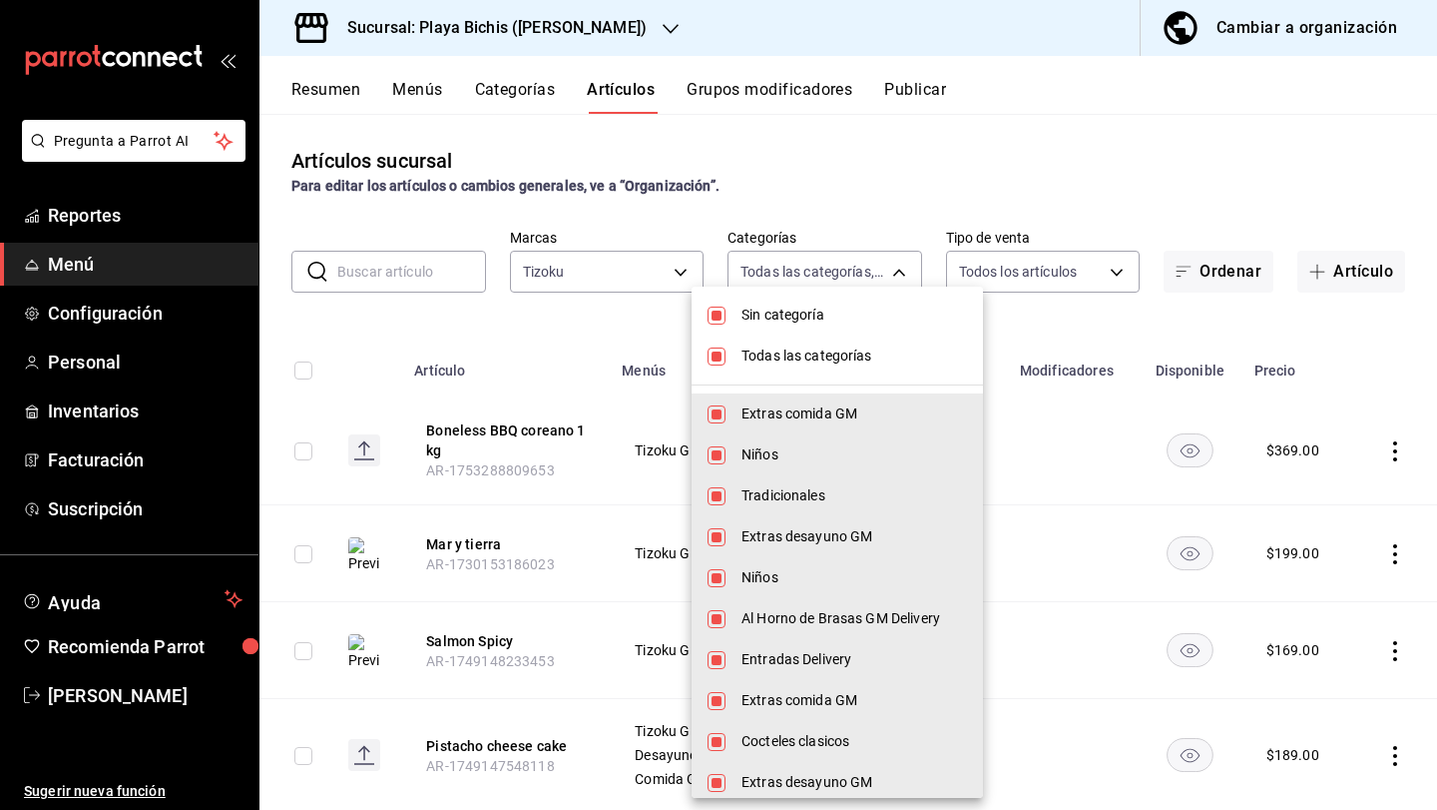
checkbox input "false"
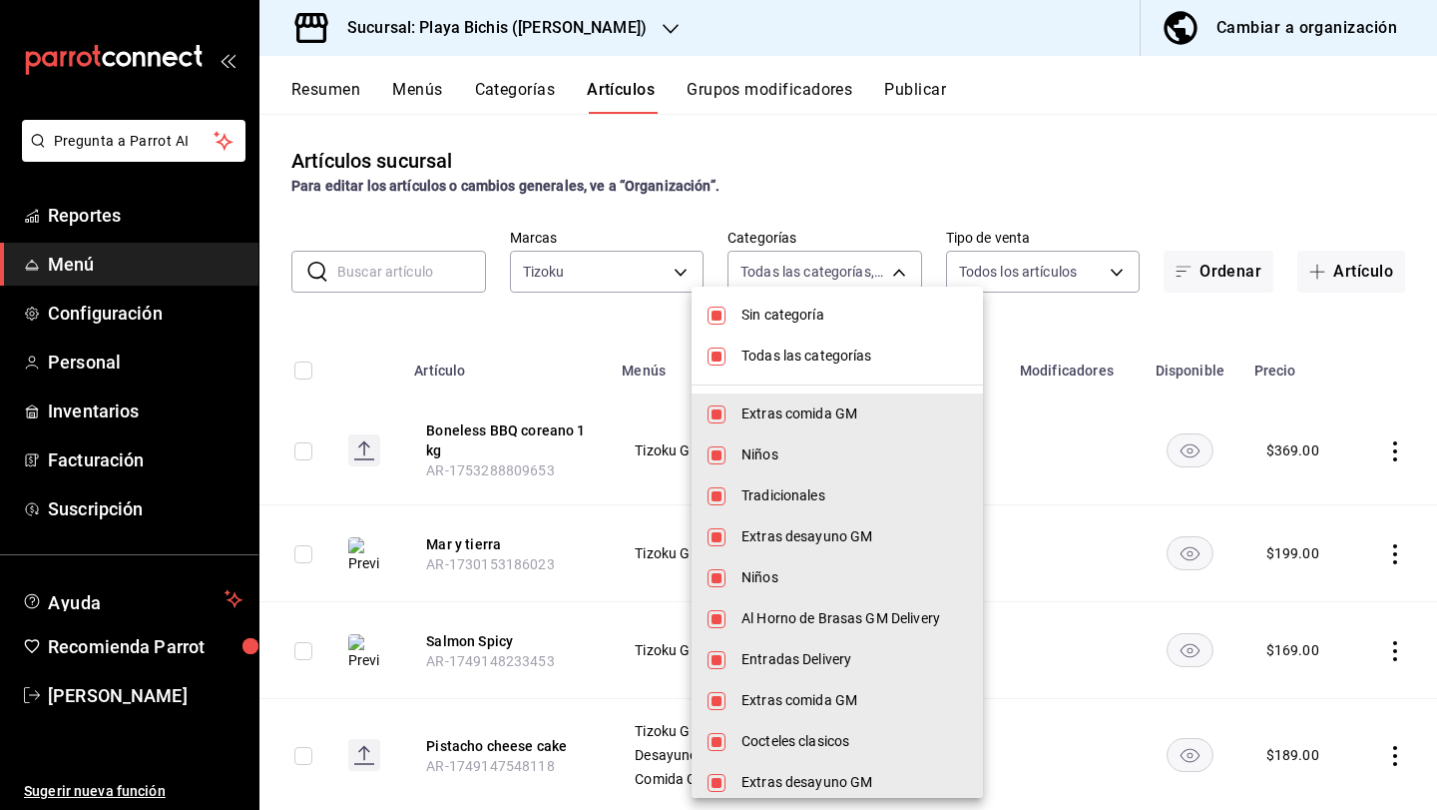
checkbox input "false"
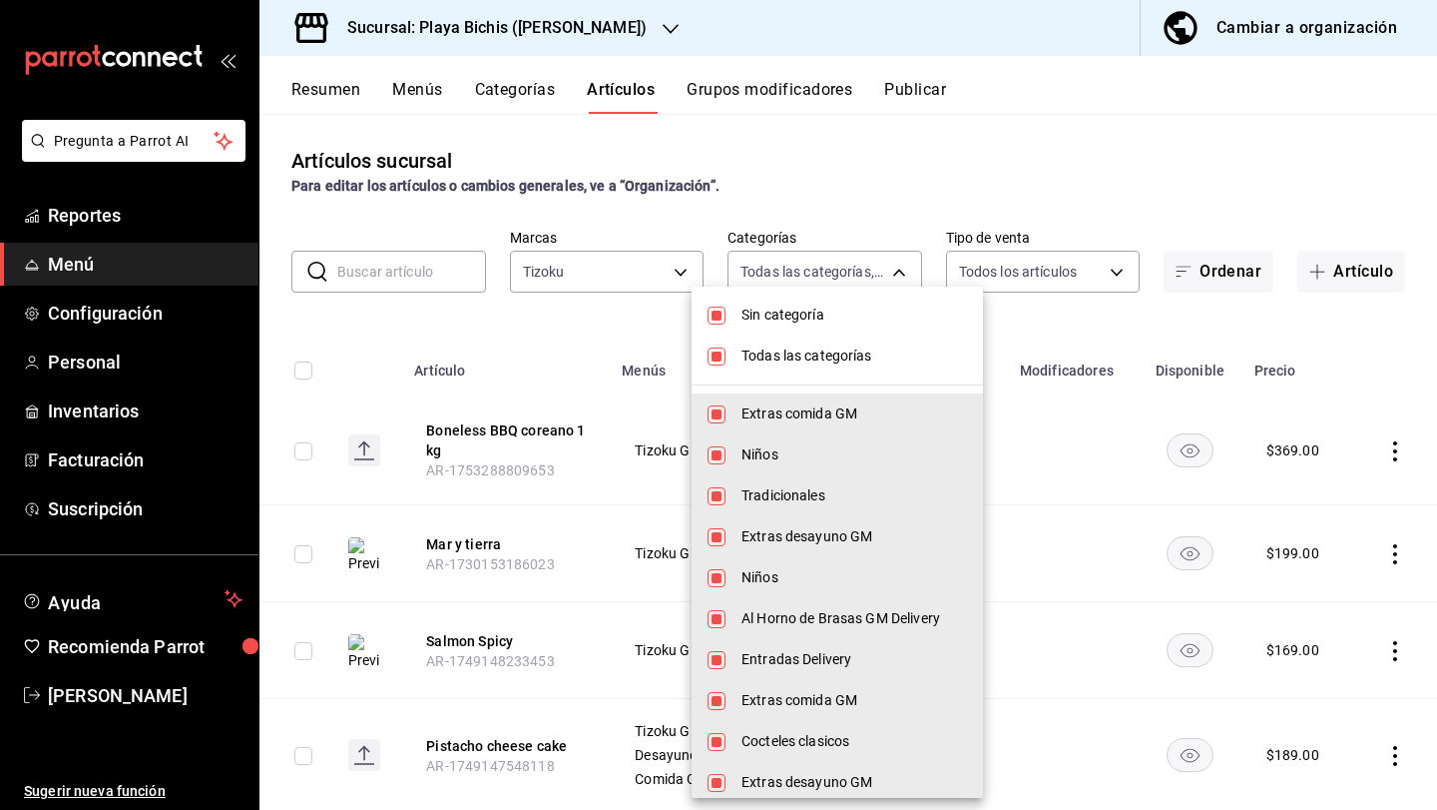
checkbox input "false"
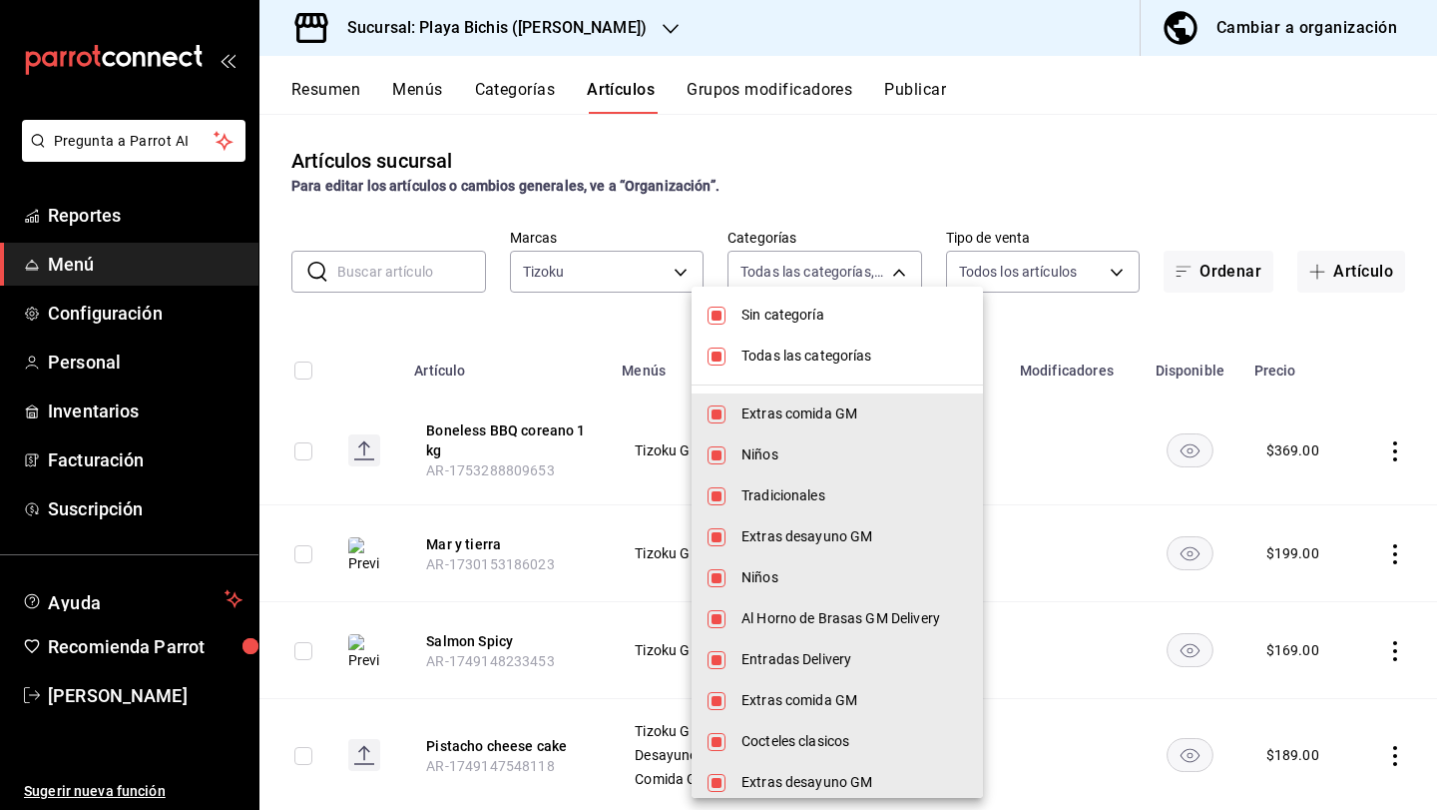
checkbox input "false"
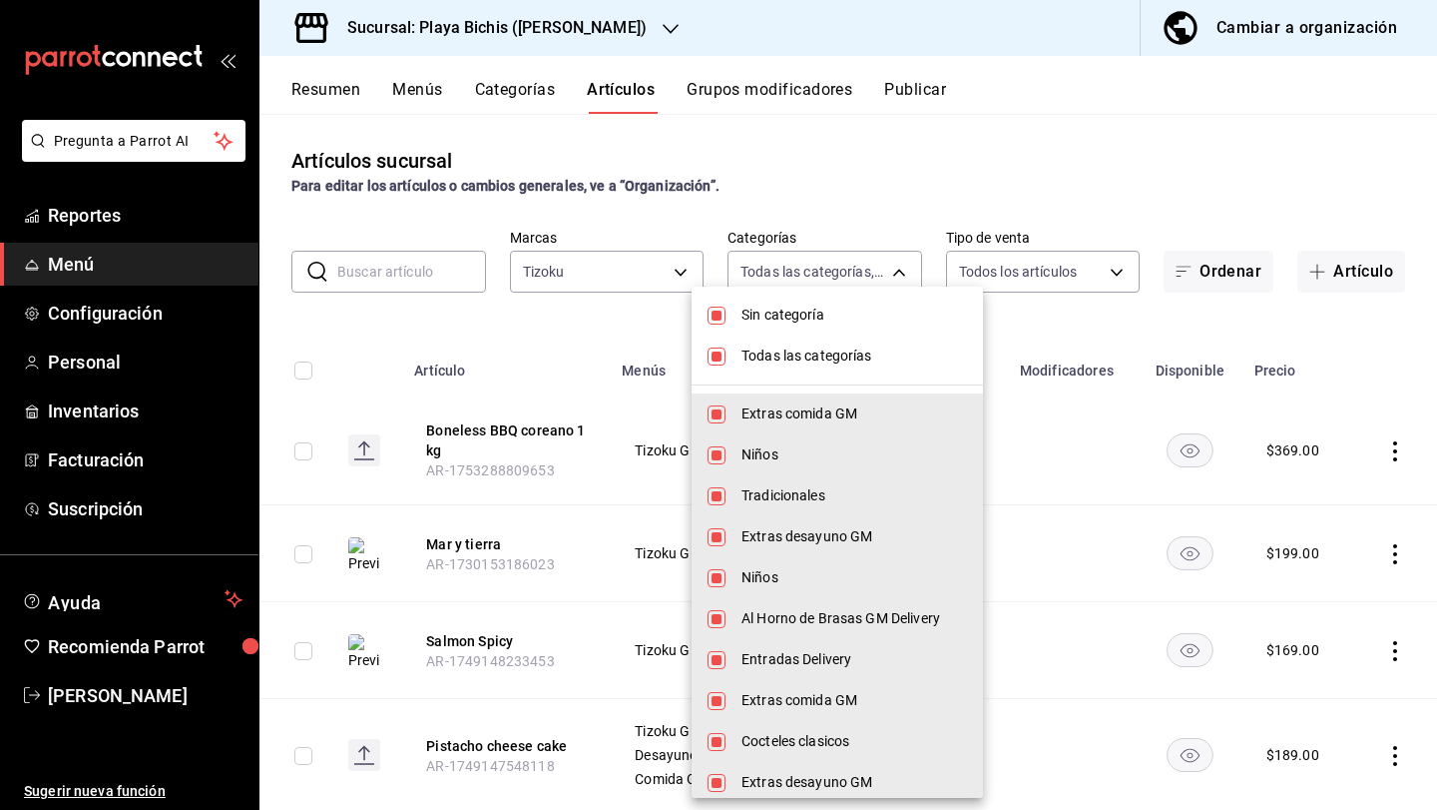
checkbox input "false"
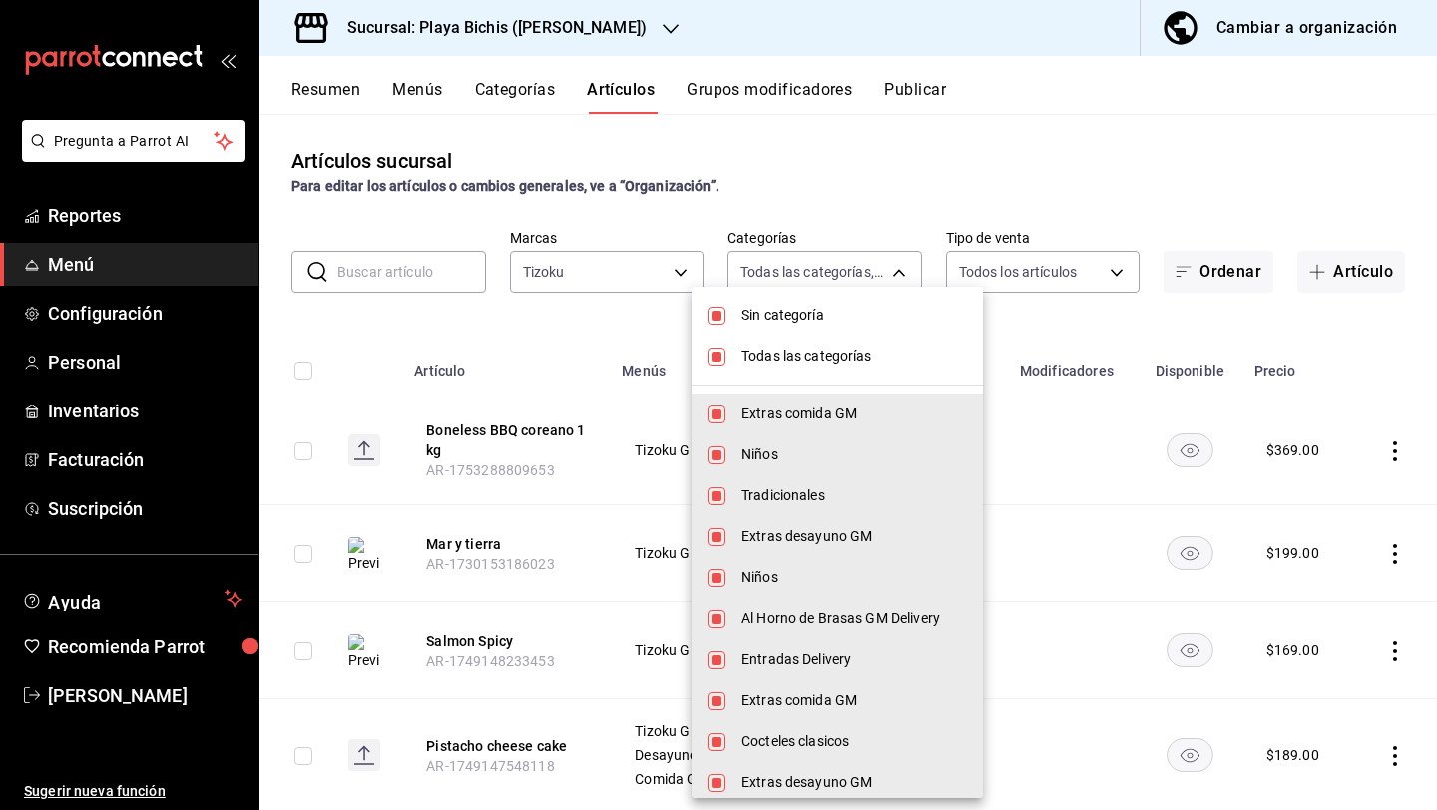
checkbox input "false"
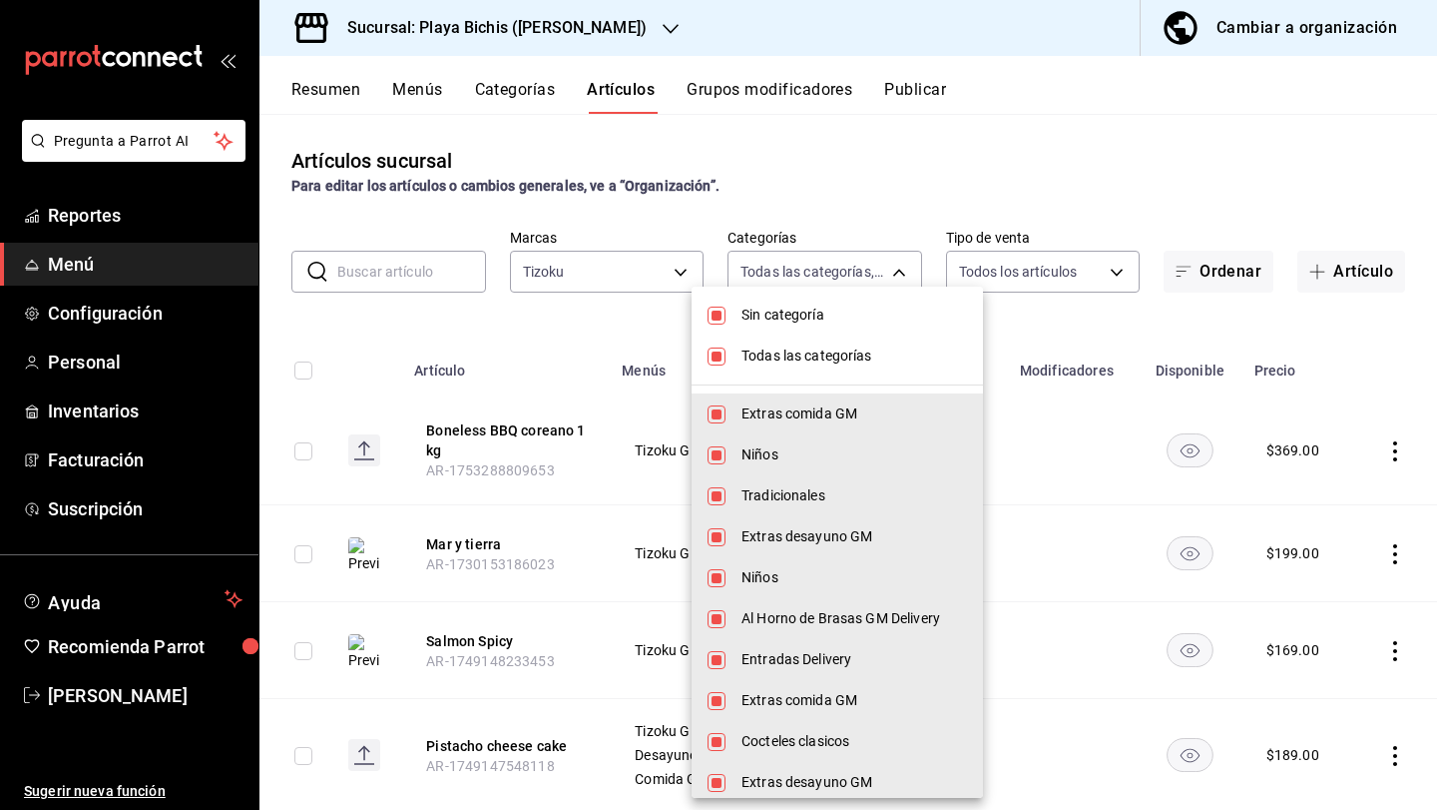
checkbox input "false"
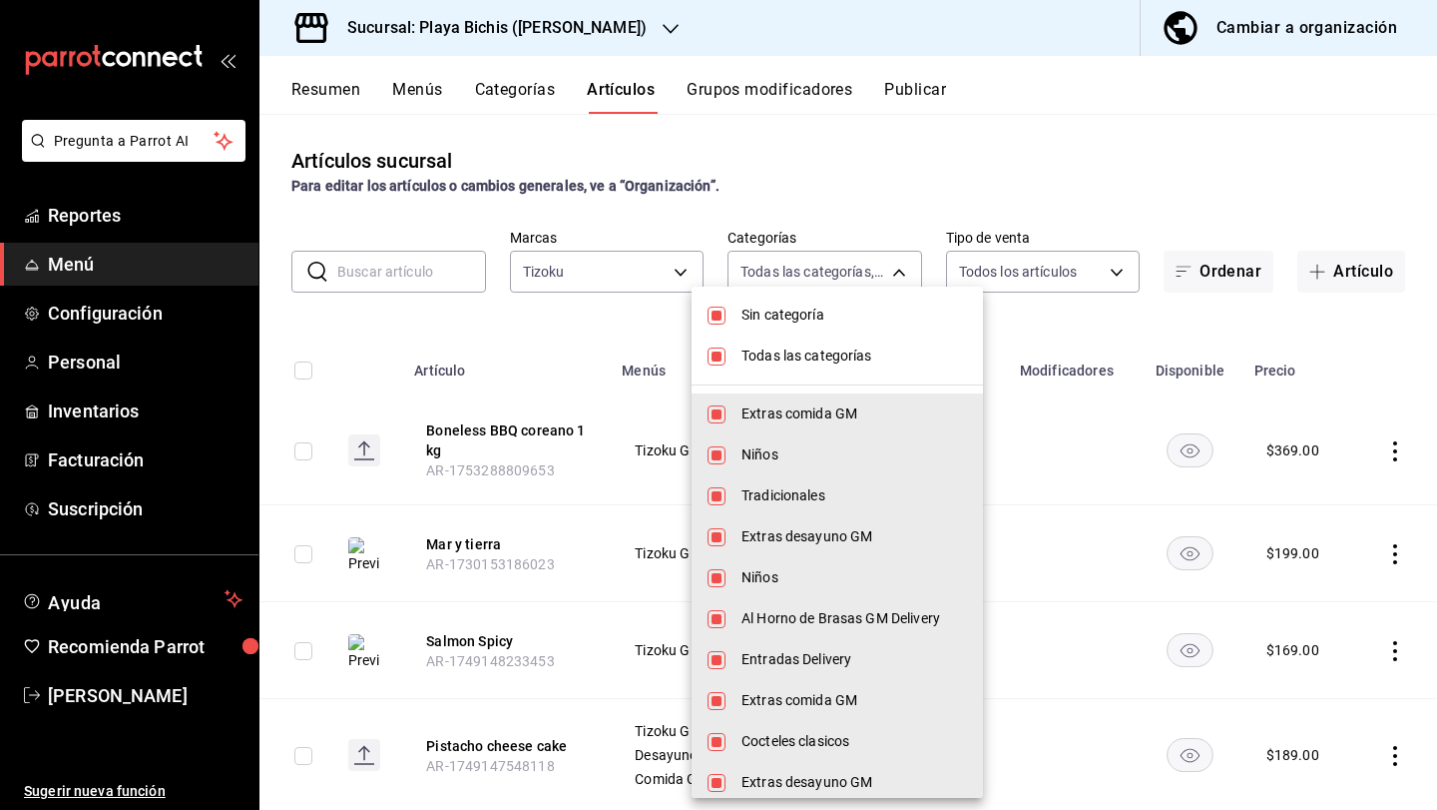
checkbox input "false"
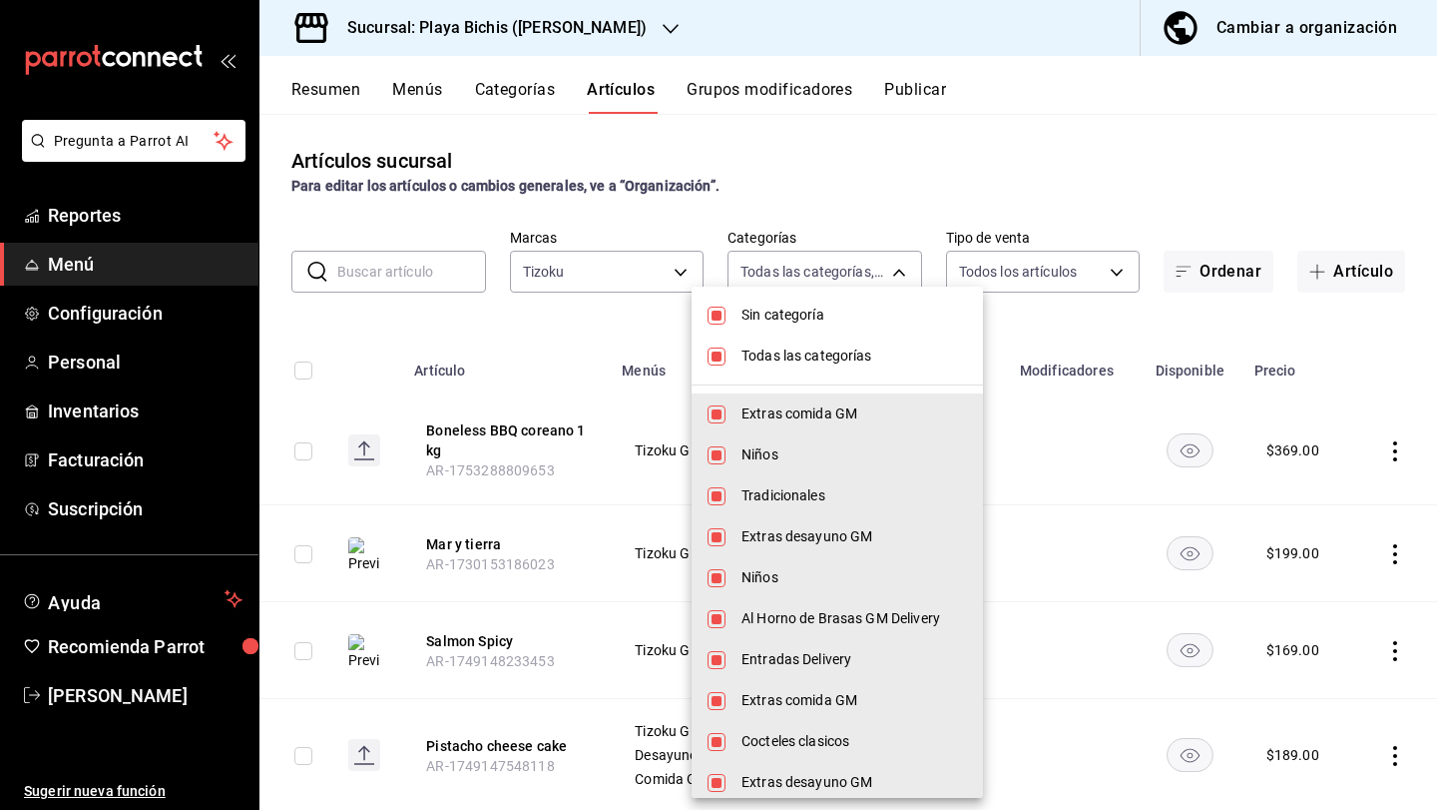
checkbox input "false"
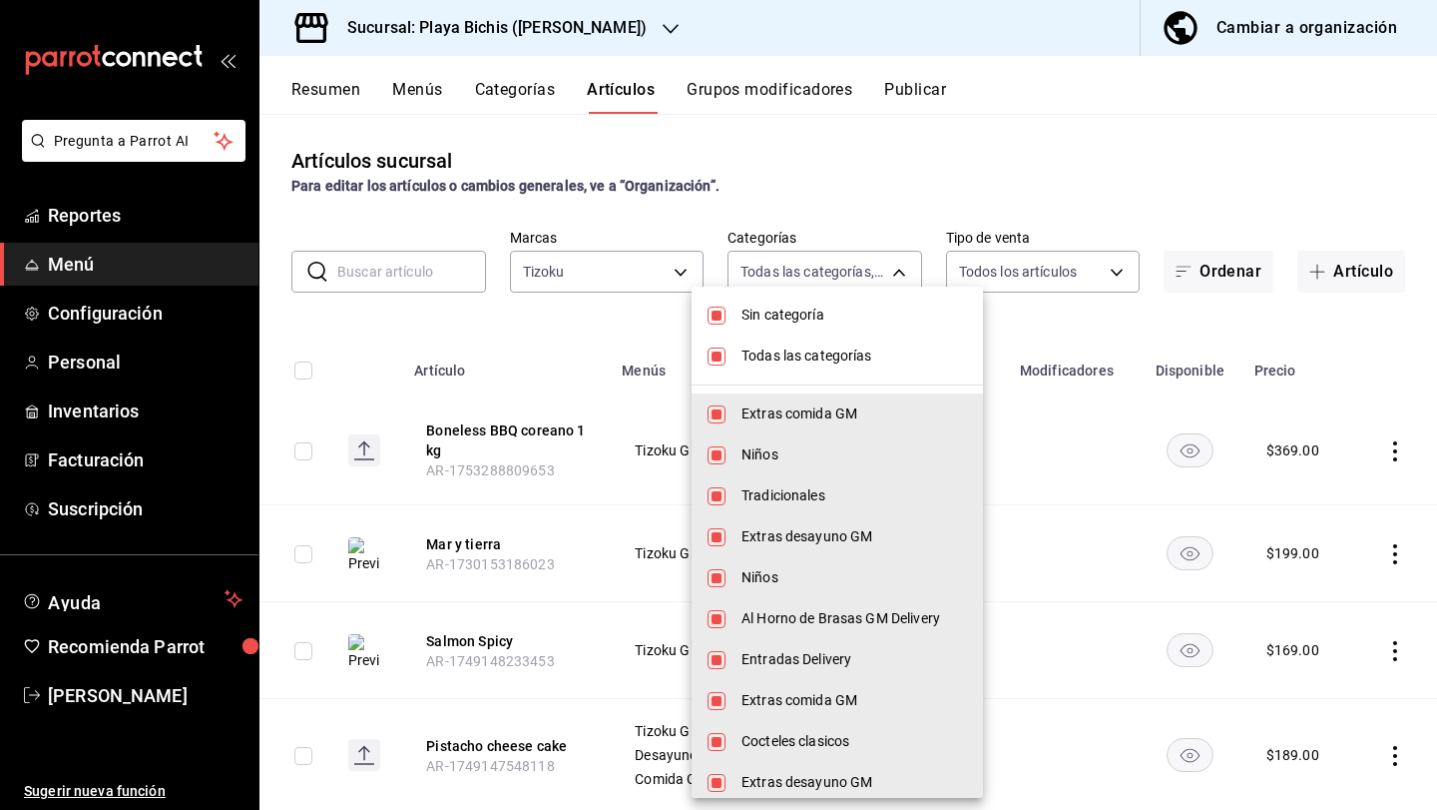
checkbox input "false"
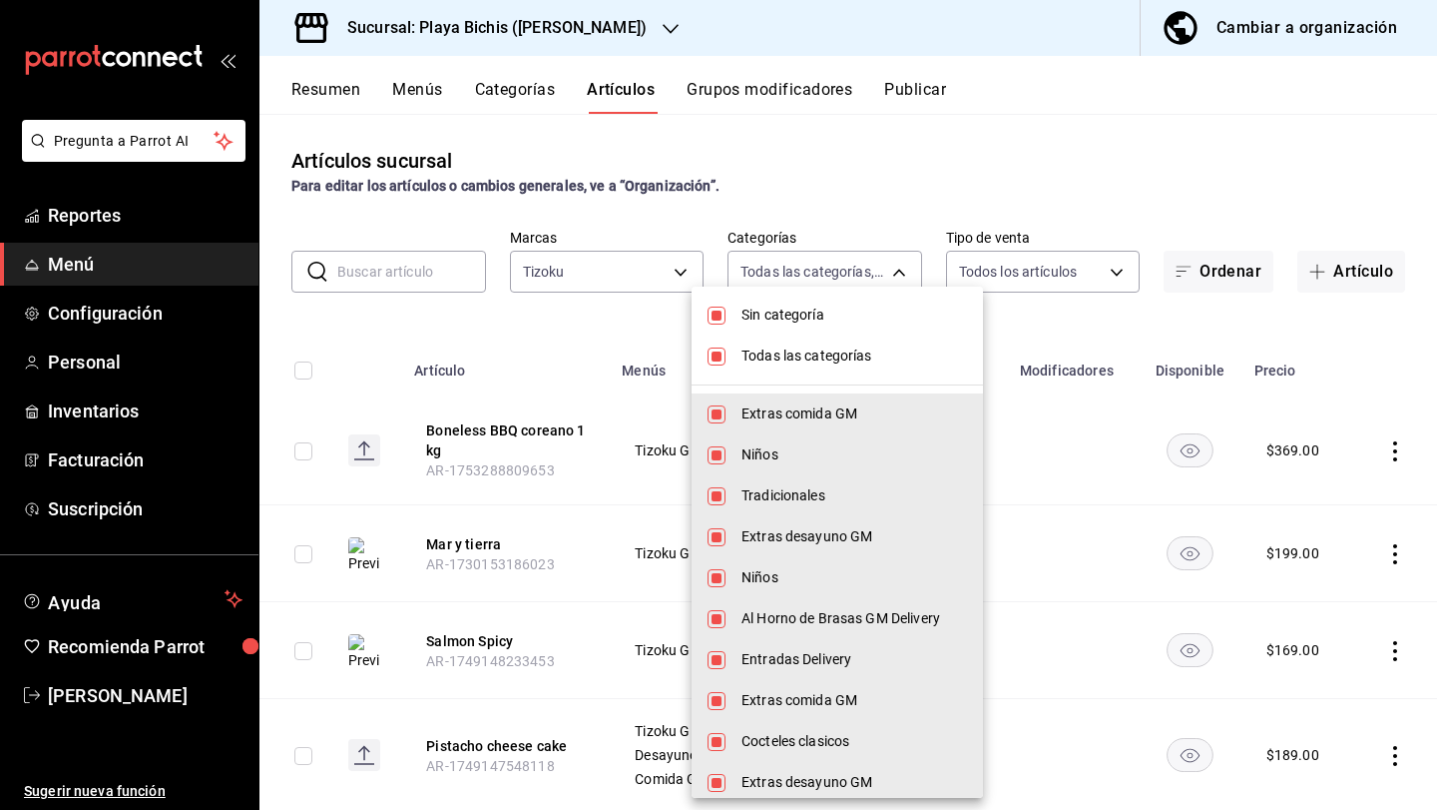
checkbox input "false"
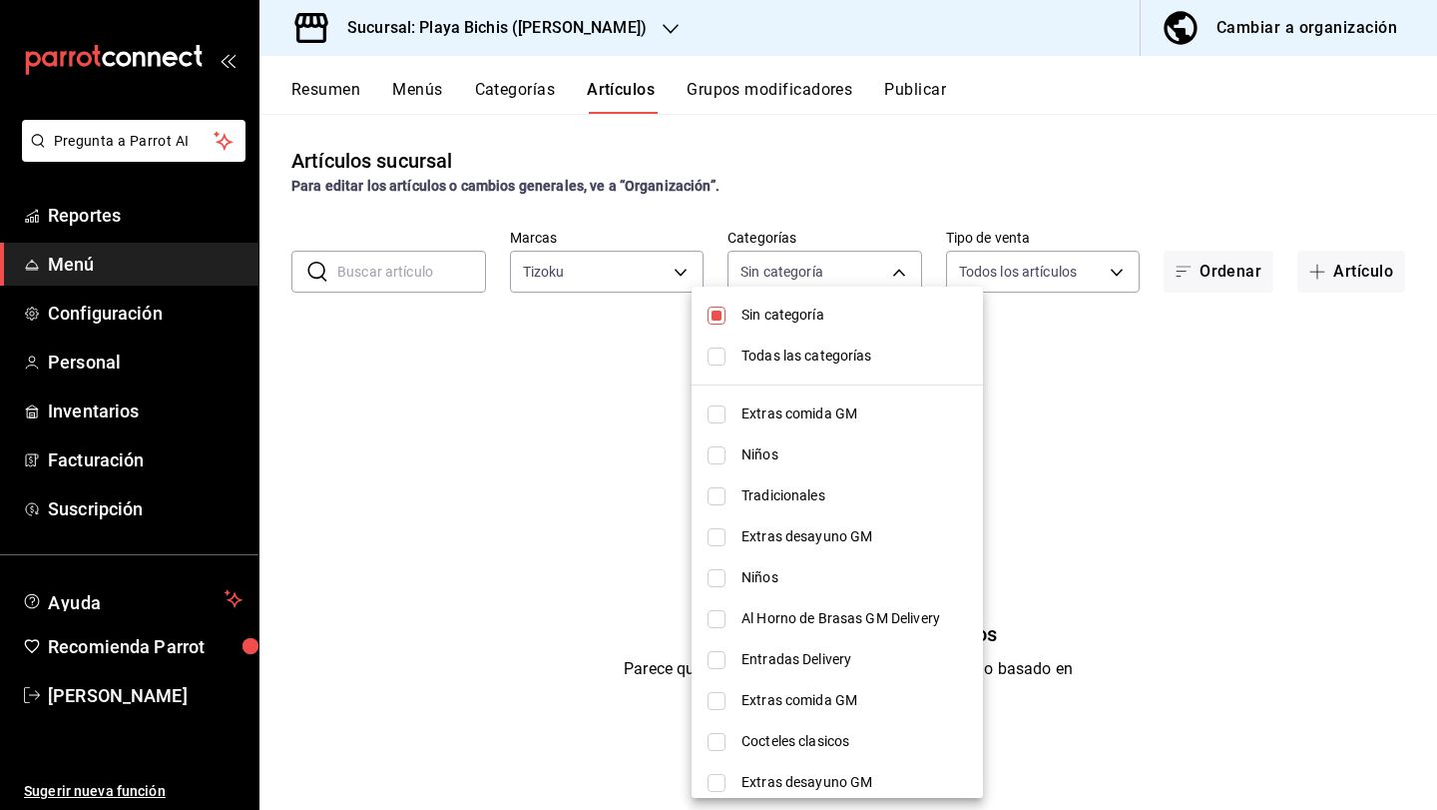
click at [725, 301] on li "Sin categoría" at bounding box center [837, 314] width 291 height 41
checkbox input "false"
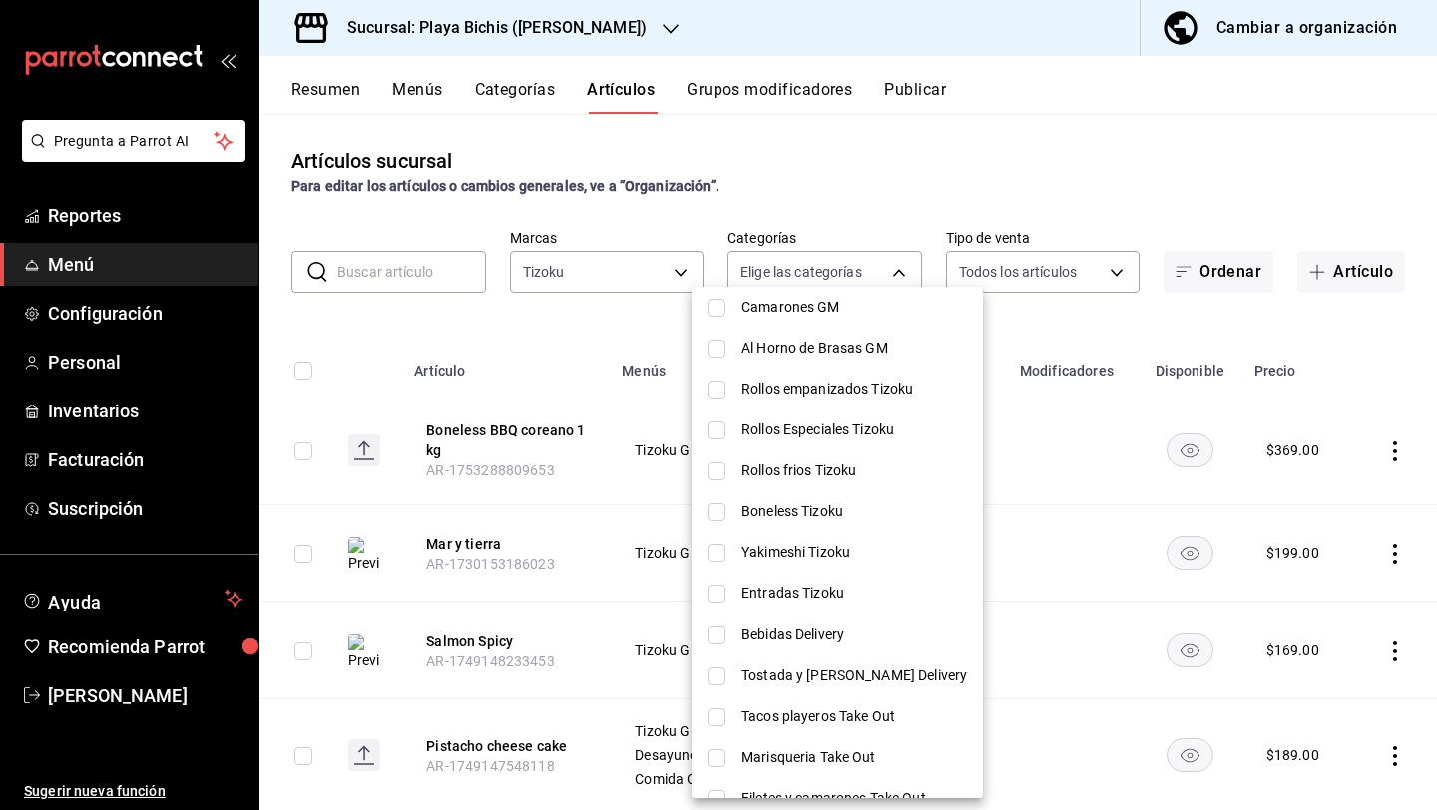
scroll to position [3206, 0]
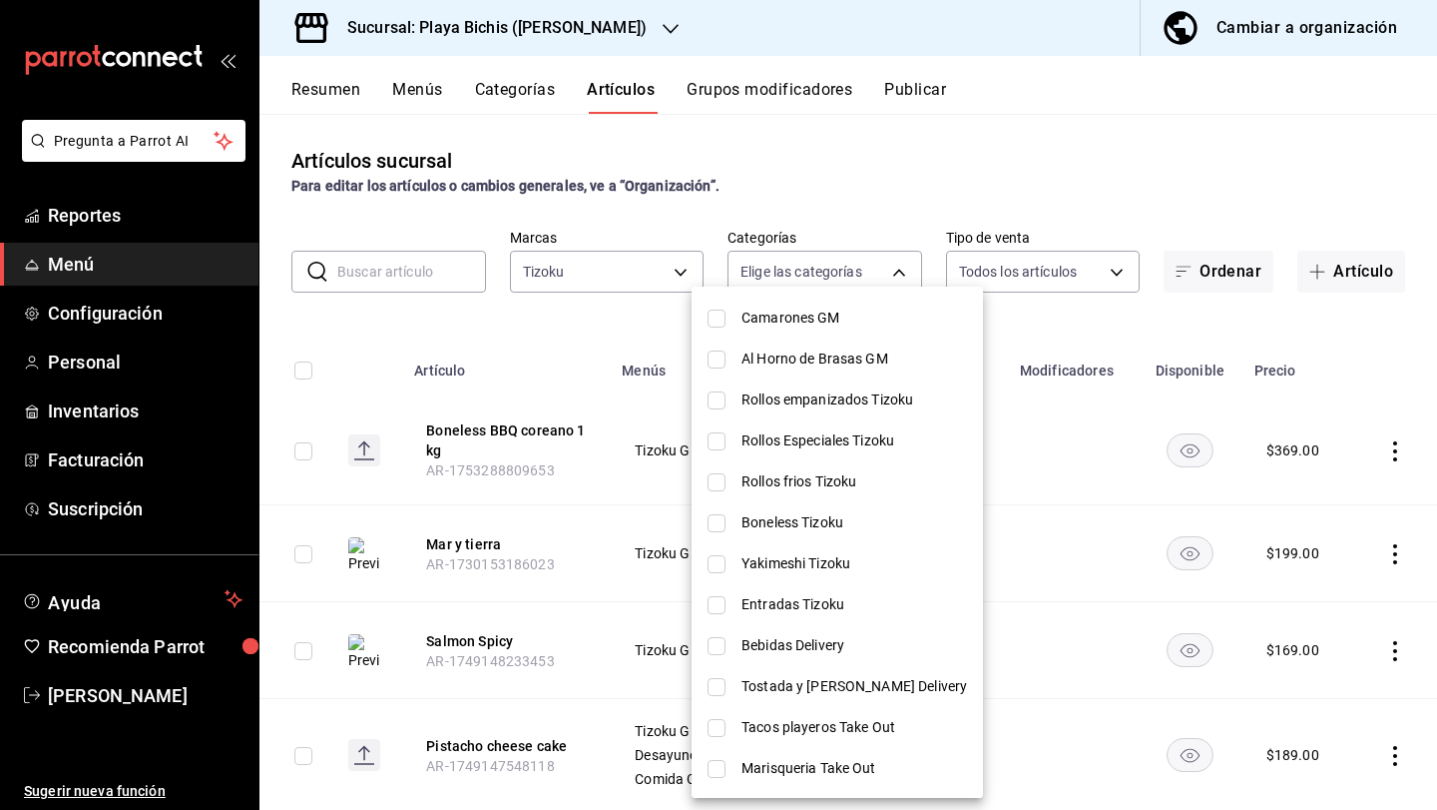
click at [723, 479] on input "checkbox" at bounding box center [717, 482] width 18 height 18
checkbox input "true"
type input "c4cdee8d-02b6-4865-bc12-8380b22d756b"
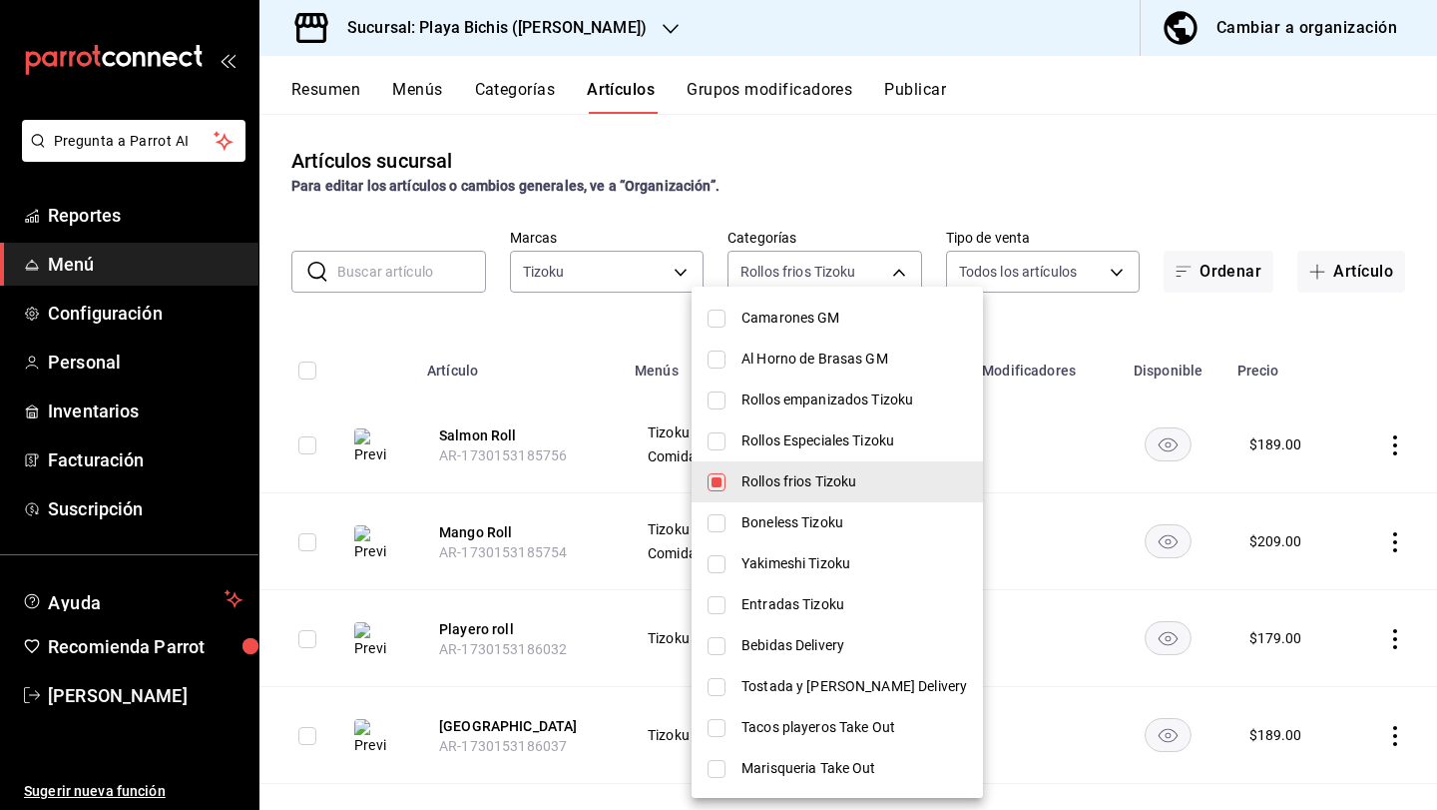
click at [1134, 325] on div at bounding box center [718, 405] width 1437 height 810
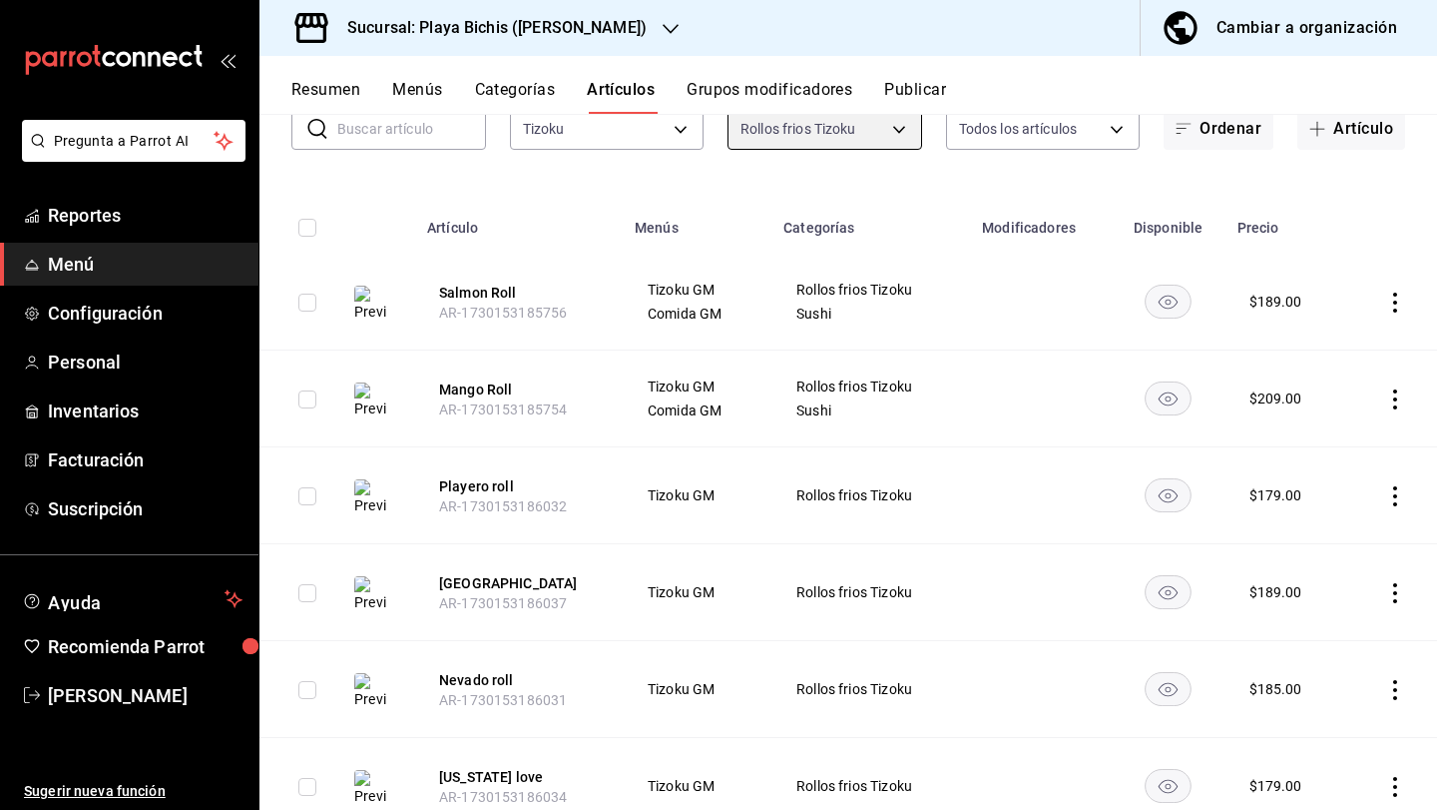
scroll to position [142, 0]
